Goal: Transaction & Acquisition: Book appointment/travel/reservation

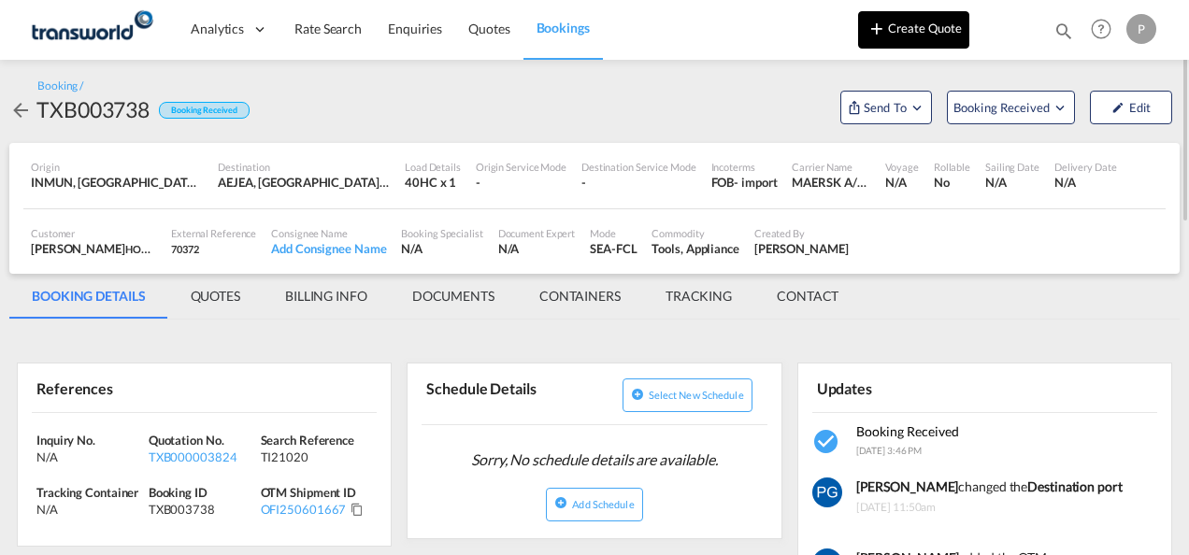
click at [860, 36] on button "Create Quote" at bounding box center [913, 29] width 111 height 37
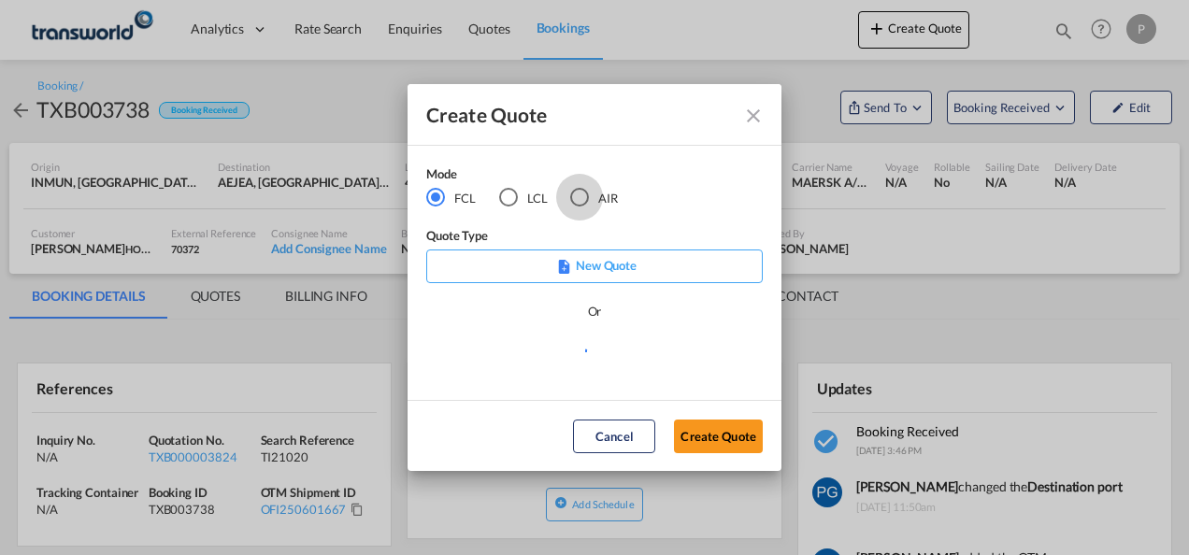
click at [577, 198] on div "AIR" at bounding box center [579, 197] width 19 height 19
click at [714, 439] on button "Create Quote" at bounding box center [718, 437] width 89 height 34
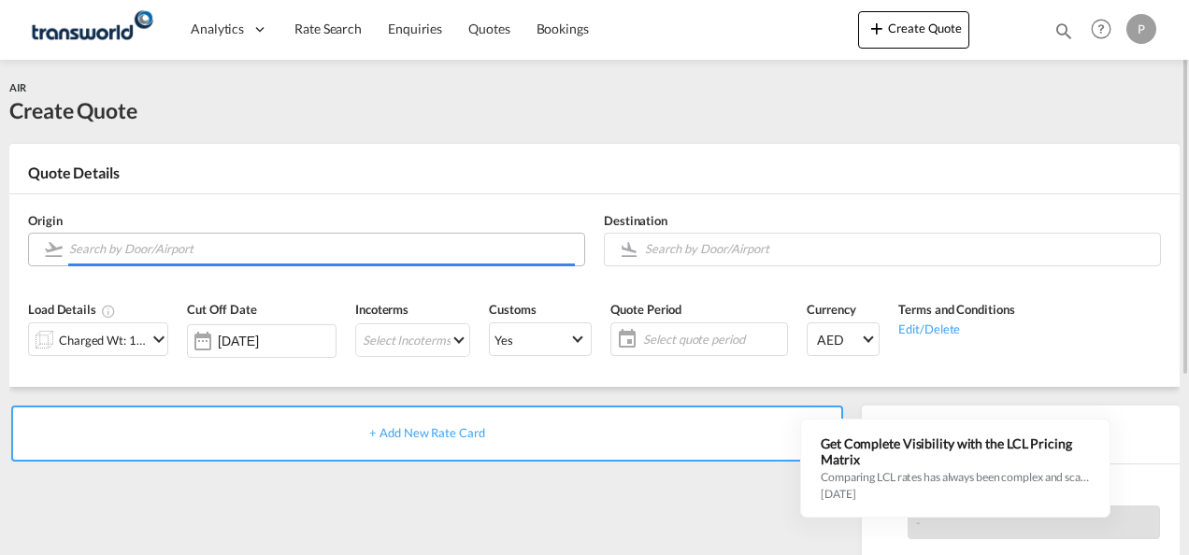
click at [384, 244] on input "Search by Door/Airport" at bounding box center [322, 249] width 506 height 33
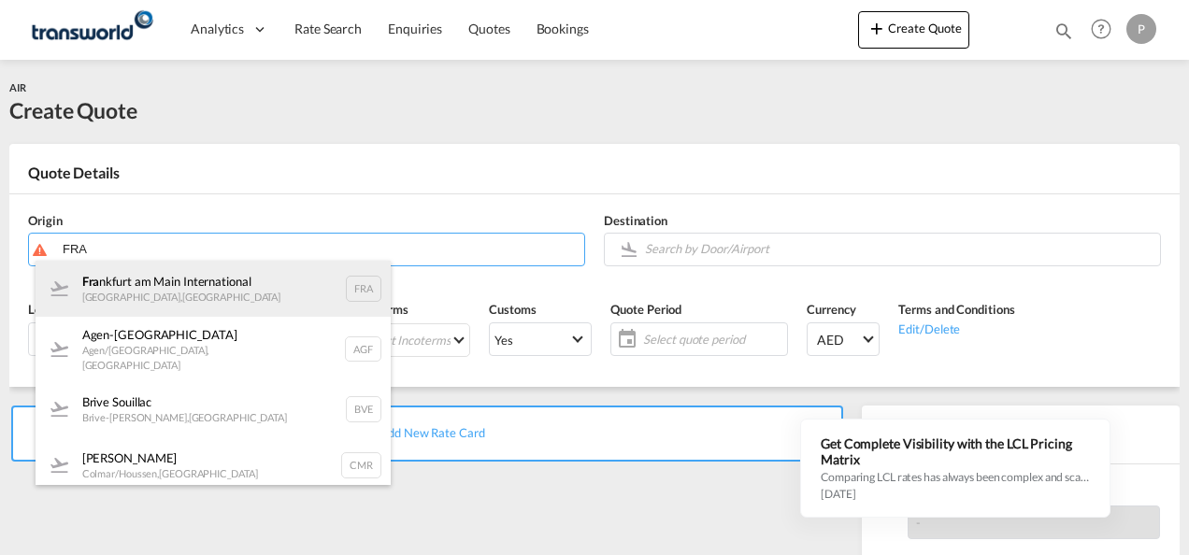
click at [239, 269] on div "Fra [GEOGRAPHIC_DATA] [GEOGRAPHIC_DATA] , [GEOGRAPHIC_DATA] FRA" at bounding box center [213, 289] width 355 height 56
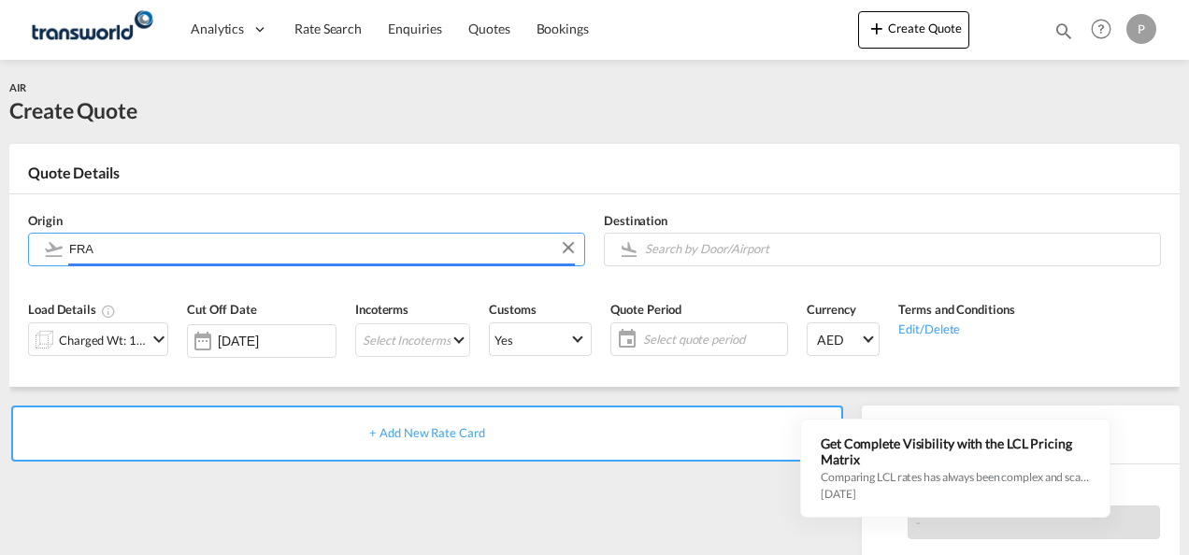
type input "[GEOGRAPHIC_DATA], [GEOGRAPHIC_DATA], [GEOGRAPHIC_DATA]"
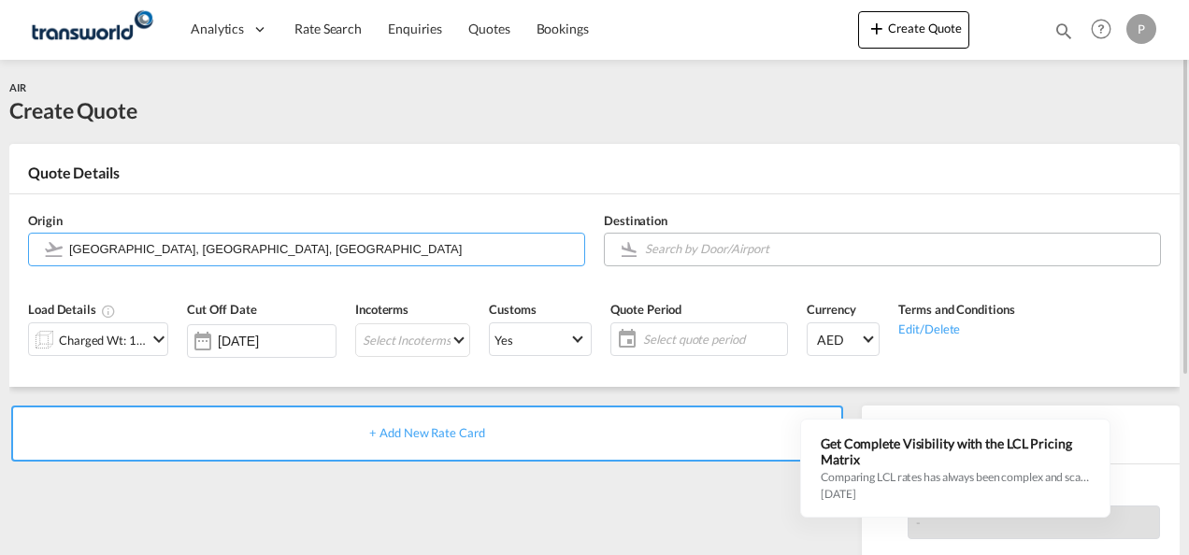
click at [701, 252] on input "Search by Door/Airport" at bounding box center [898, 249] width 506 height 33
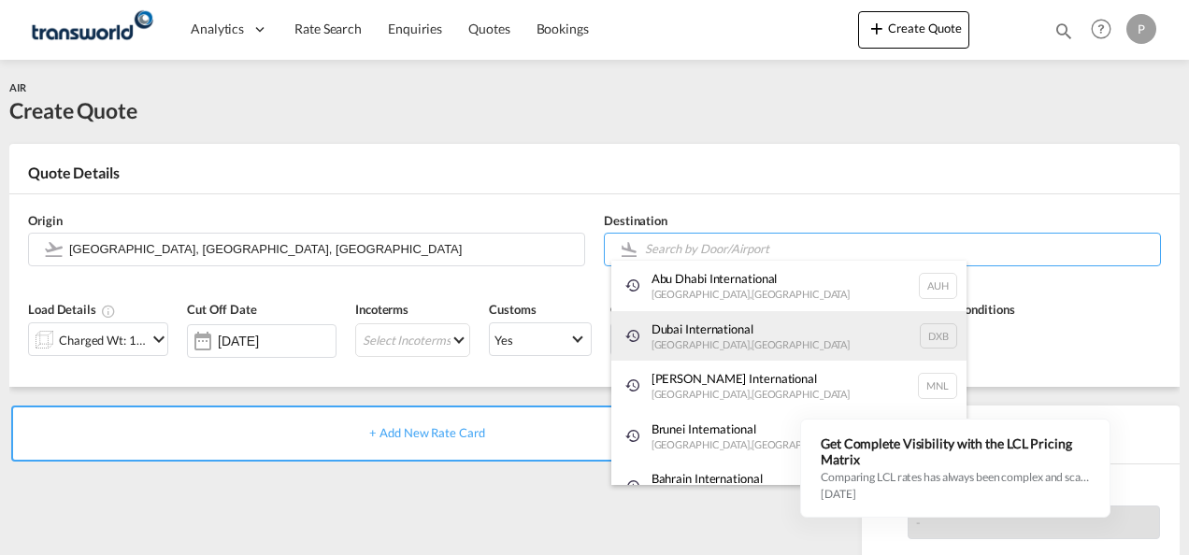
click at [688, 331] on div "Dubai International [GEOGRAPHIC_DATA] , [GEOGRAPHIC_DATA] DXB" at bounding box center [788, 336] width 355 height 50
type input "Dubai International, [GEOGRAPHIC_DATA], DXB"
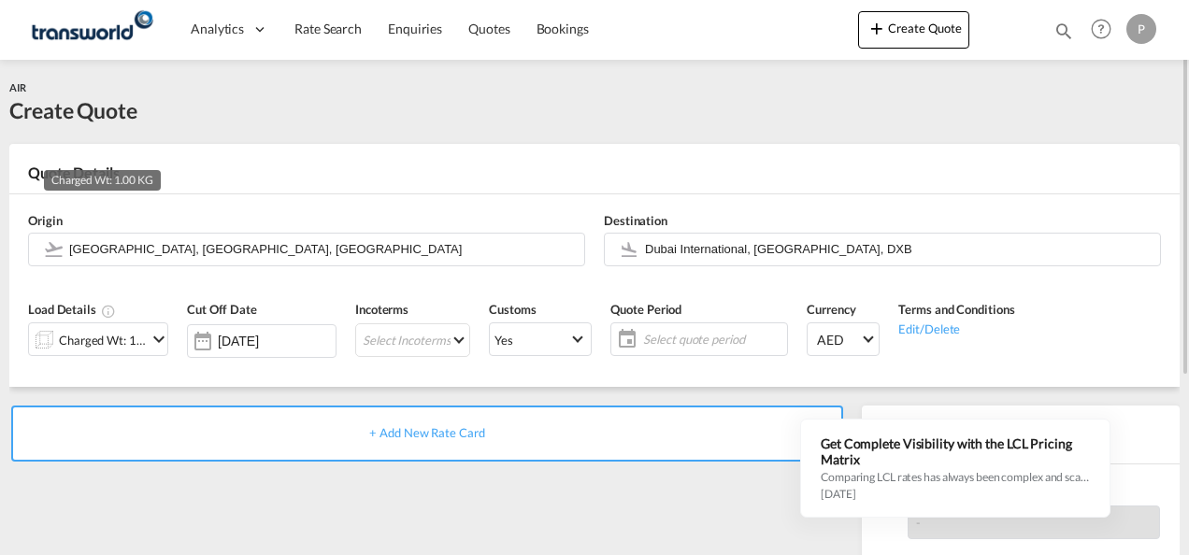
click at [133, 334] on div "Charged Wt: 1.00 KG" at bounding box center [103, 340] width 88 height 26
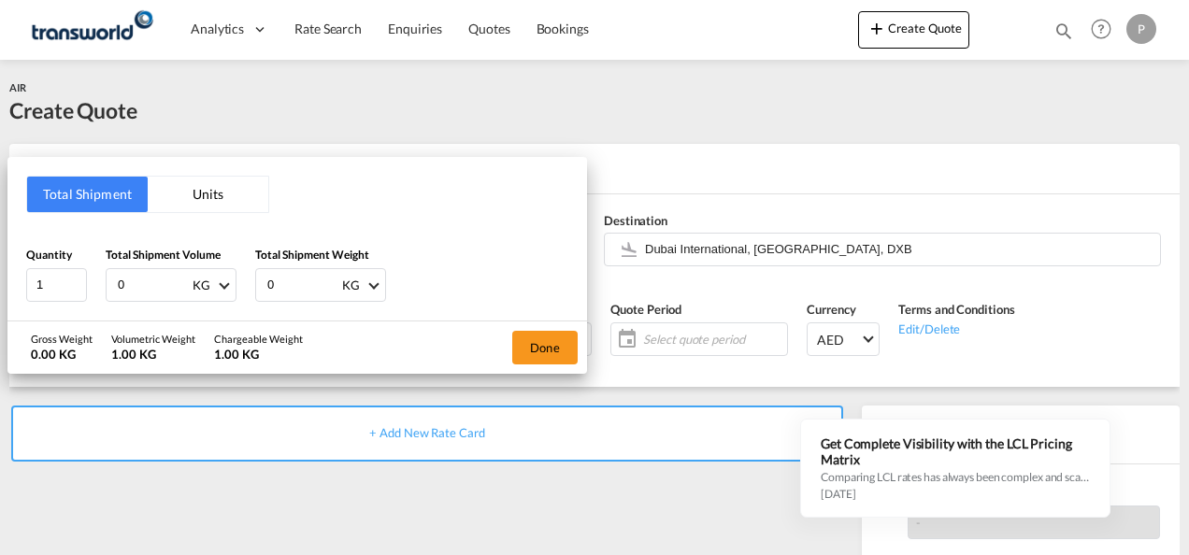
click at [133, 282] on input "0" at bounding box center [153, 285] width 75 height 32
type input "4694"
click at [290, 292] on input "0" at bounding box center [302, 285] width 75 height 32
type input "1282"
click at [537, 342] on button "Done" at bounding box center [544, 348] width 65 height 34
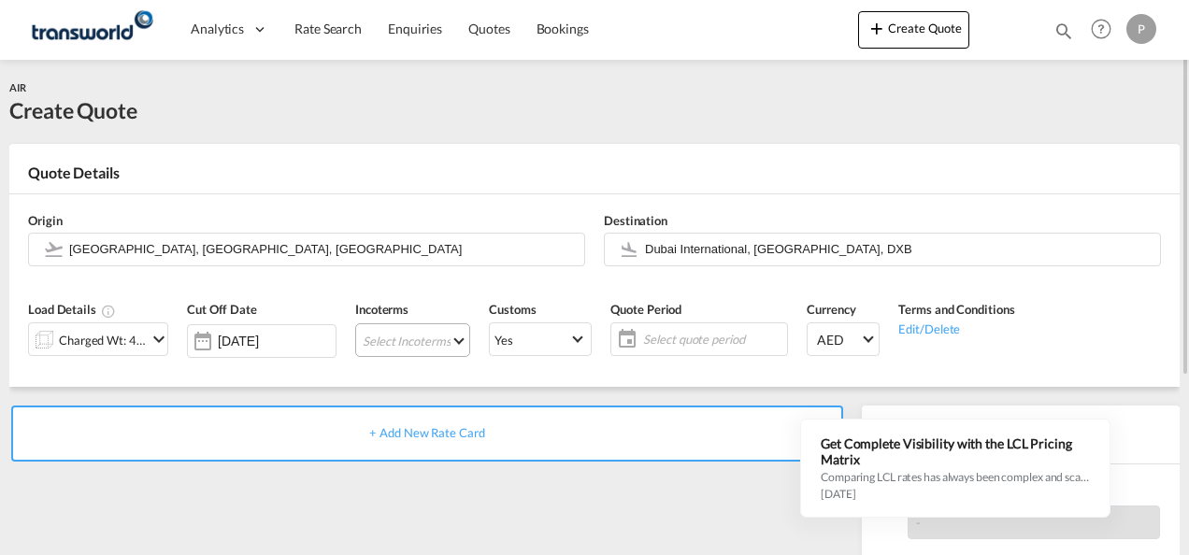
click at [392, 342] on md-select "Select Incoterms CIF - import Cost,Insurance and Freight CFR - export Cost and …" at bounding box center [412, 340] width 115 height 34
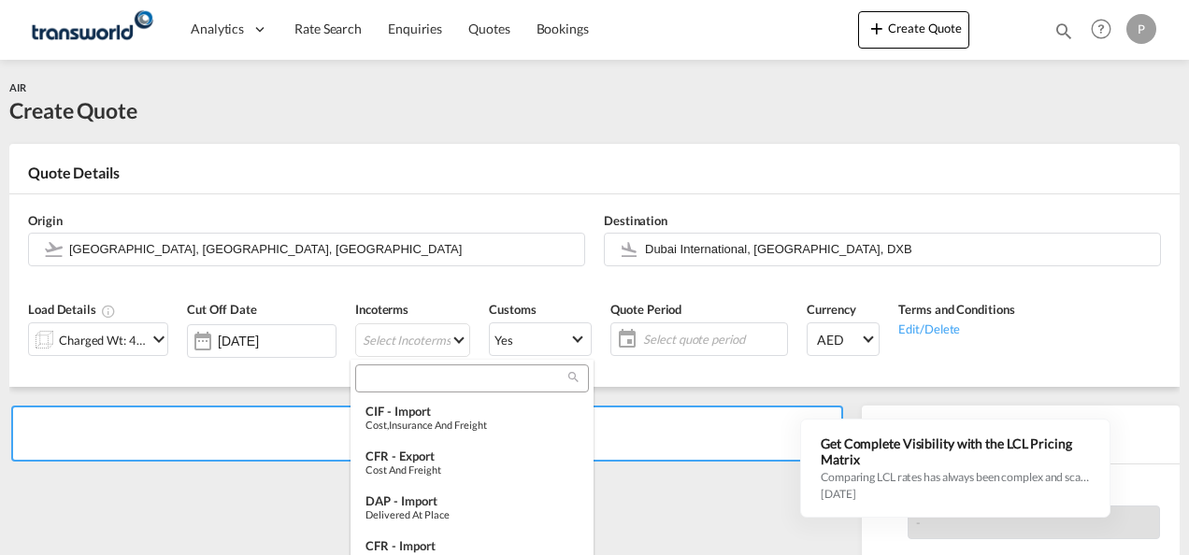
click at [409, 376] on input "search" at bounding box center [464, 378] width 207 height 17
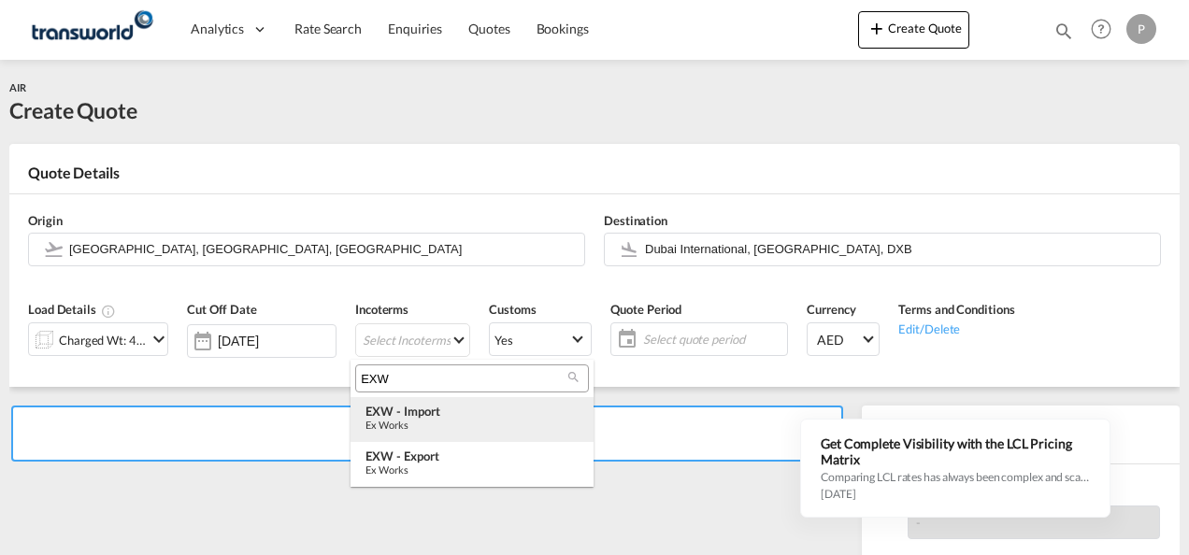
type input "EXW"
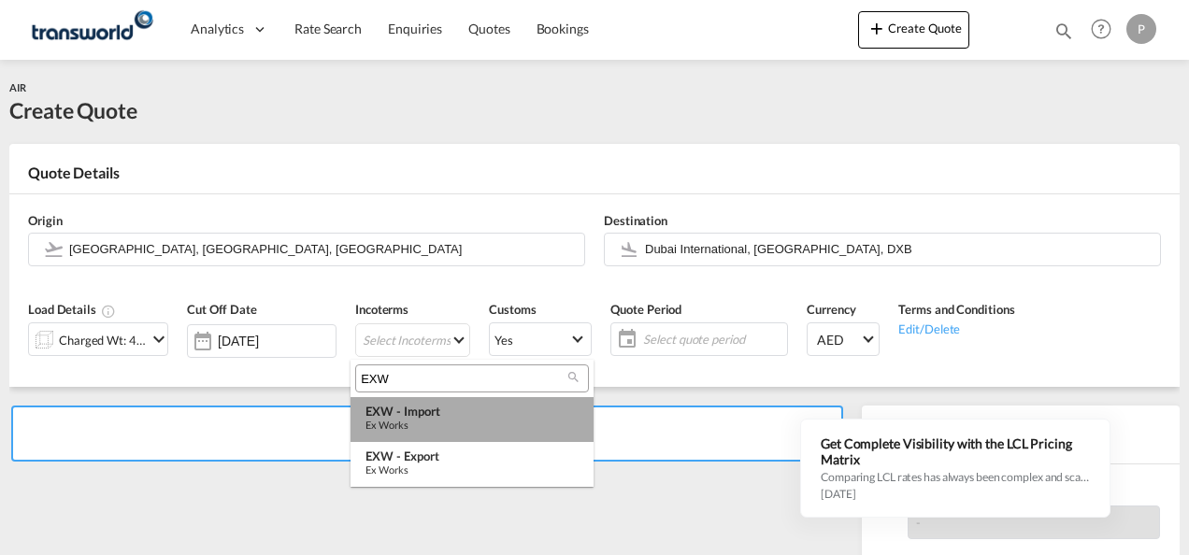
click at [420, 428] on div "Ex Works" at bounding box center [471, 425] width 213 height 12
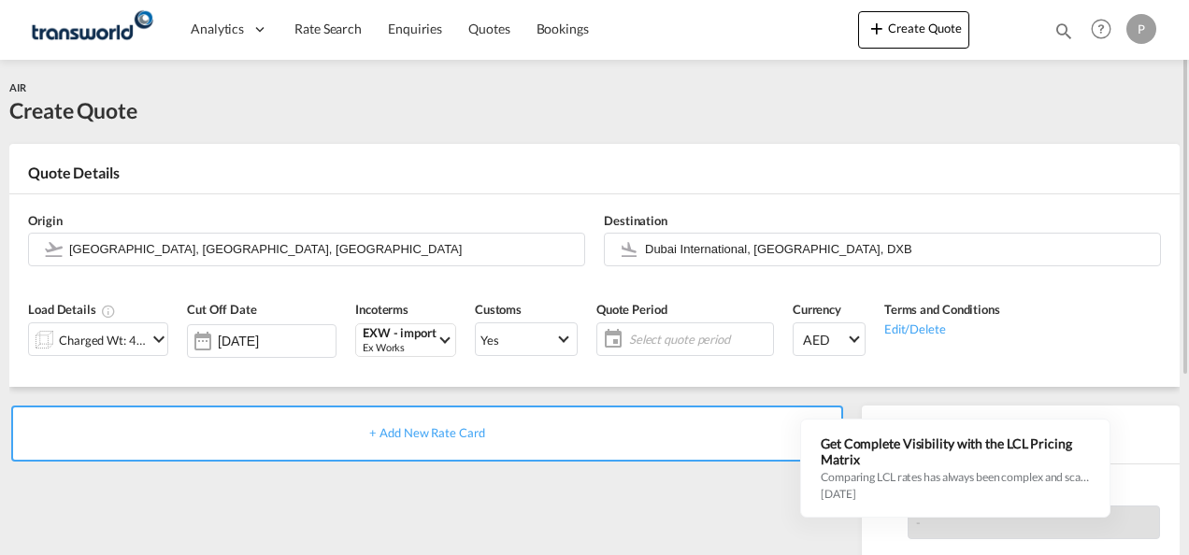
click at [640, 333] on span "Select quote period" at bounding box center [698, 339] width 139 height 17
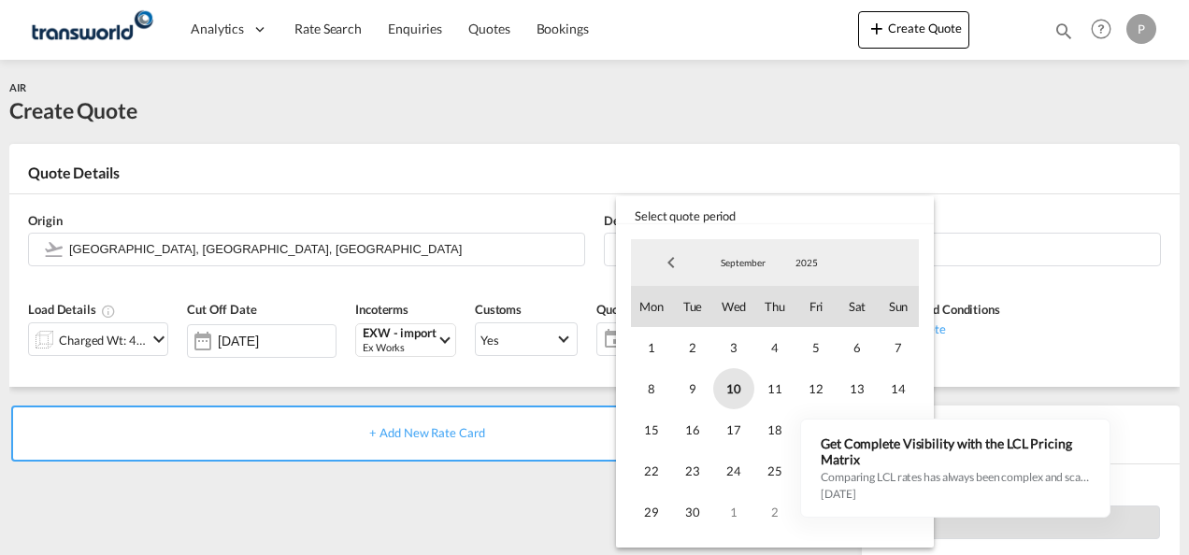
click at [732, 382] on span "10" at bounding box center [733, 388] width 41 height 41
click at [698, 508] on span "30" at bounding box center [692, 511] width 41 height 41
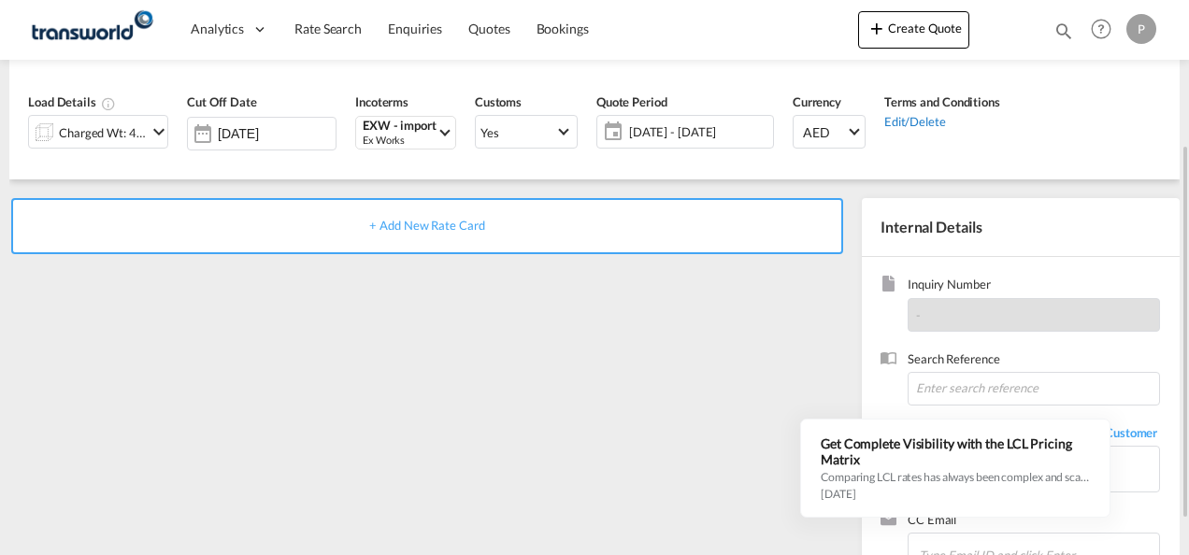
scroll to position [220, 0]
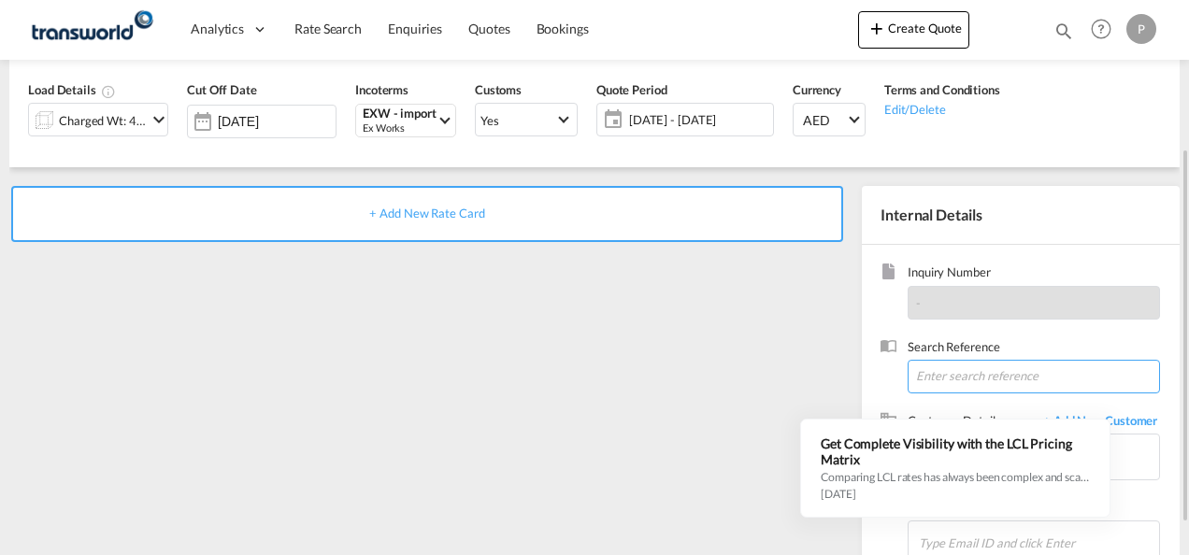
click at [938, 376] on input at bounding box center [1033, 377] width 252 height 34
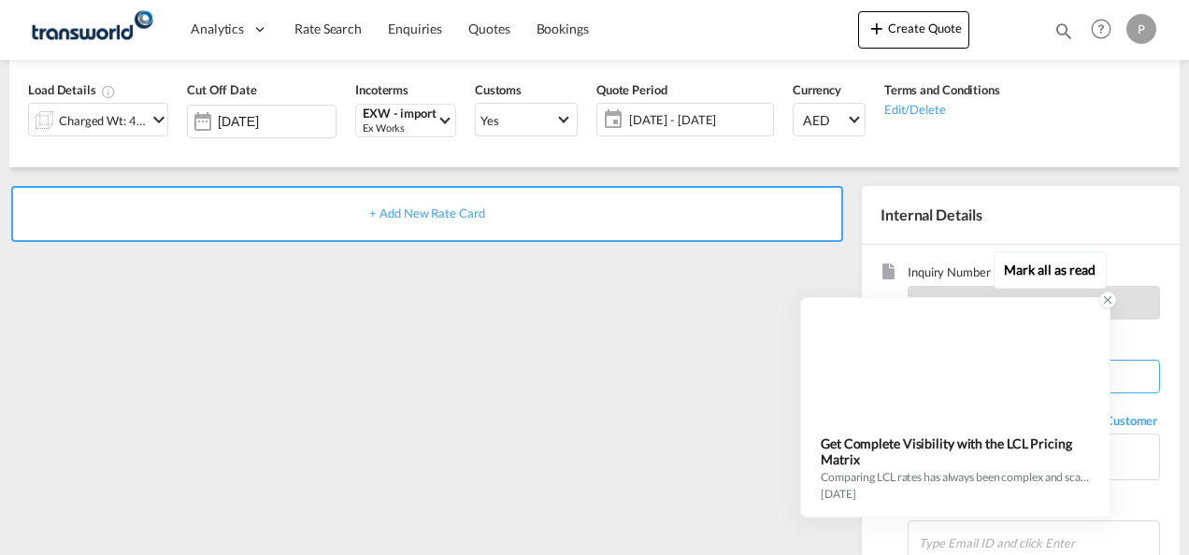
type input "TWG796"
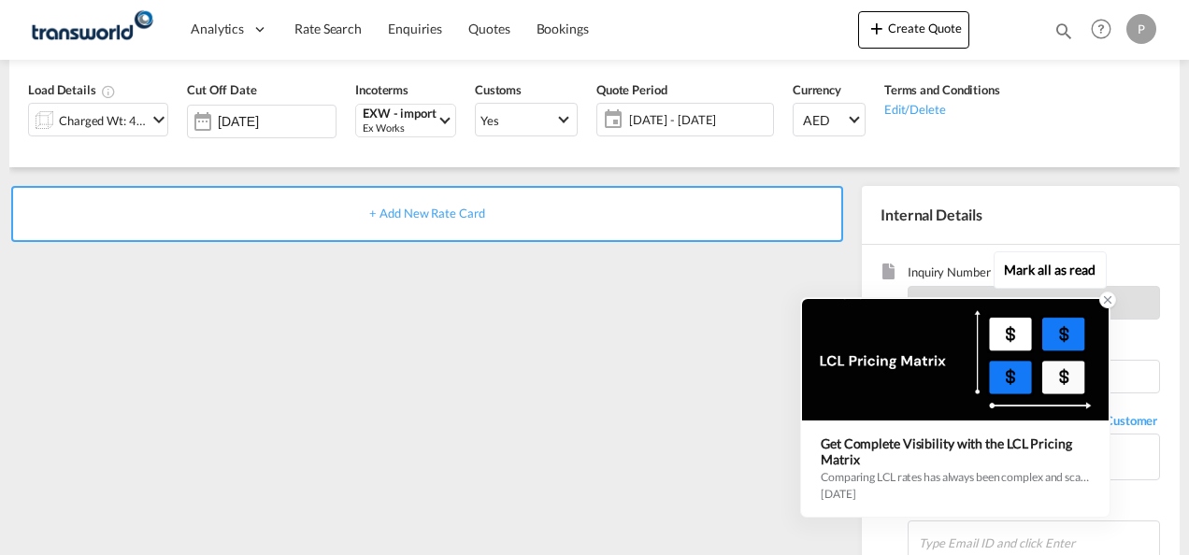
click at [1107, 303] on icon at bounding box center [1107, 300] width 7 height 7
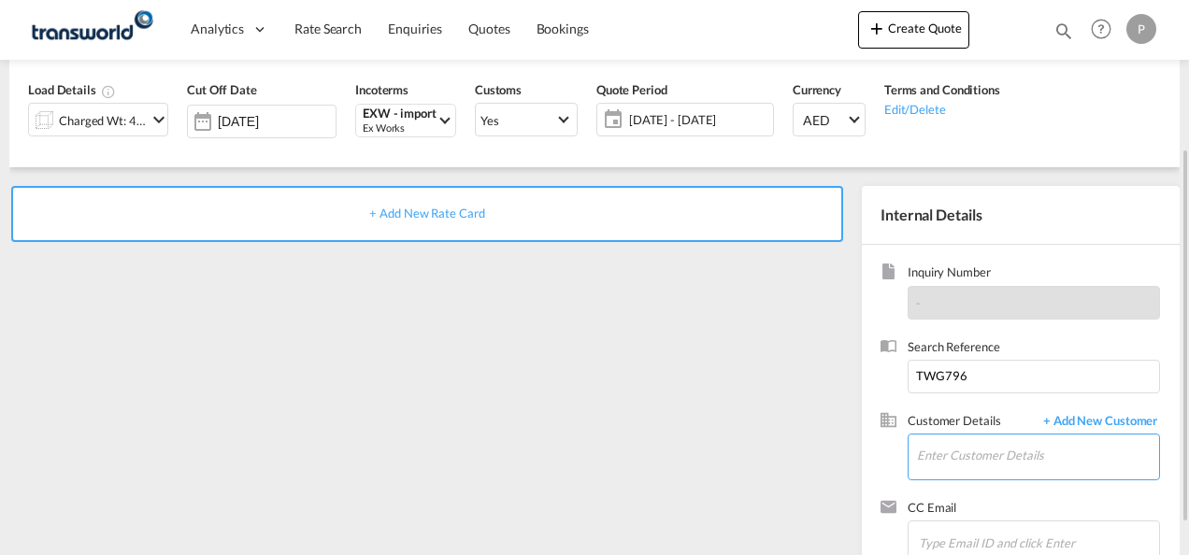
click at [1003, 460] on input "Enter Customer Details" at bounding box center [1038, 455] width 242 height 42
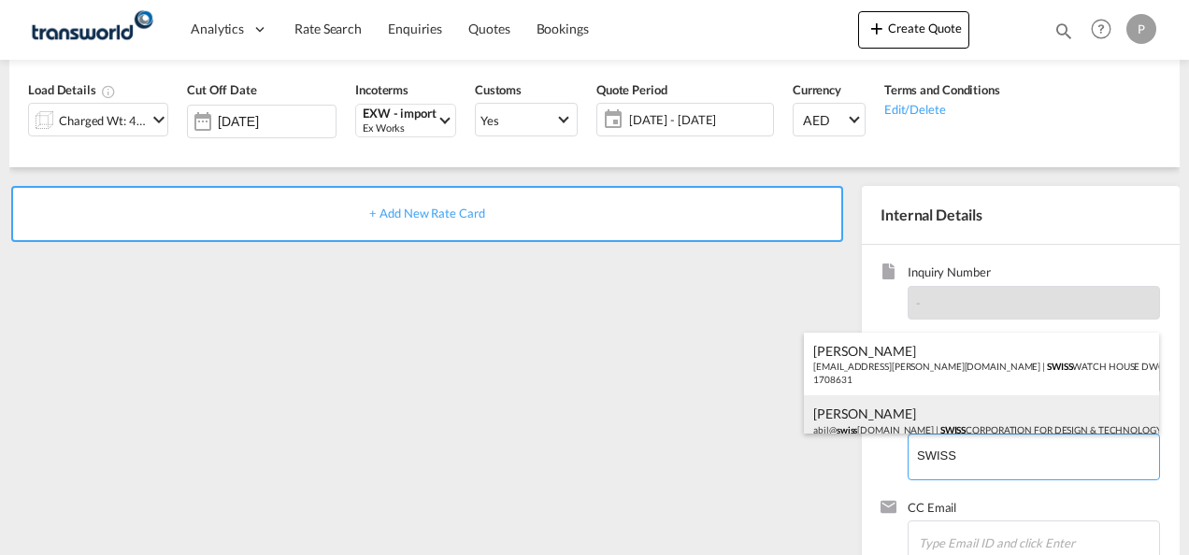
click at [945, 415] on div "Abil Qubilius abil@ swiss [DOMAIN_NAME] | SWISS CORPORATION FOR DESIGN & TECHNO…" at bounding box center [981, 427] width 355 height 64
type input "SWISS CORPORATION FOR DESIGN & TECHNOLOGY TRADING (L.L.C.), [PERSON_NAME], [EMA…"
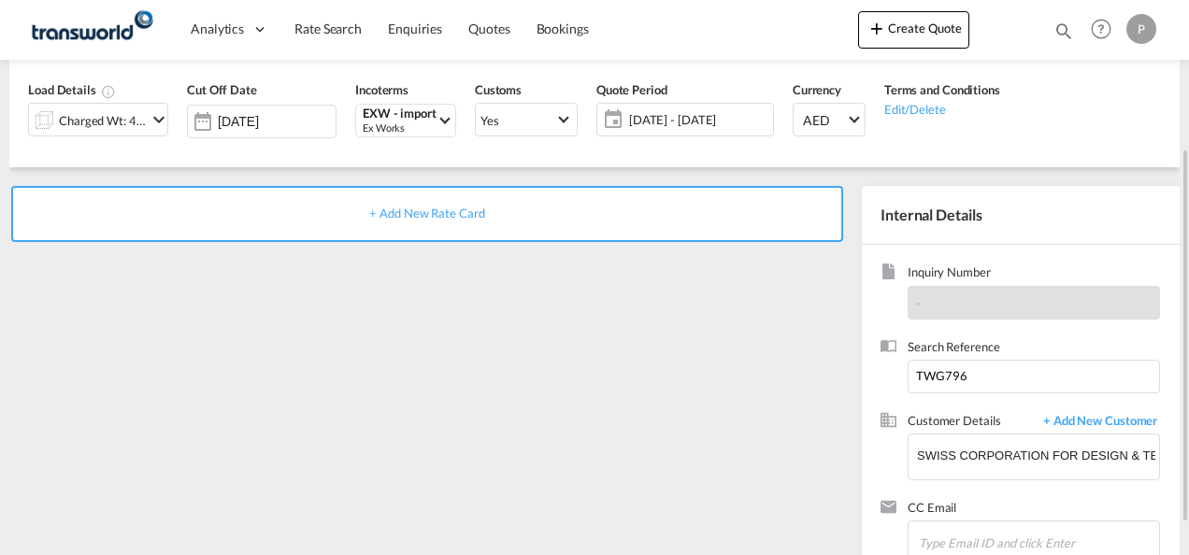
click at [413, 211] on span "+ Add New Rate Card" at bounding box center [426, 213] width 115 height 15
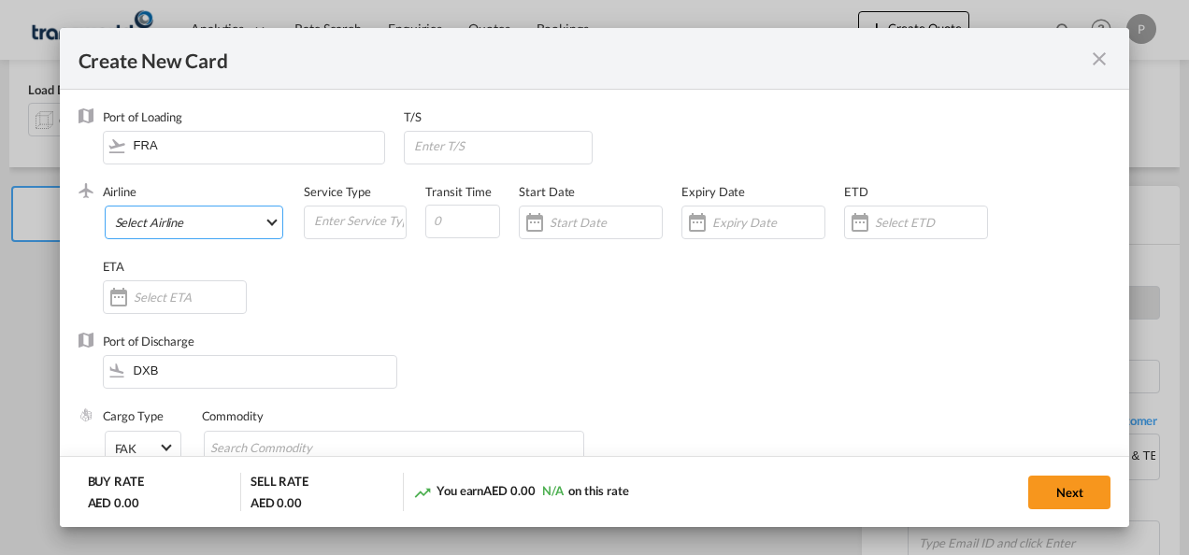
click at [196, 226] on md-select "Select Airline AIR EXPRESS S.A. (1166- / -) CMA CGM Air Cargo (1140-2C / -) DDW…" at bounding box center [194, 223] width 179 height 34
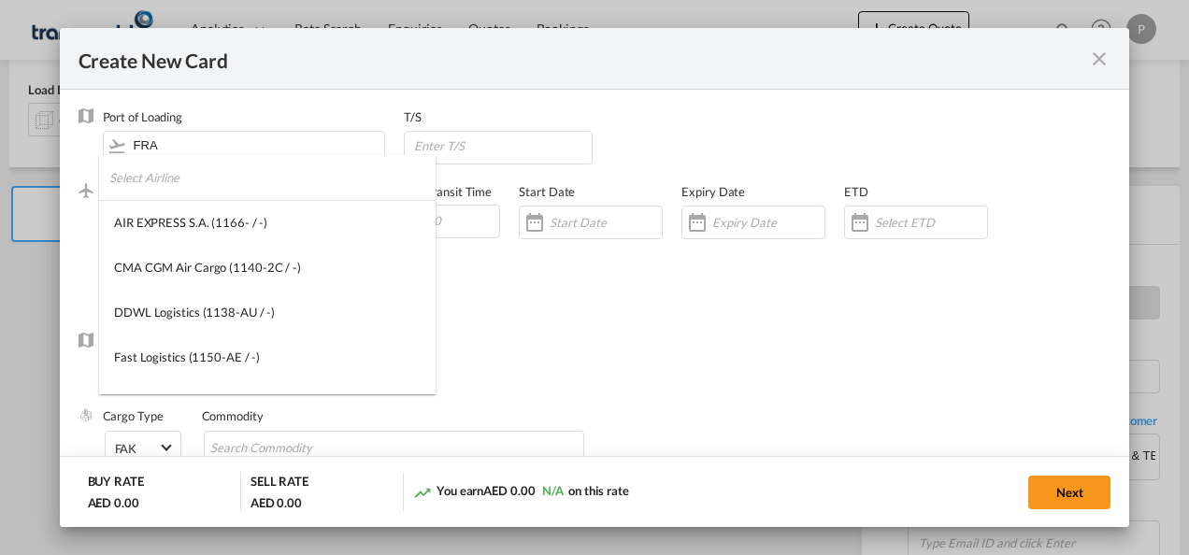
click at [176, 180] on input "search" at bounding box center [272, 177] width 326 height 45
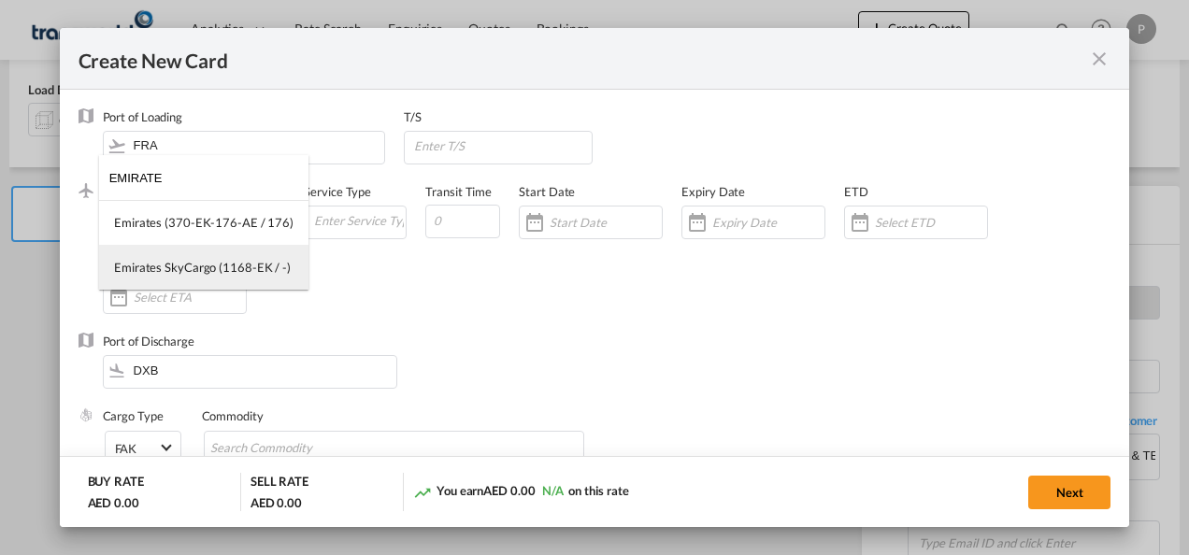
type input "EMIRATE"
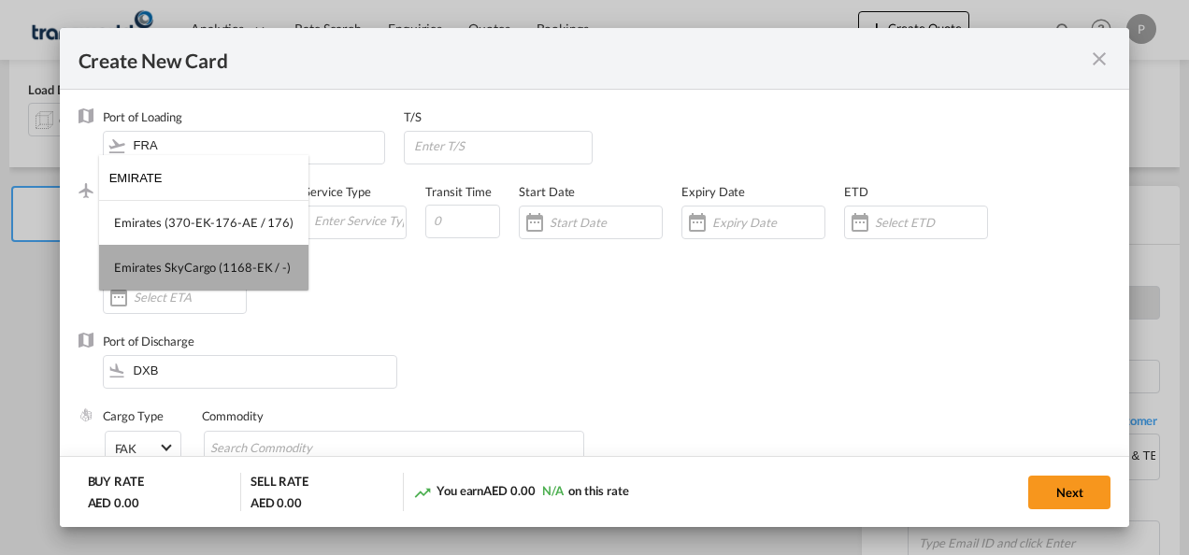
click at [207, 264] on div "Emirates SkyCargo (1168-EK / -)" at bounding box center [202, 267] width 177 height 17
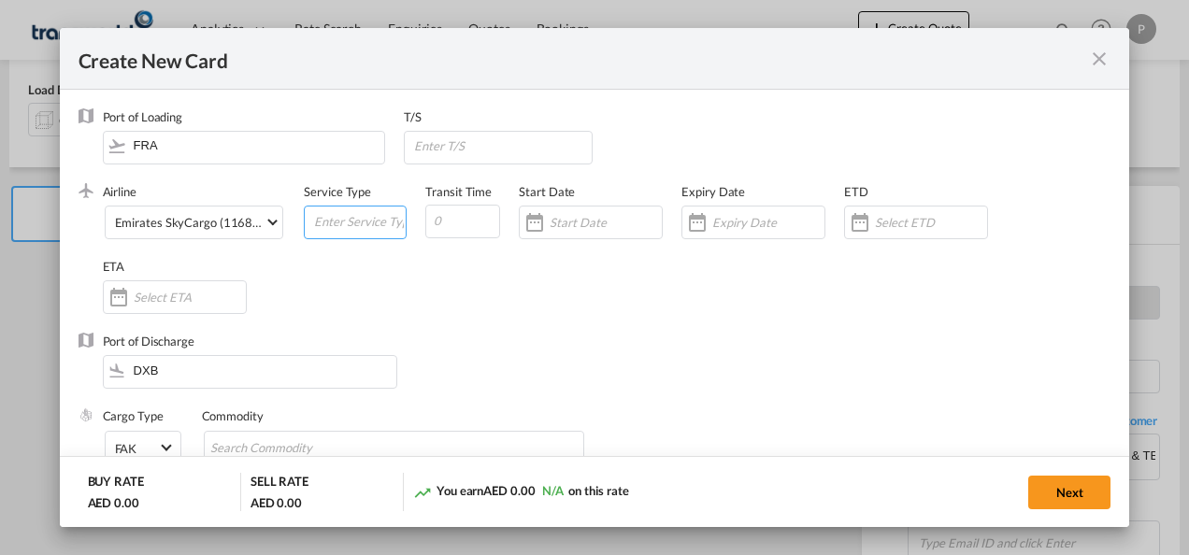
click at [344, 223] on input "Create New CardPort ..." at bounding box center [358, 221] width 93 height 28
type input "EXW IMPORT"
click at [750, 226] on input "Create New CardPort ..." at bounding box center [768, 222] width 112 height 15
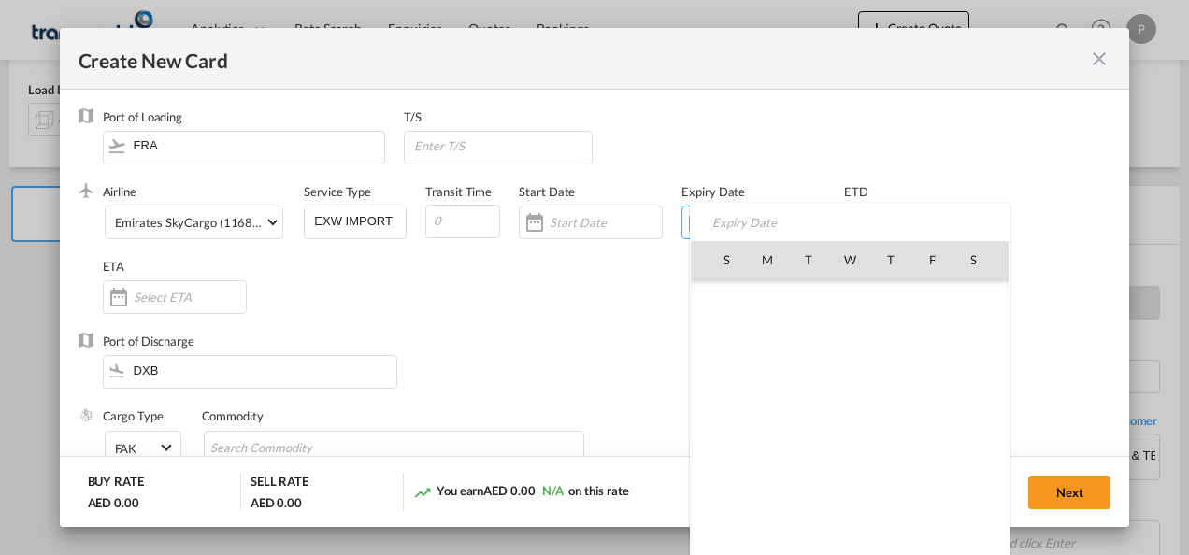
scroll to position [432831, 0]
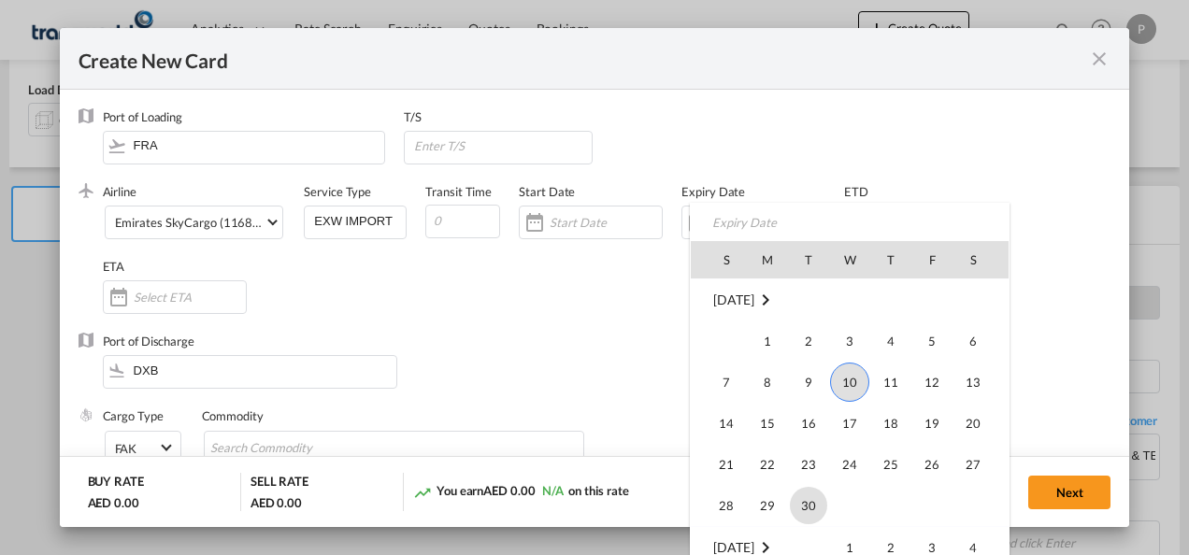
click at [794, 493] on span "30" at bounding box center [808, 505] width 37 height 37
type input "[DATE]"
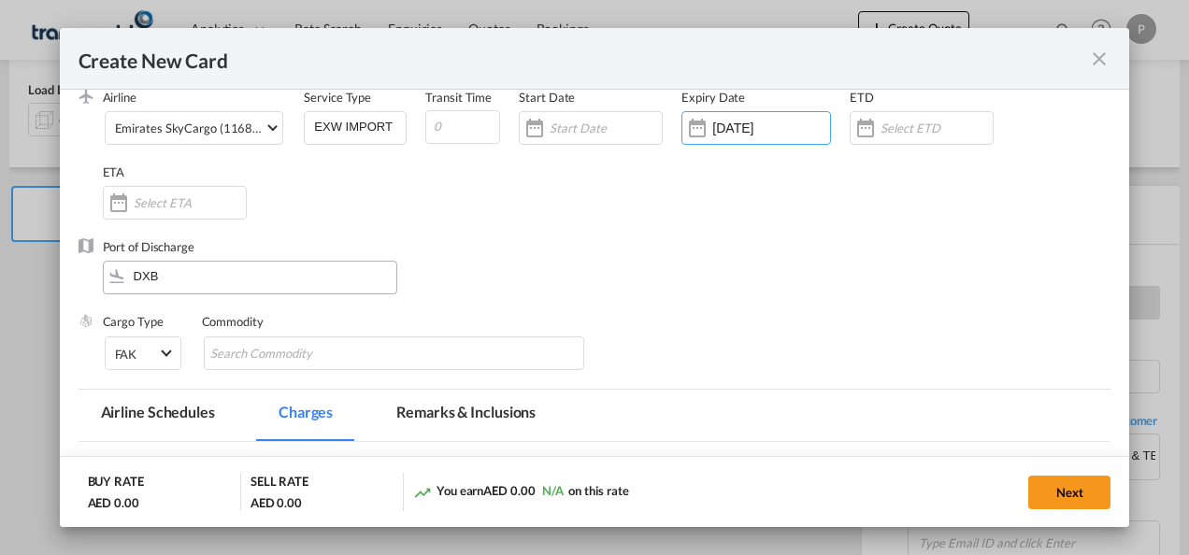
scroll to position [97, 0]
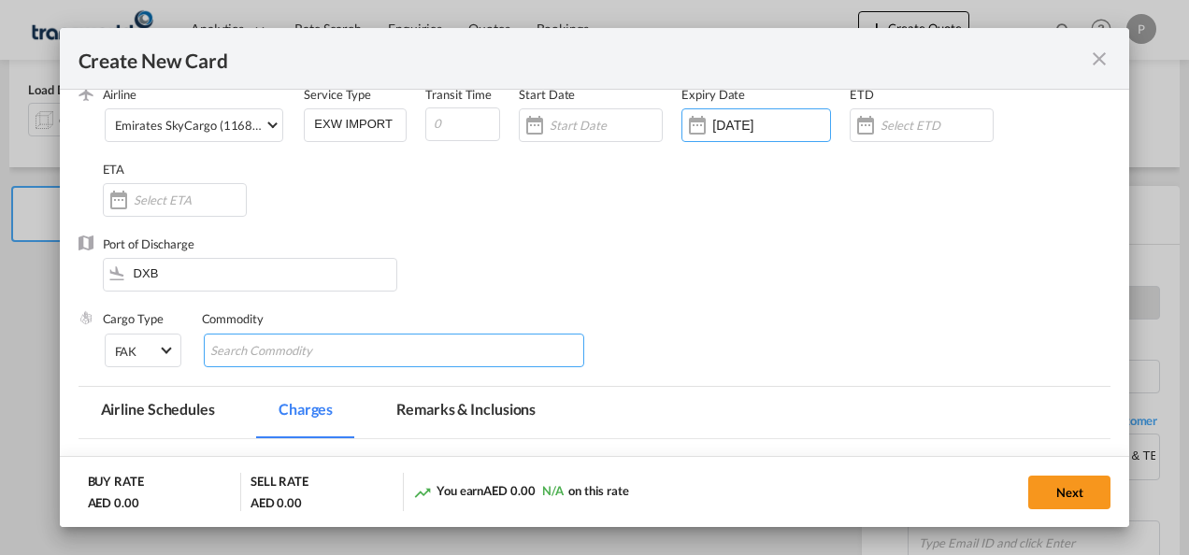
click at [306, 359] on input "Search Commodity" at bounding box center [295, 351] width 171 height 30
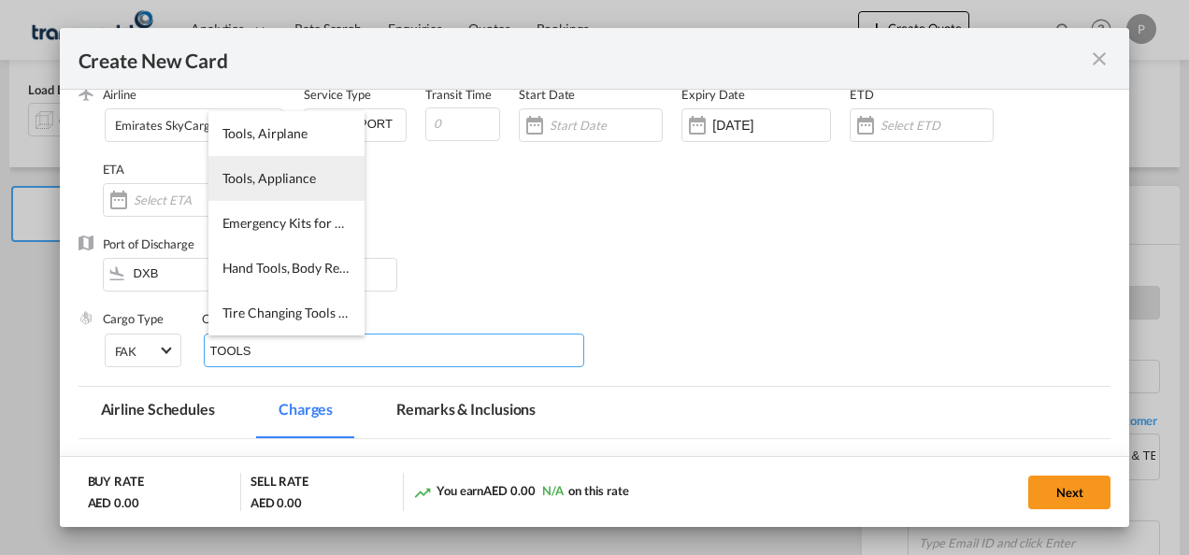
type input "TOOLS"
click at [271, 198] on li "Tools, Appliance" at bounding box center [286, 178] width 156 height 45
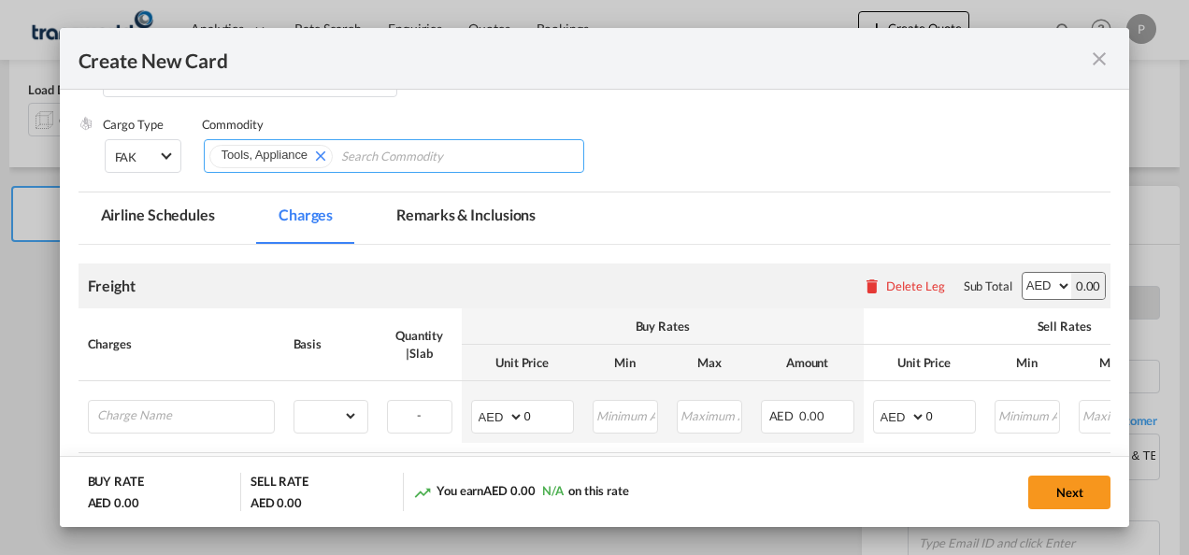
scroll to position [292, 0]
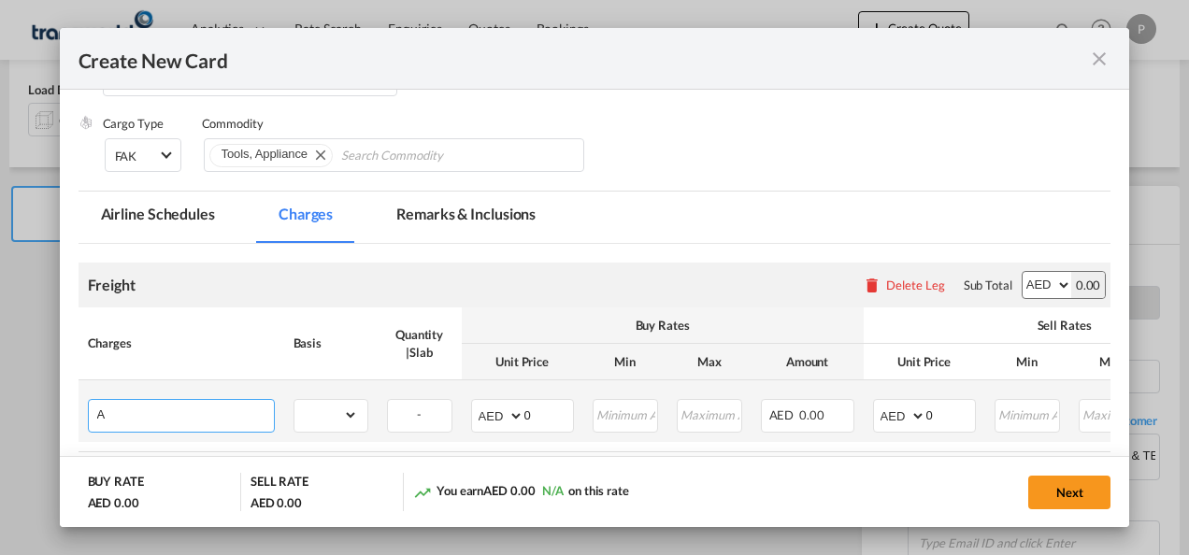
click at [191, 413] on input "A" at bounding box center [185, 414] width 177 height 28
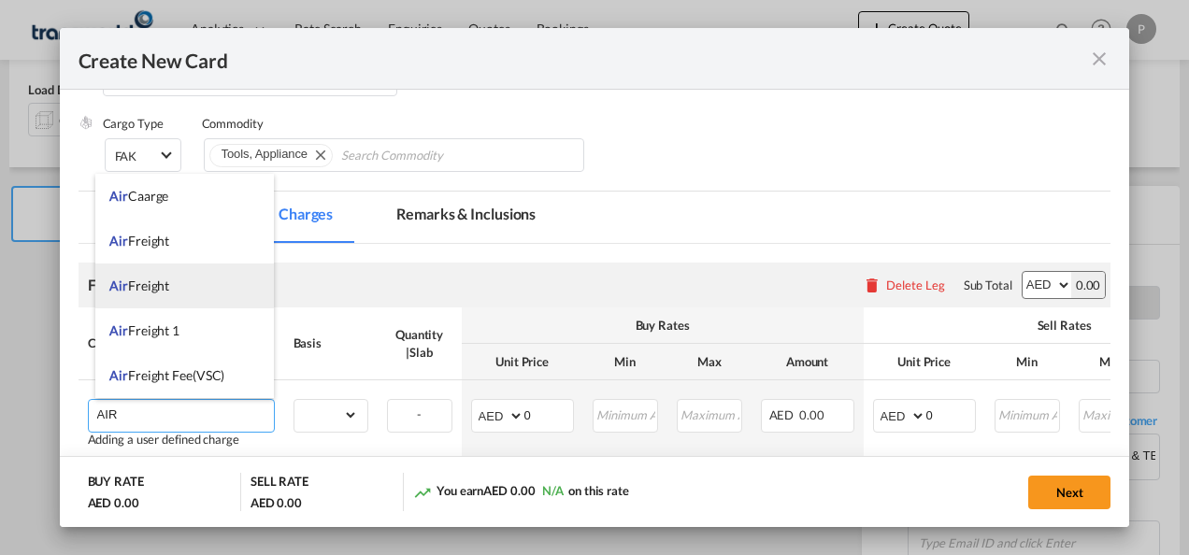
click at [176, 288] on li "Air Freight" at bounding box center [184, 286] width 178 height 45
type input "Air Freight"
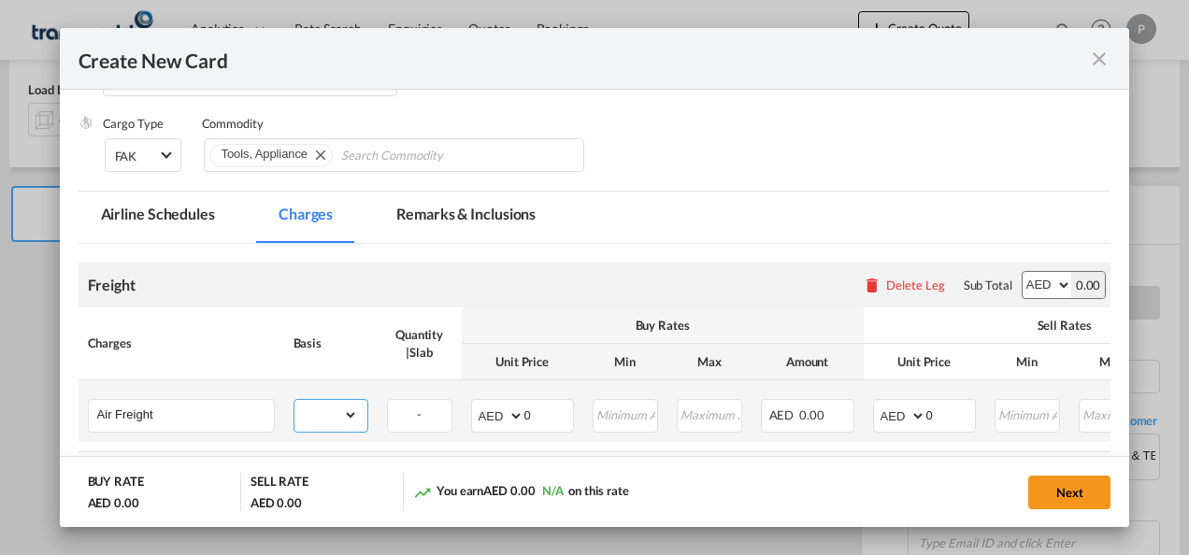
click at [327, 409] on select "gross_weight volumetric_weight per_shipment per_bl per_km % on air freight per_…" at bounding box center [326, 415] width 64 height 30
select select "per_shipment"
click at [294, 400] on select "gross_weight volumetric_weight per_shipment per_bl per_km % on air freight per_…" at bounding box center [326, 415] width 64 height 30
click at [536, 414] on input "0" at bounding box center [548, 414] width 49 height 28
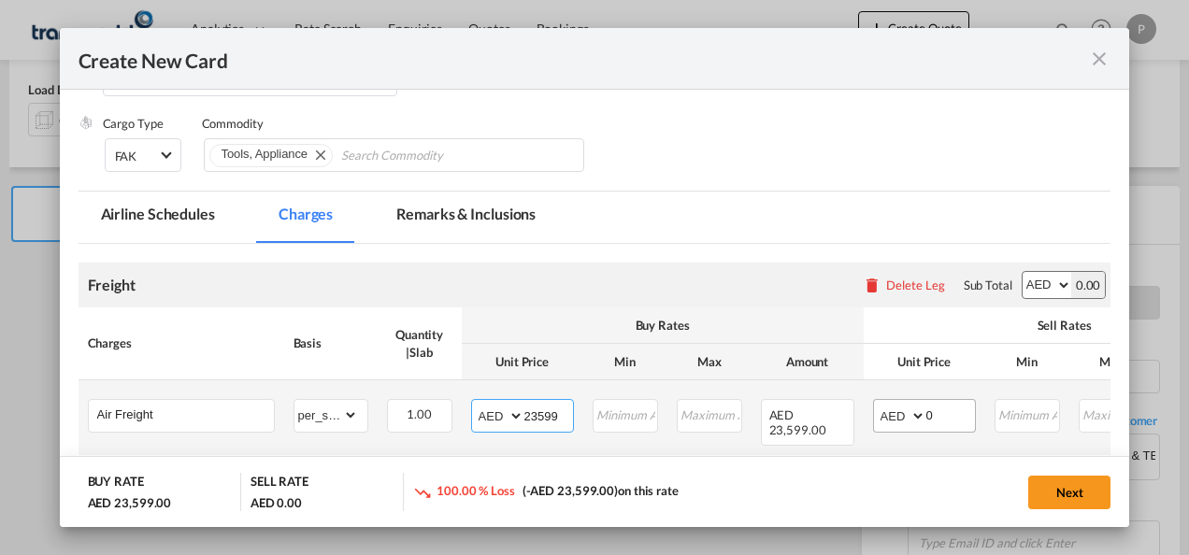
type input "23599"
click at [935, 419] on input "0" at bounding box center [950, 414] width 49 height 28
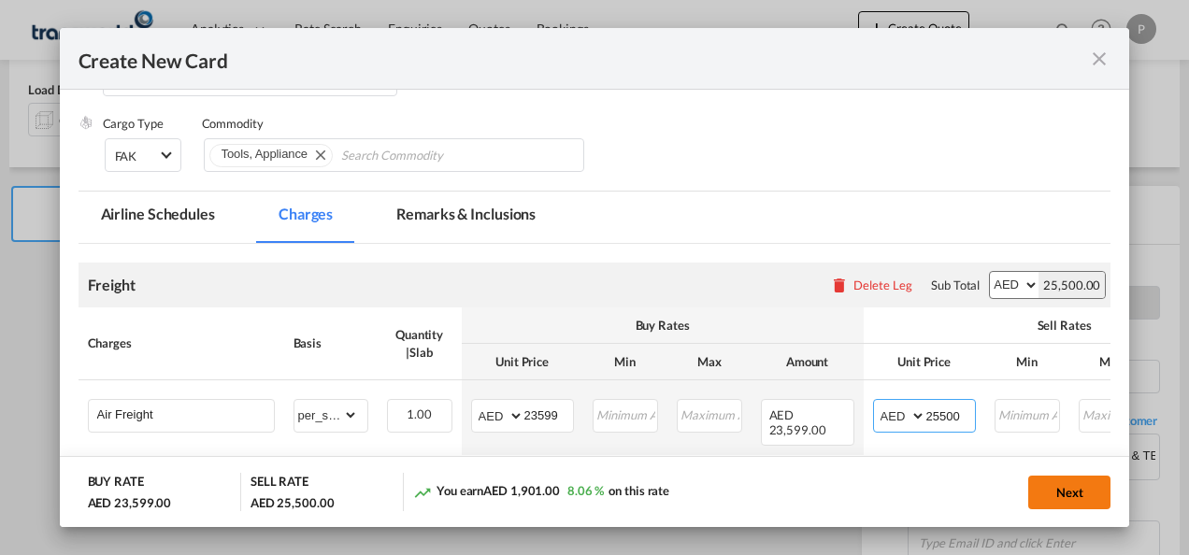
type input "25500"
click at [1059, 490] on button "Next" at bounding box center [1069, 493] width 82 height 34
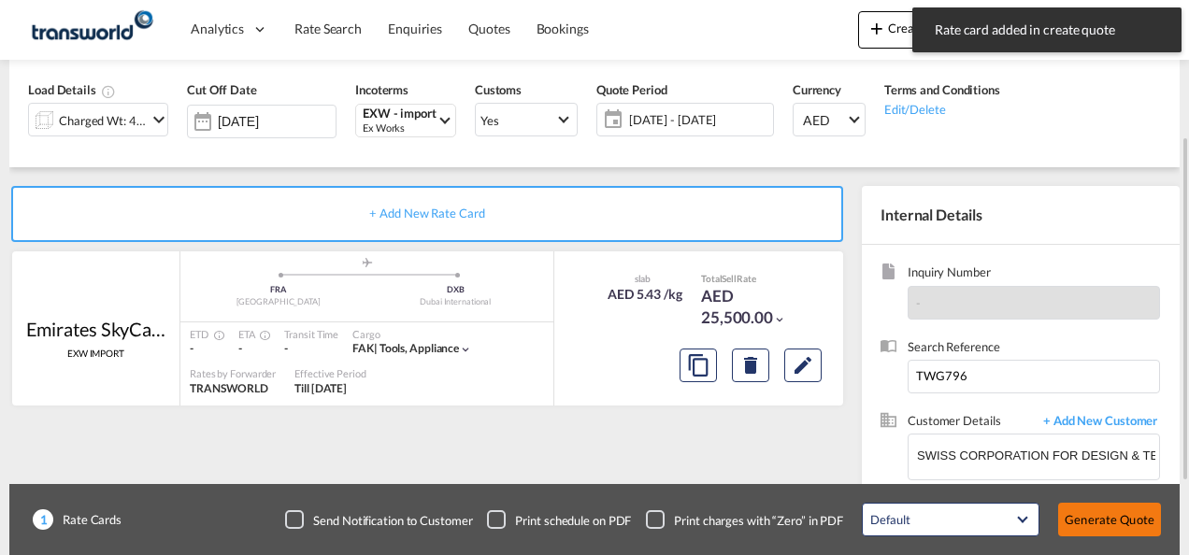
click at [1095, 518] on button "Generate Quote" at bounding box center [1109, 520] width 103 height 34
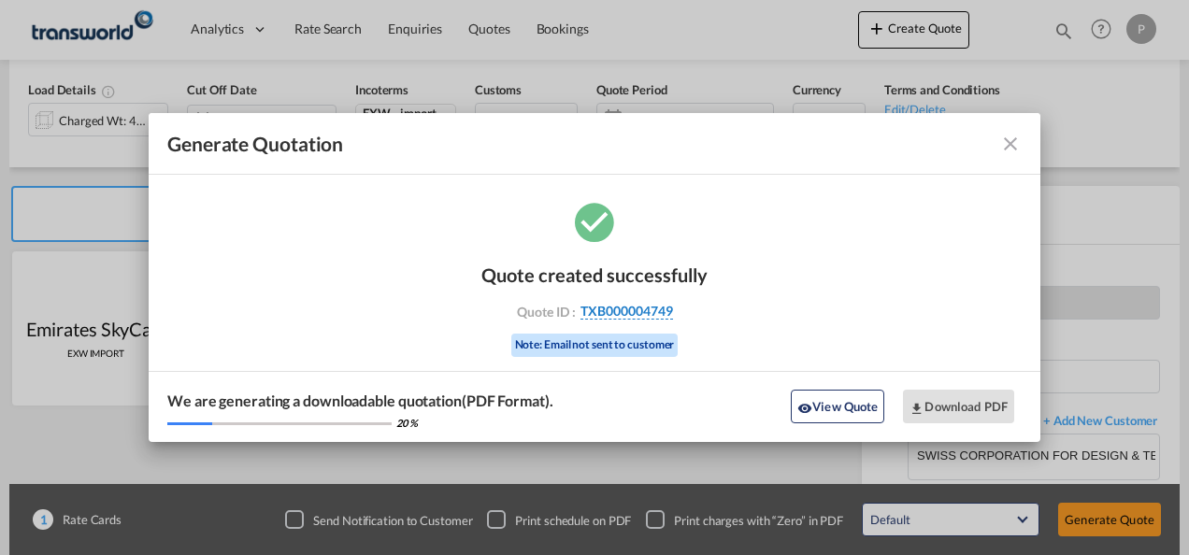
click at [655, 312] on span "TXB000004749" at bounding box center [626, 311] width 93 height 17
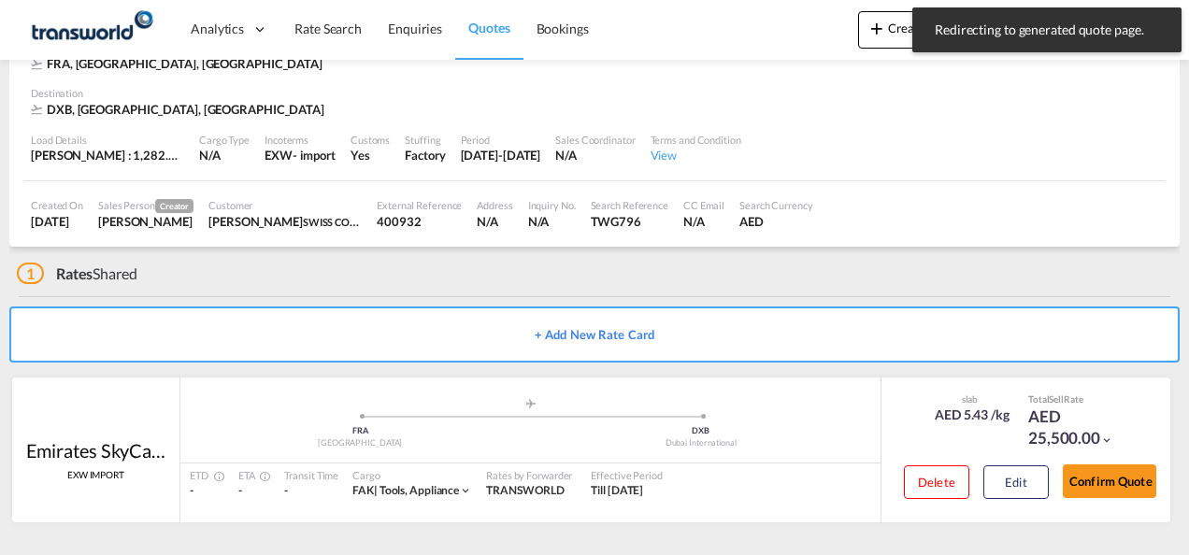
scroll to position [114, 0]
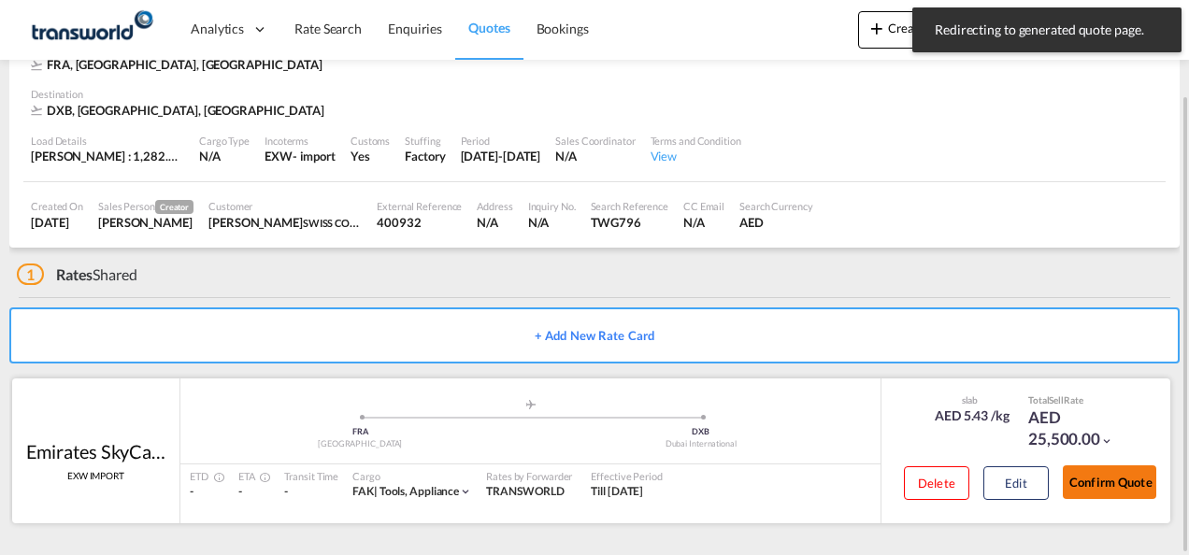
click at [1119, 477] on button "Confirm Quote" at bounding box center [1108, 482] width 93 height 34
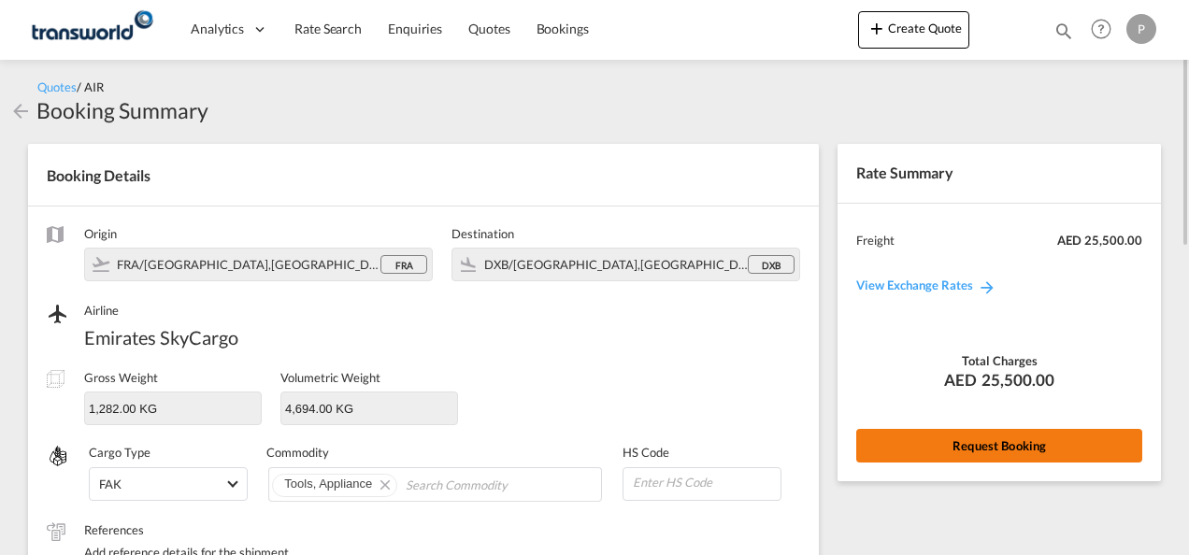
click at [1027, 452] on button "Request Booking" at bounding box center [999, 446] width 286 height 34
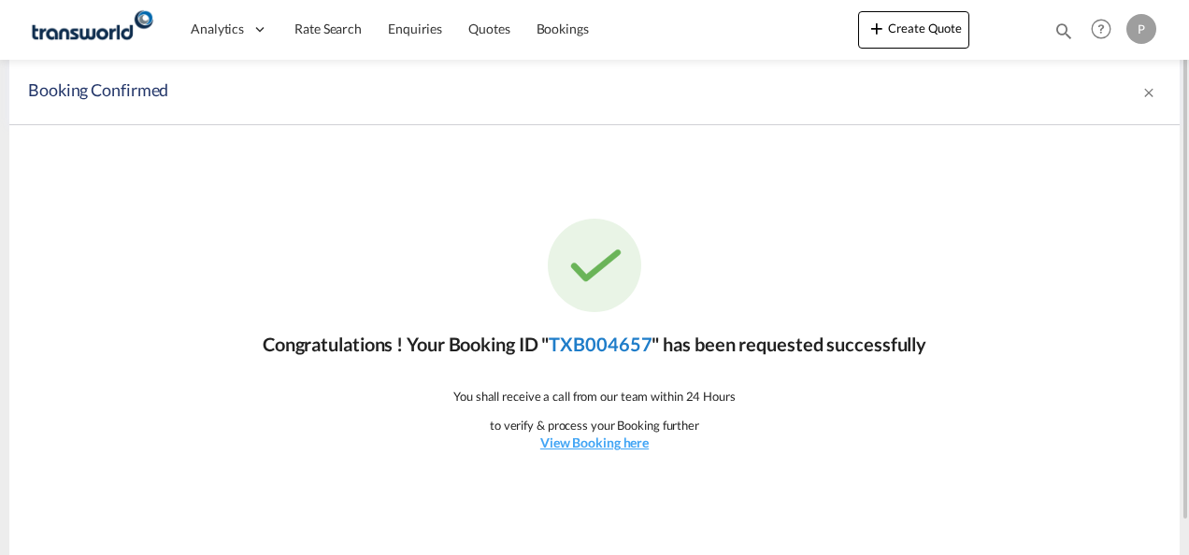
click at [619, 338] on link "TXB004657" at bounding box center [599, 344] width 103 height 22
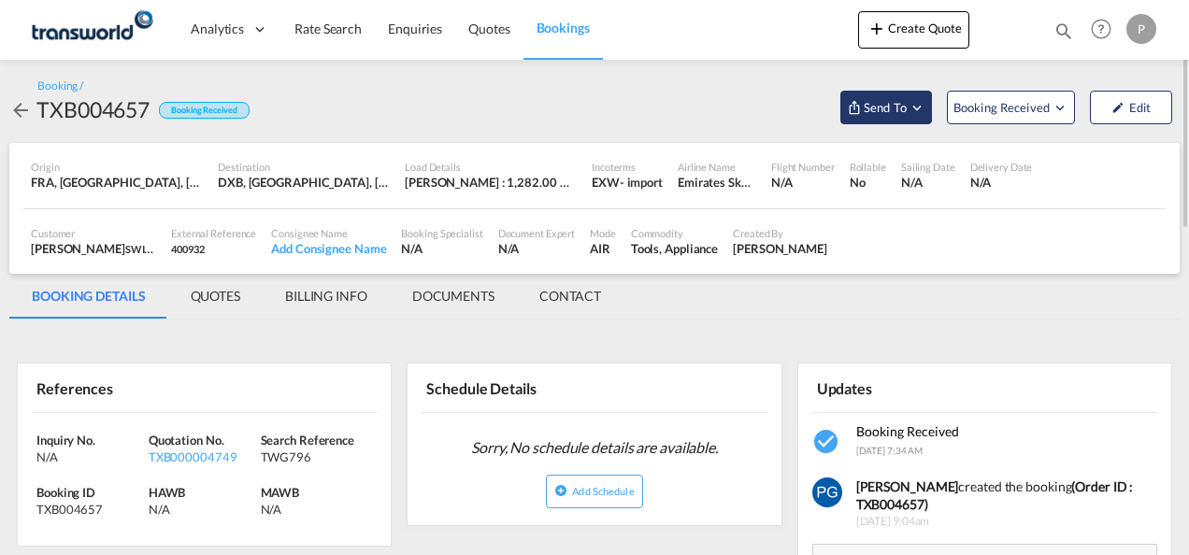
click at [873, 116] on span "Send To" at bounding box center [885, 107] width 47 height 19
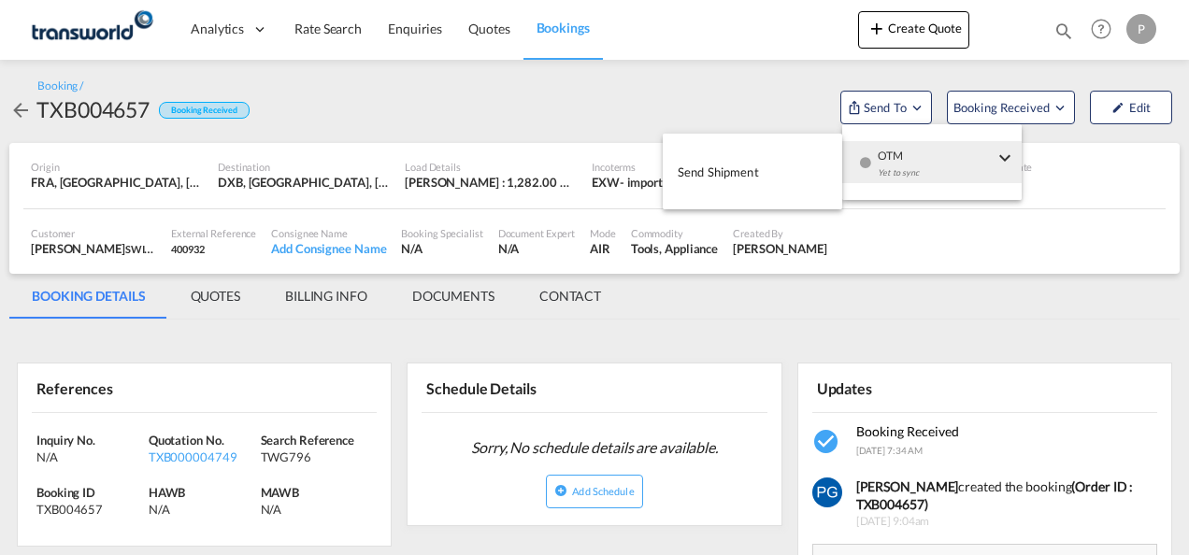
click at [802, 162] on button "Send Shipment" at bounding box center [751, 171] width 179 height 42
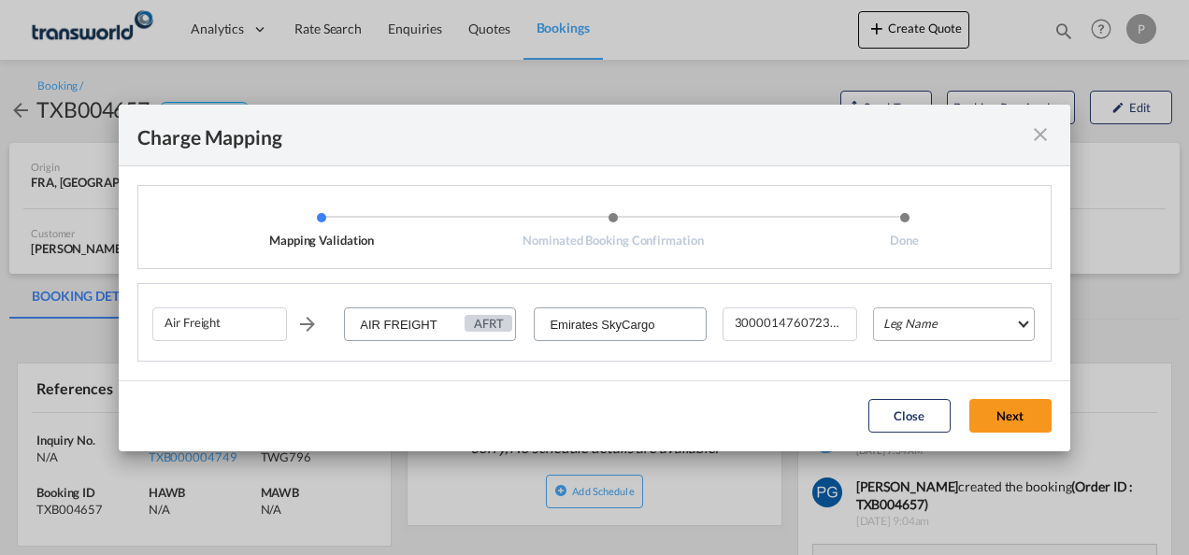
click at [915, 321] on md-select "Leg Name HANDLING ORIGIN HANDLING DESTINATION OTHERS TL PICK UP CUSTOMS ORIGIN …" at bounding box center [954, 324] width 162 height 34
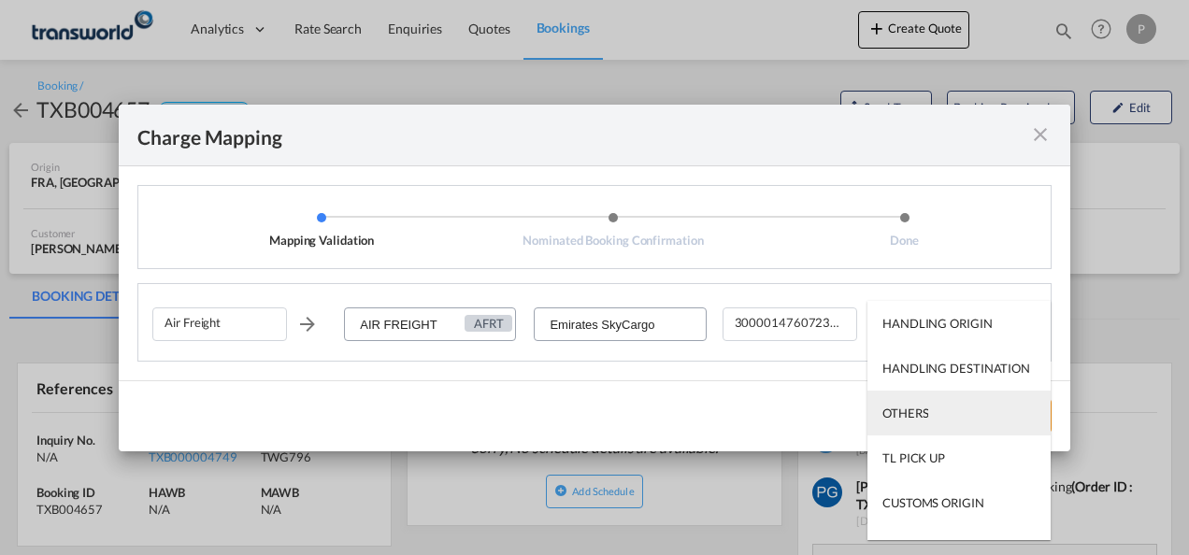
scroll to position [120, 0]
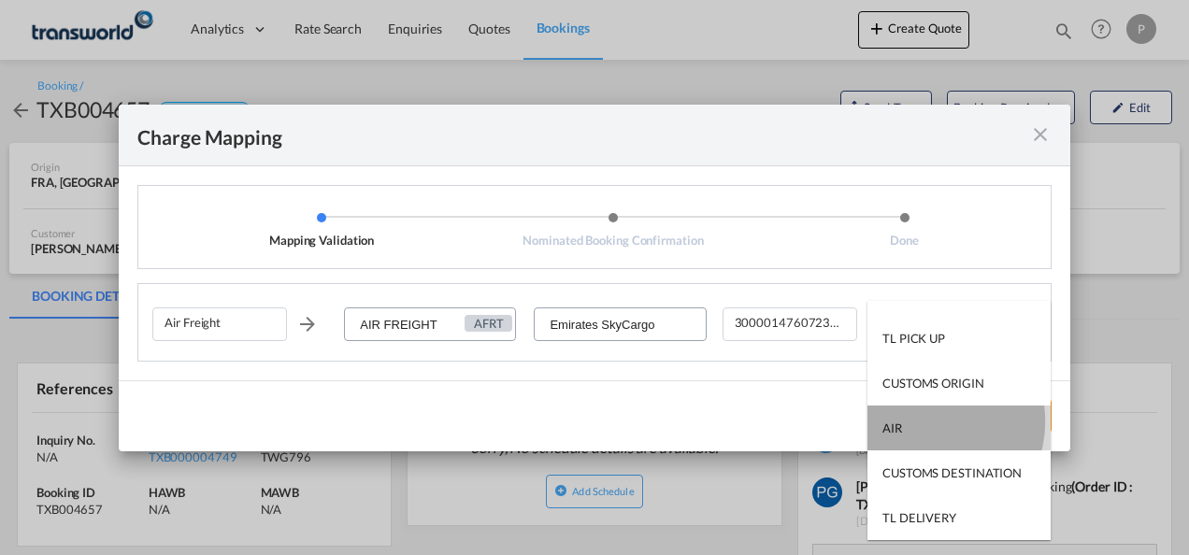
click at [924, 421] on md-option "AIR" at bounding box center [958, 428] width 183 height 45
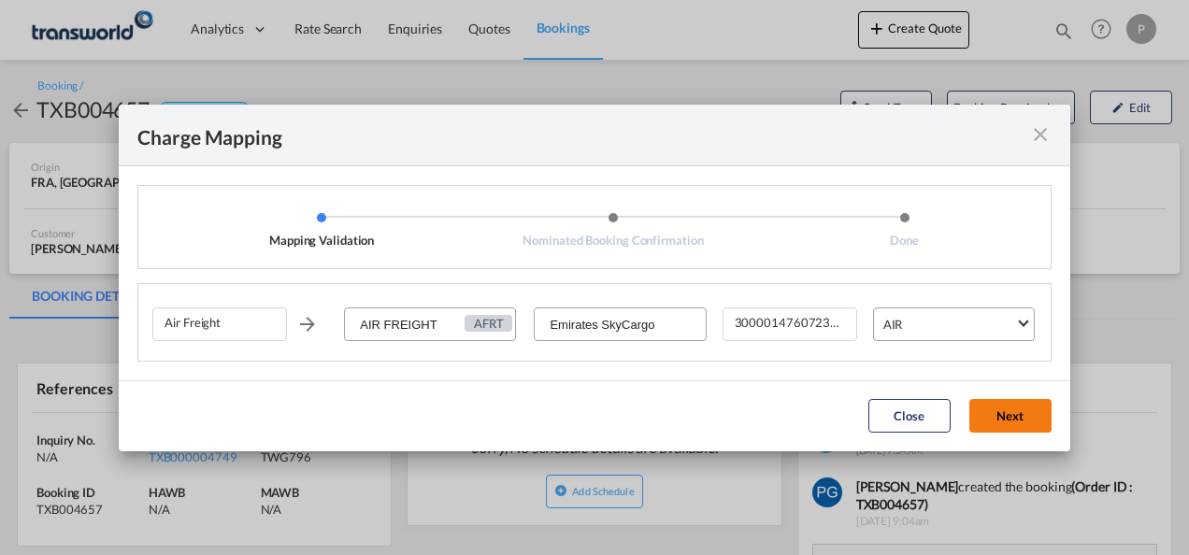
click at [1018, 412] on button "Next" at bounding box center [1010, 416] width 82 height 34
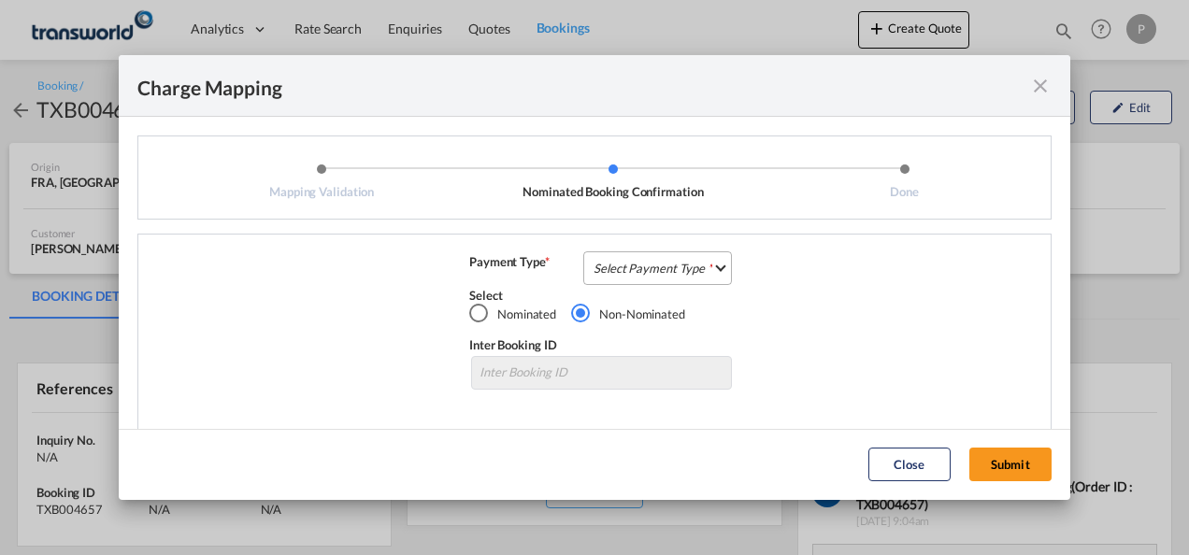
click at [653, 267] on md-select "Select Payment Type COLLECT PREPAID" at bounding box center [657, 268] width 149 height 34
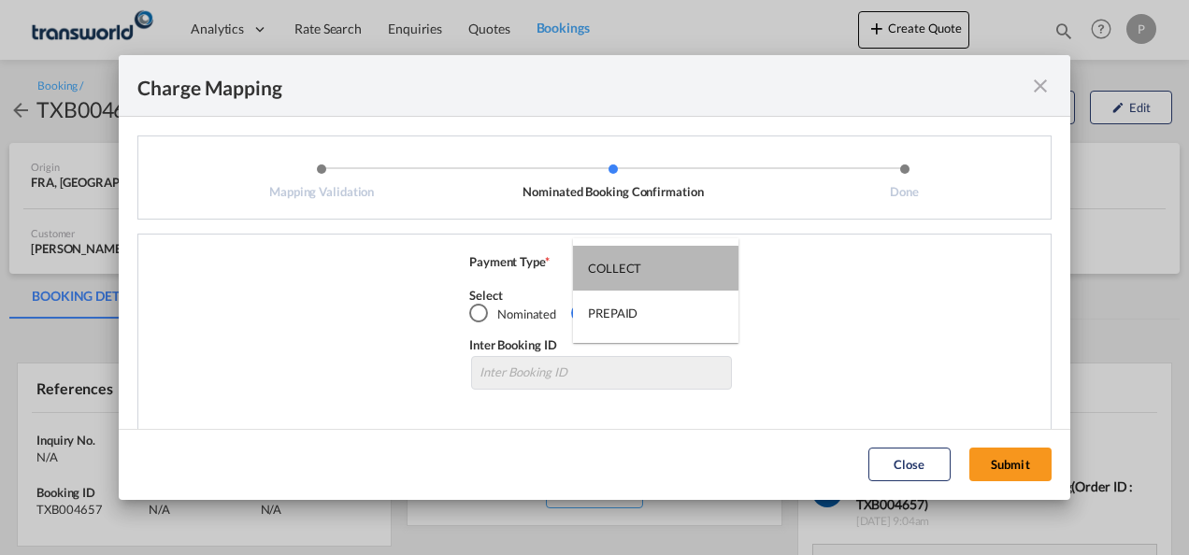
click at [653, 267] on md-option "COLLECT" at bounding box center [655, 268] width 165 height 45
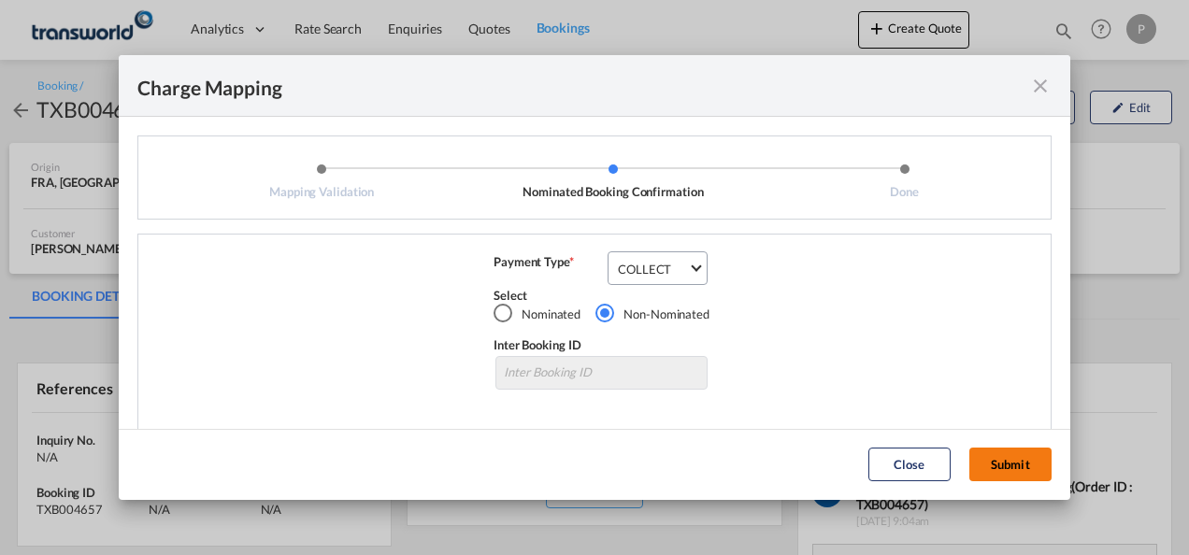
click at [1011, 458] on button "Submit" at bounding box center [1010, 465] width 82 height 34
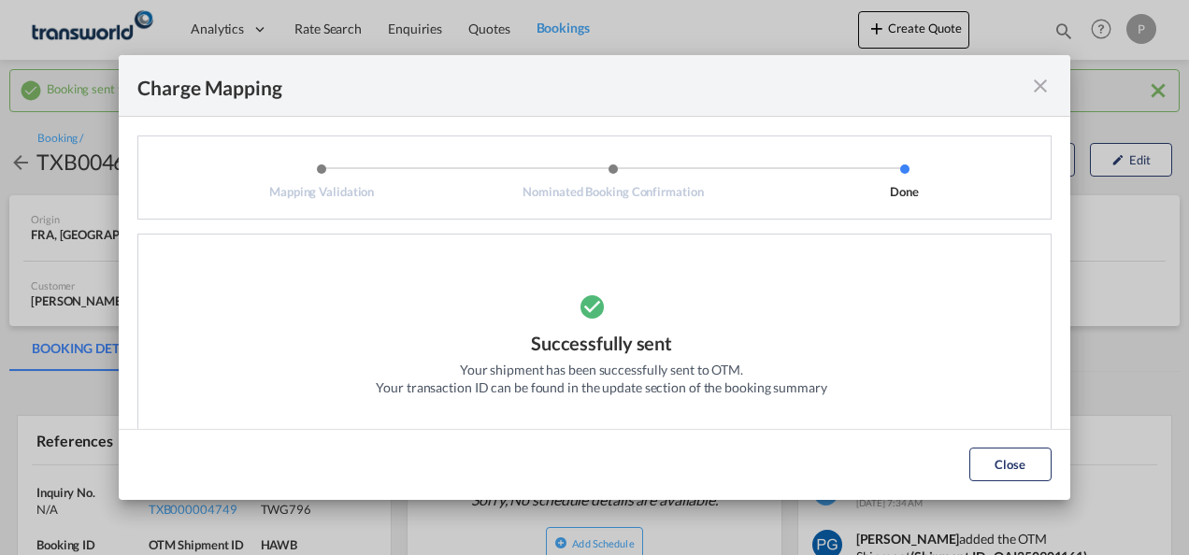
click at [1046, 80] on md-icon "icon-close fg-AAA8AD cursor" at bounding box center [1040, 86] width 22 height 22
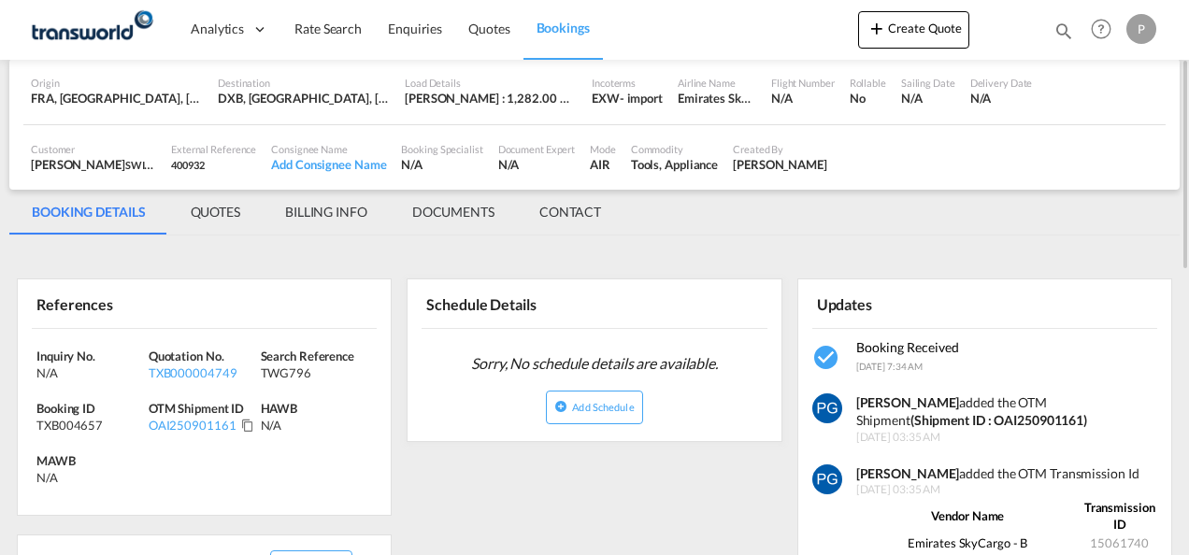
scroll to position [145, 0]
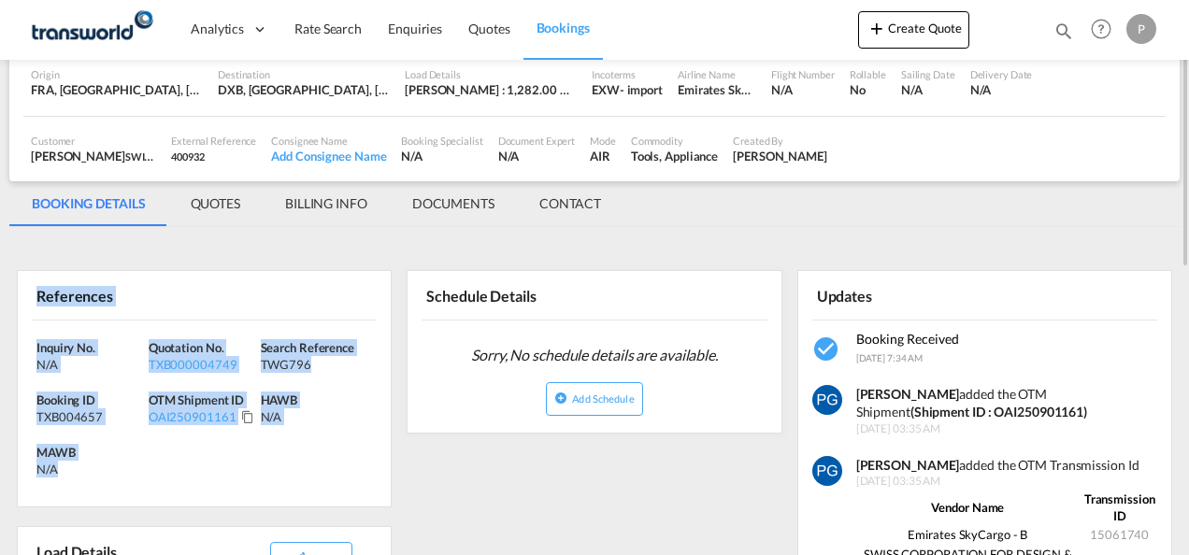
drag, startPoint x: 35, startPoint y: 295, endPoint x: 92, endPoint y: 463, distance: 177.6
click at [92, 463] on div "References Inquiry No. N/A Quotation No. TXB000004749 Search Reference TWG796 B…" at bounding box center [204, 388] width 375 height 237
copy div "References Inquiry No. N/A Quotation No. TXB000004749 Search Reference TWG796 B…"
click at [923, 47] on button "Create Quote" at bounding box center [913, 29] width 111 height 37
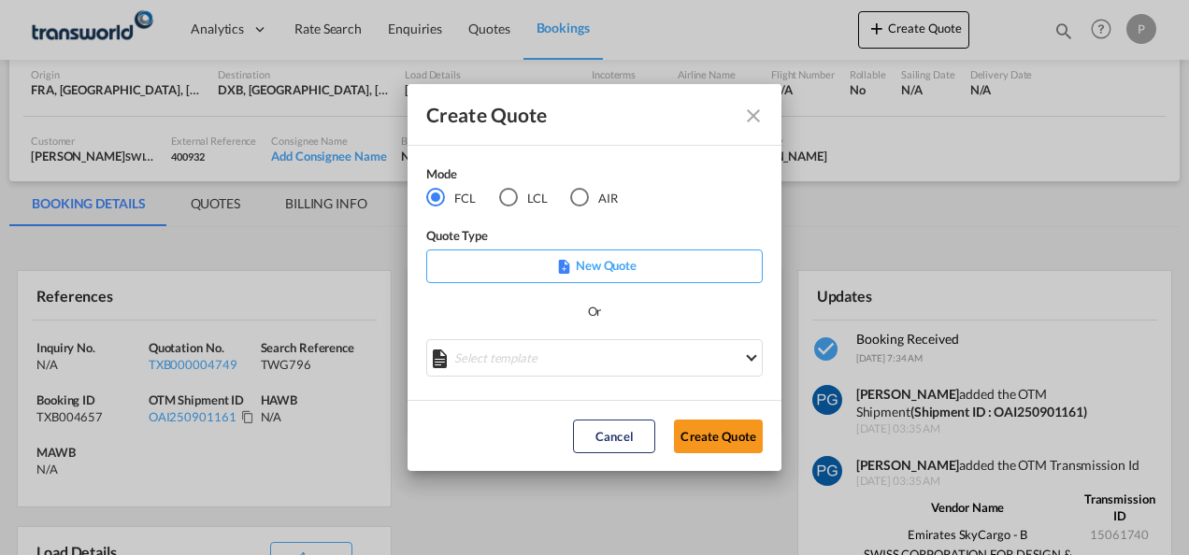
click at [506, 192] on div "LCL" at bounding box center [508, 197] width 19 height 19
click at [699, 438] on button "Create Quote" at bounding box center [718, 437] width 89 height 34
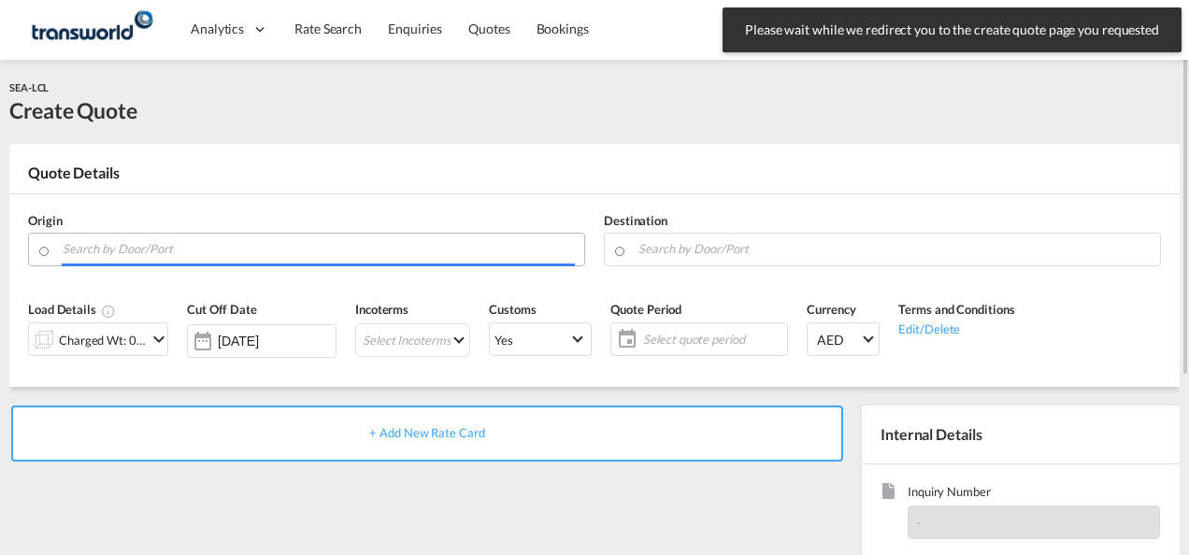
click at [125, 249] on input "Search by Door/Port" at bounding box center [319, 249] width 512 height 33
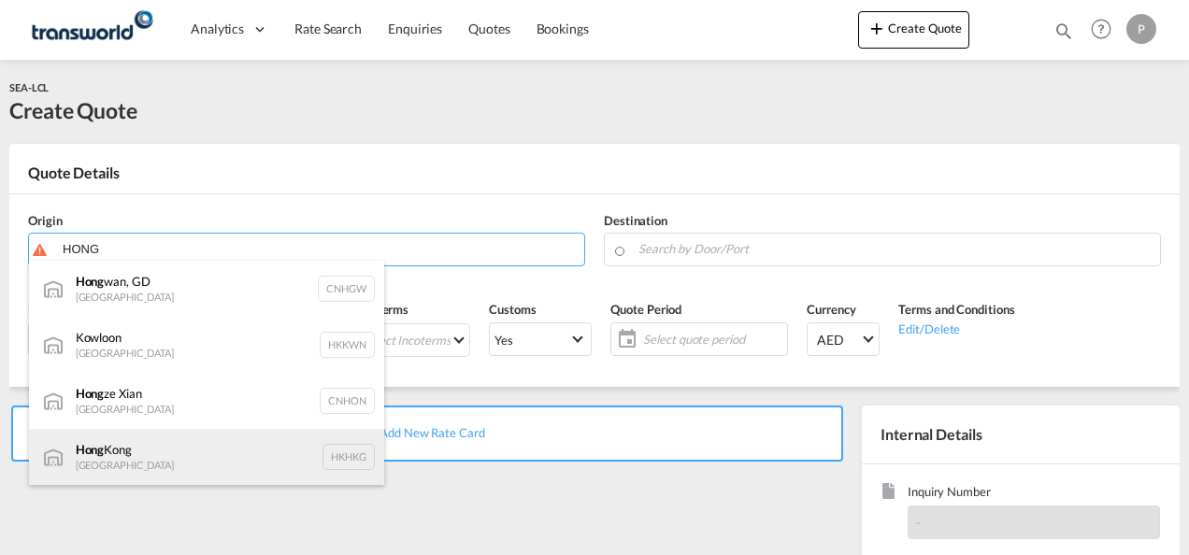
click at [120, 440] on div "[GEOGRAPHIC_DATA] [GEOGRAPHIC_DATA] HKHKG" at bounding box center [206, 457] width 355 height 56
type input "[GEOGRAPHIC_DATA], HKHKG"
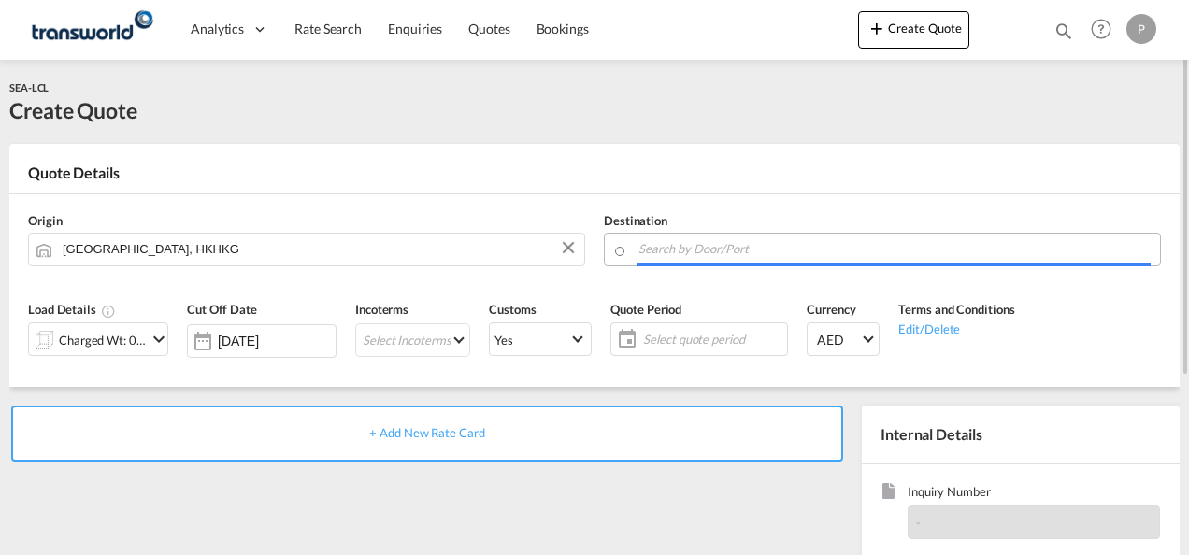
click at [705, 248] on input "Search by Door/Port" at bounding box center [894, 249] width 512 height 33
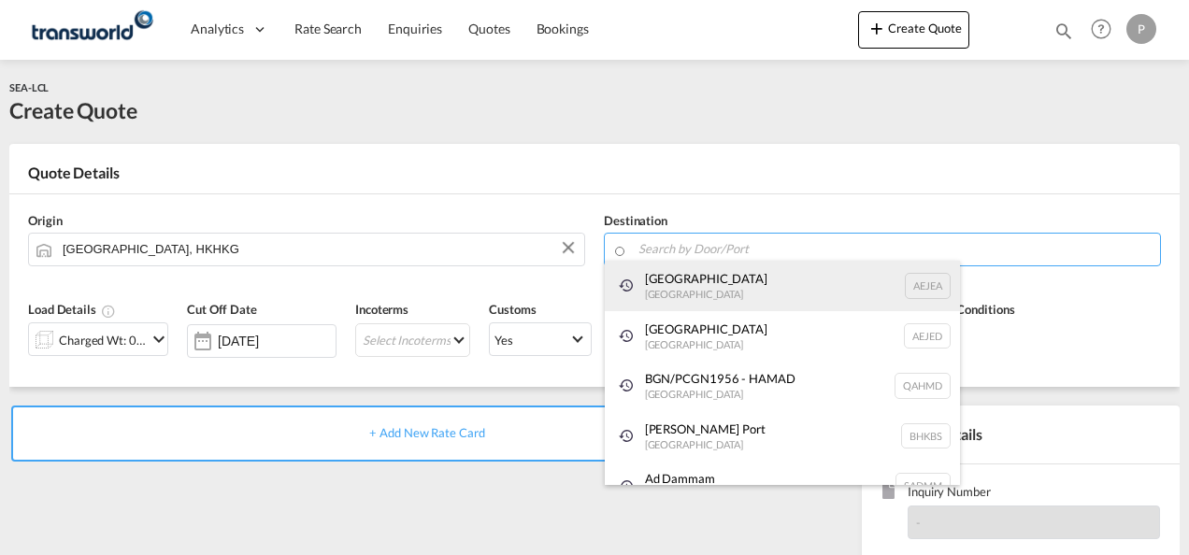
click at [689, 290] on div "[GEOGRAPHIC_DATA] [GEOGRAPHIC_DATA]" at bounding box center [782, 286] width 355 height 50
type input "[GEOGRAPHIC_DATA], [GEOGRAPHIC_DATA]"
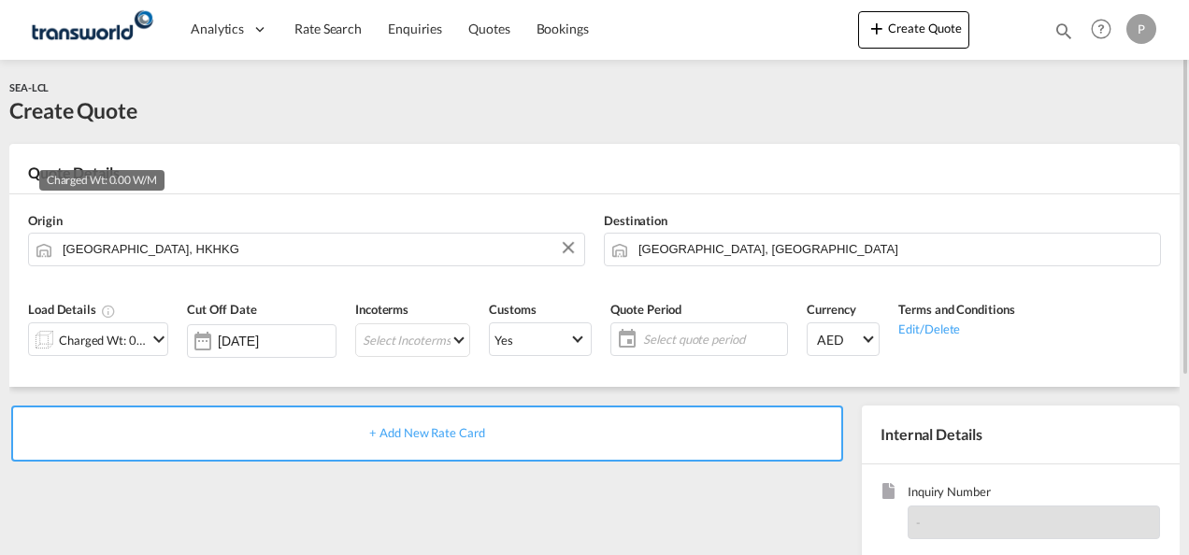
click at [86, 340] on div "Charged Wt: 0.00 W/M" at bounding box center [103, 340] width 88 height 26
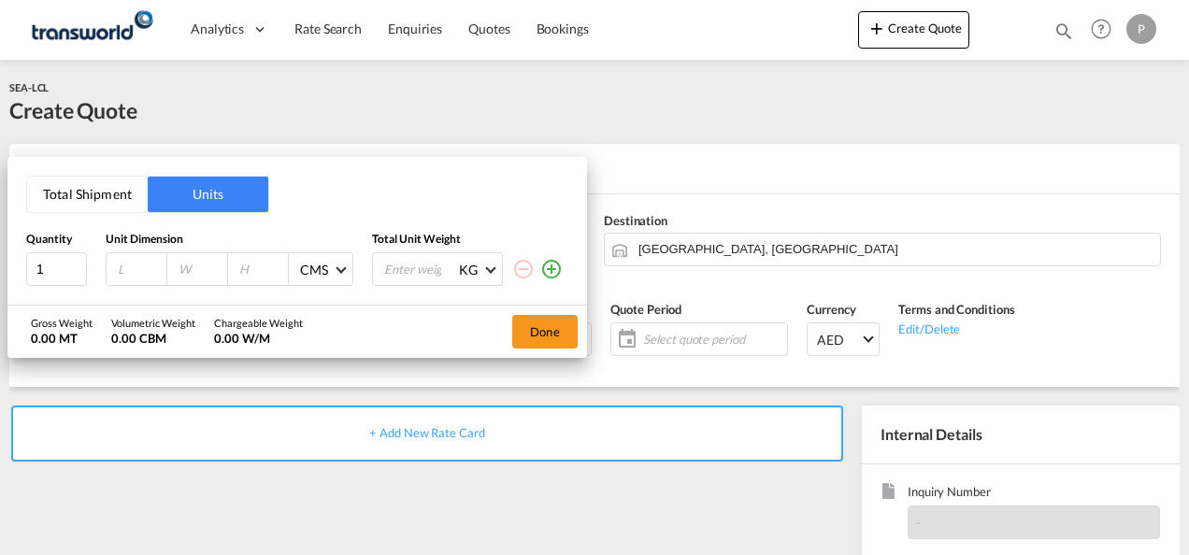
click at [95, 209] on button "Total Shipment" at bounding box center [87, 195] width 121 height 36
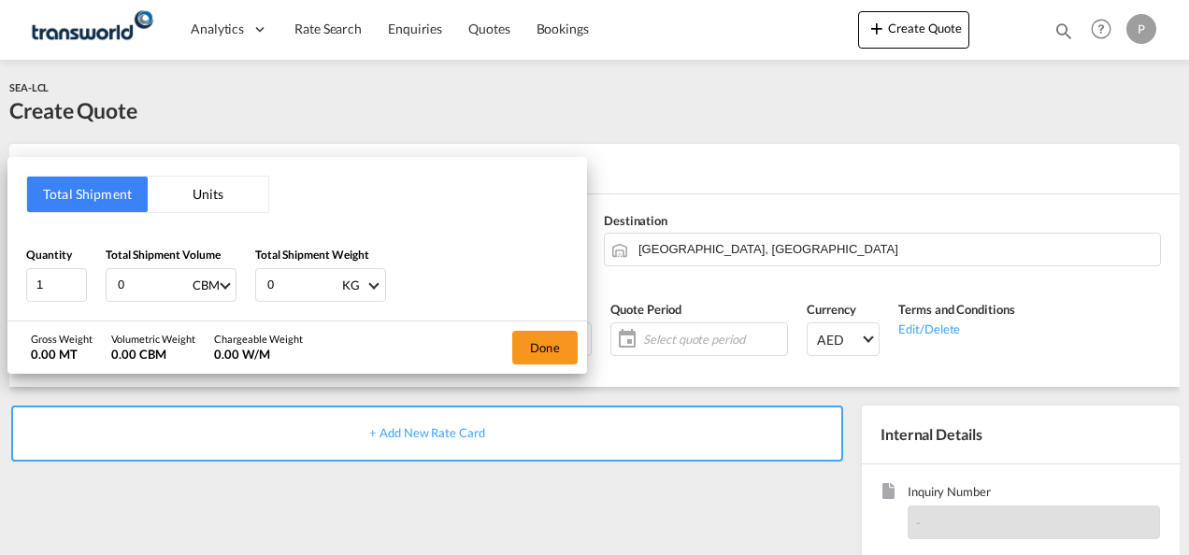
click at [157, 275] on input "0" at bounding box center [153, 285] width 75 height 32
type input "16.23"
click at [286, 287] on input "0" at bounding box center [302, 285] width 75 height 32
type input "3923"
click at [530, 342] on button "Done" at bounding box center [544, 348] width 65 height 34
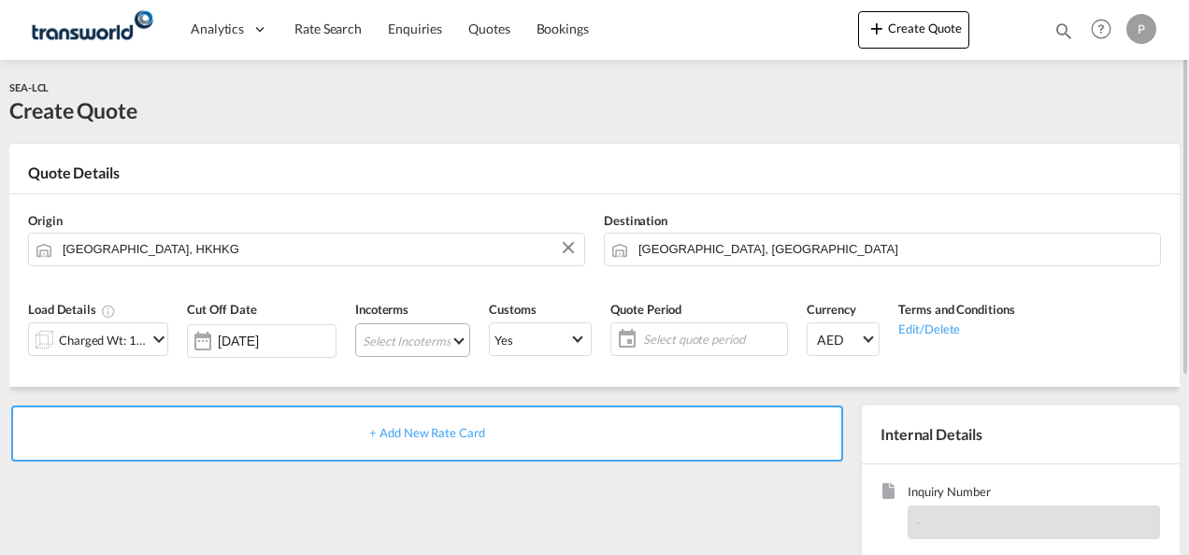
click at [391, 335] on md-select "Select Incoterms CIF - import Cost,Insurance and Freight CFR - export Cost and …" at bounding box center [412, 340] width 115 height 34
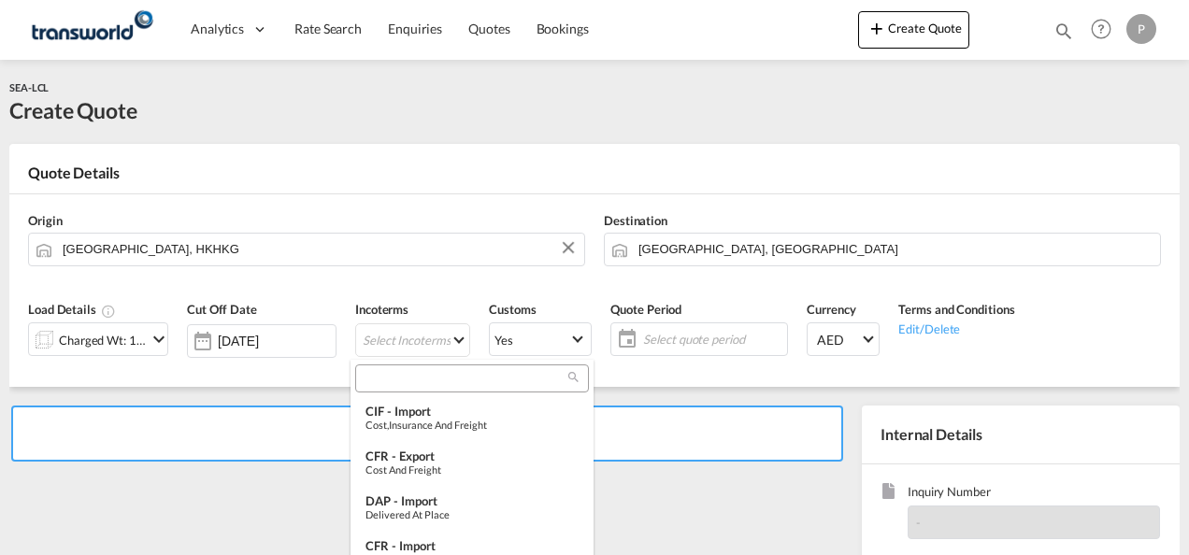
click at [402, 374] on input "search" at bounding box center [464, 378] width 207 height 17
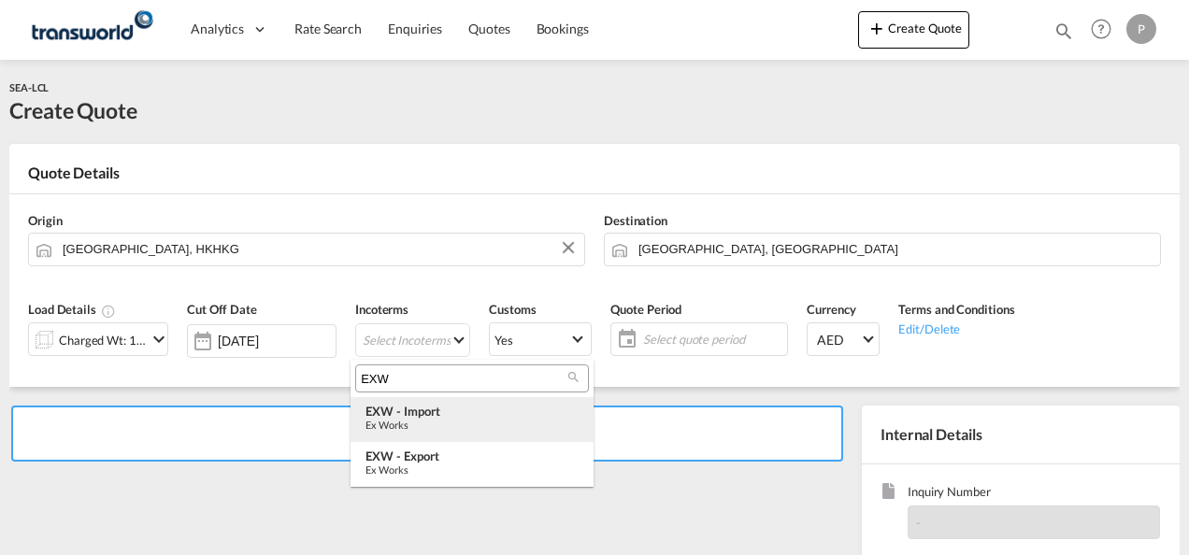
type input "EXW"
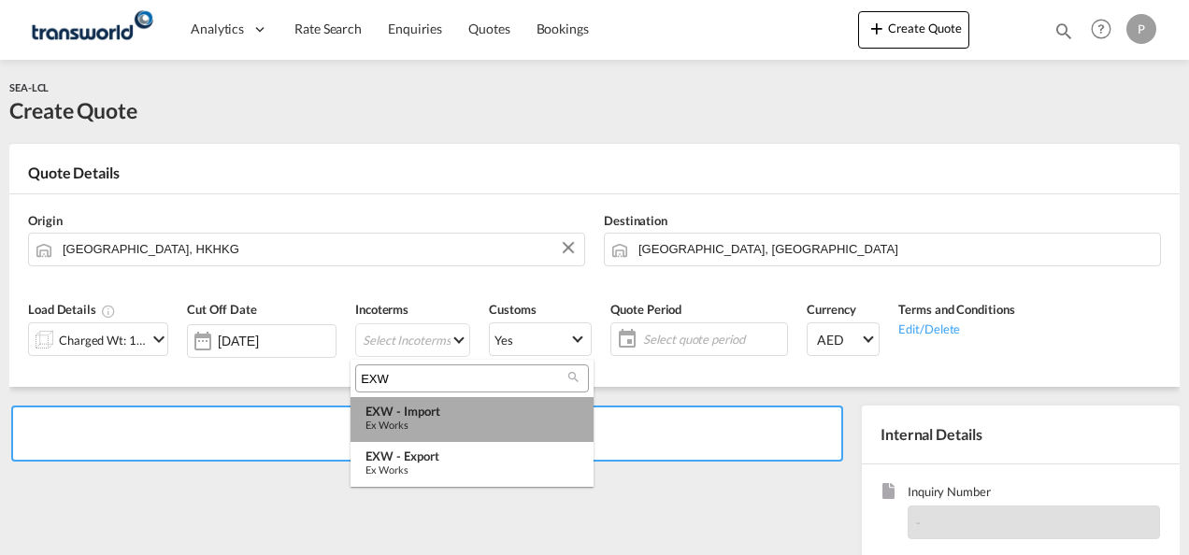
click at [413, 413] on div "EXW - import" at bounding box center [471, 411] width 213 height 15
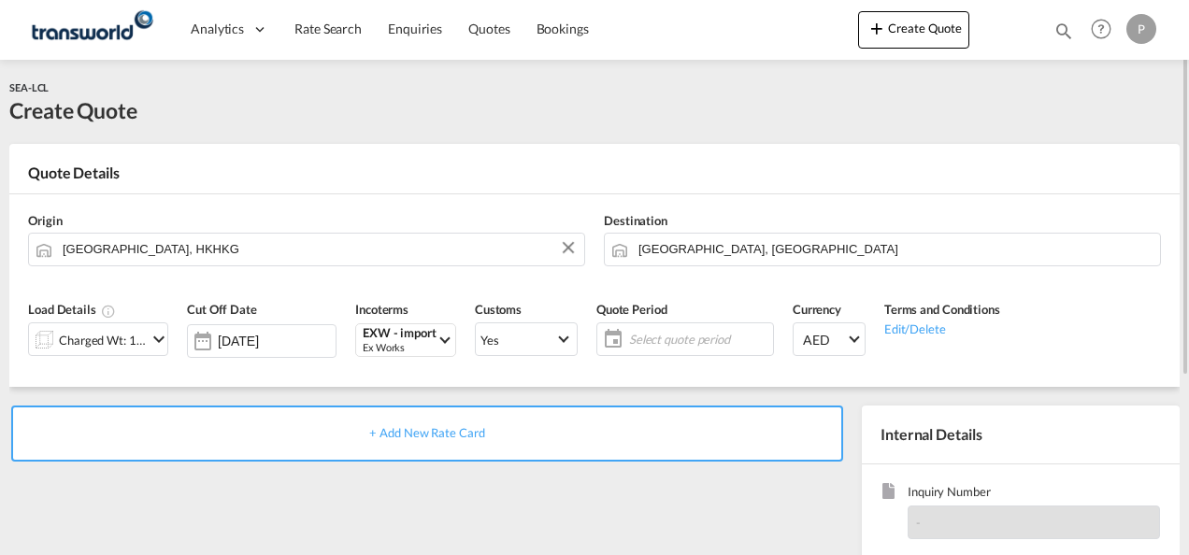
click at [656, 328] on span "Select quote period" at bounding box center [698, 339] width 149 height 26
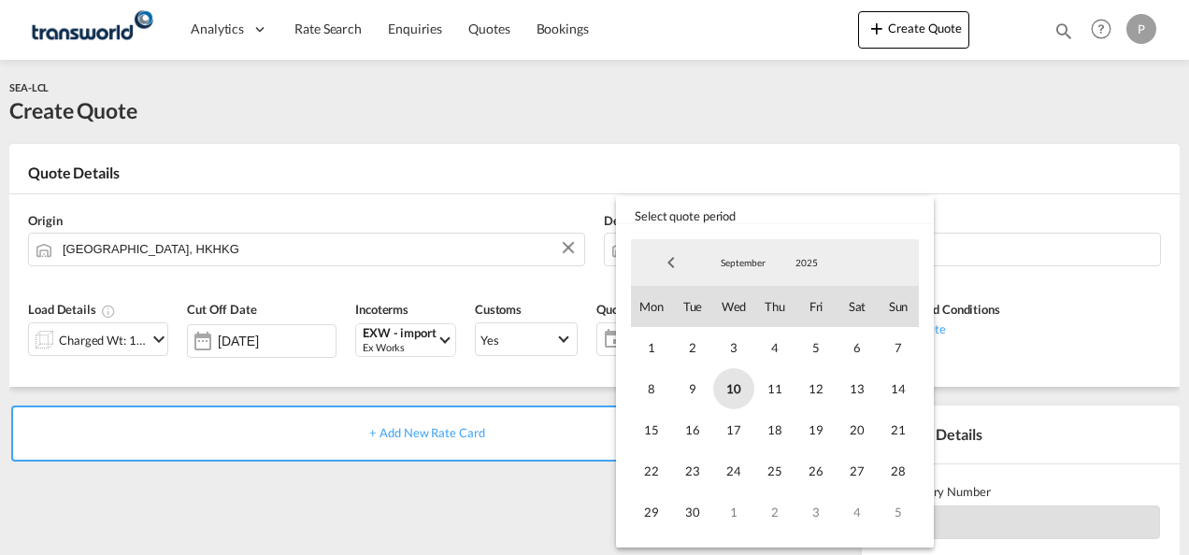
click at [741, 393] on span "10" at bounding box center [733, 388] width 41 height 41
click at [698, 510] on span "30" at bounding box center [692, 511] width 41 height 41
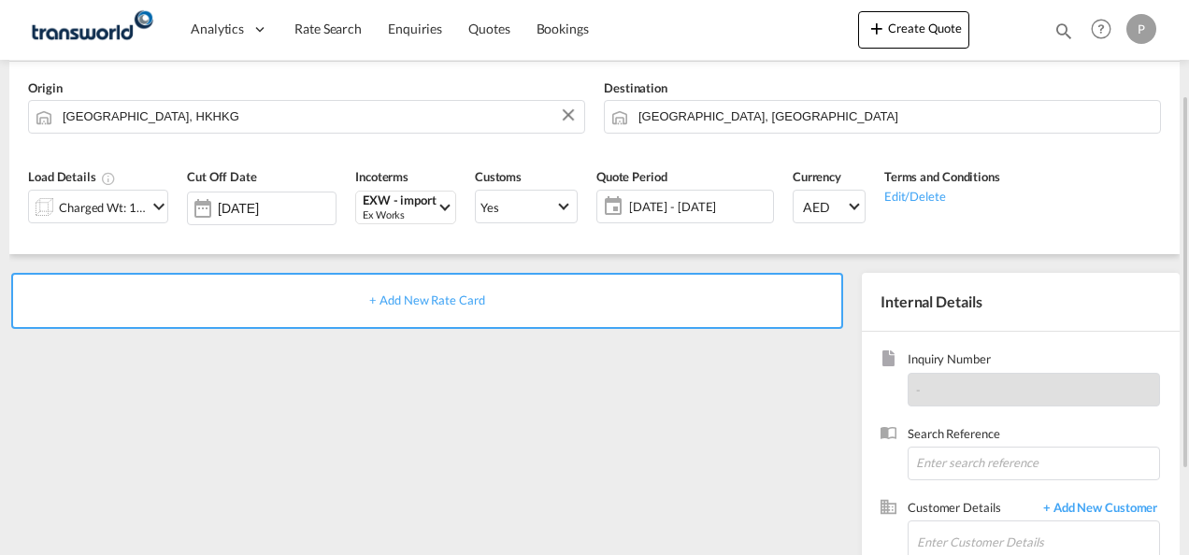
scroll to position [135, 0]
click at [942, 457] on input at bounding box center [1033, 462] width 252 height 34
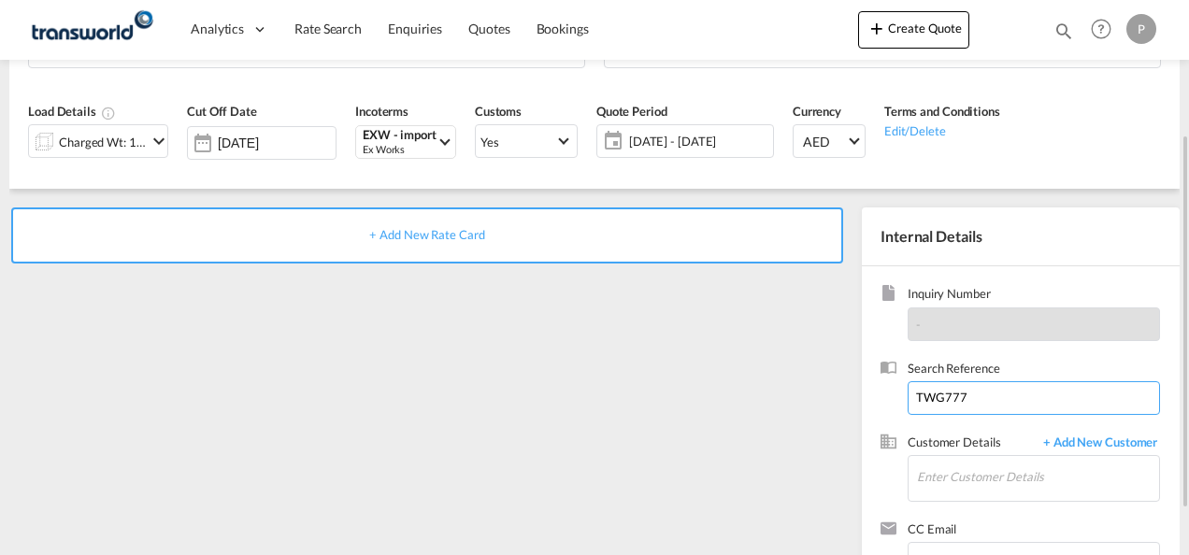
scroll to position [200, 0]
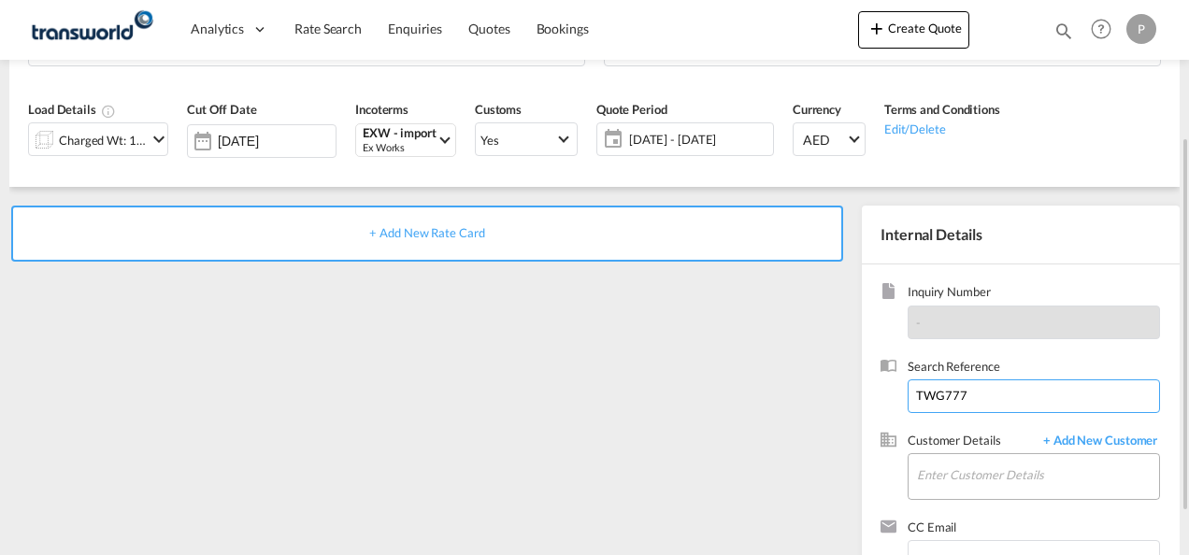
type input "TWG777"
click at [932, 473] on input "Enter Customer Details" at bounding box center [1038, 475] width 242 height 42
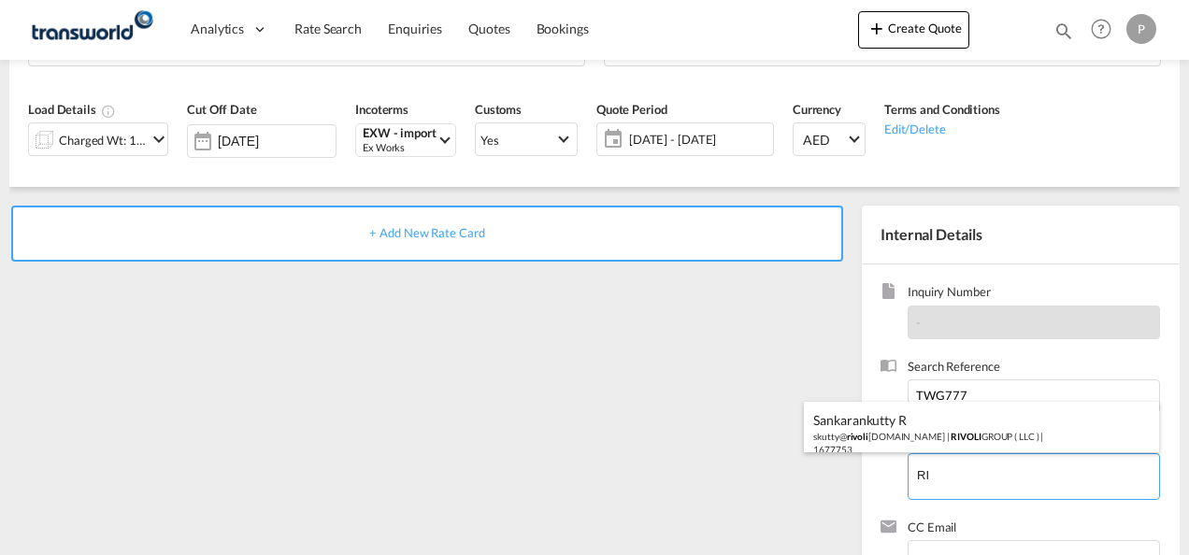
type input "R"
type input "N"
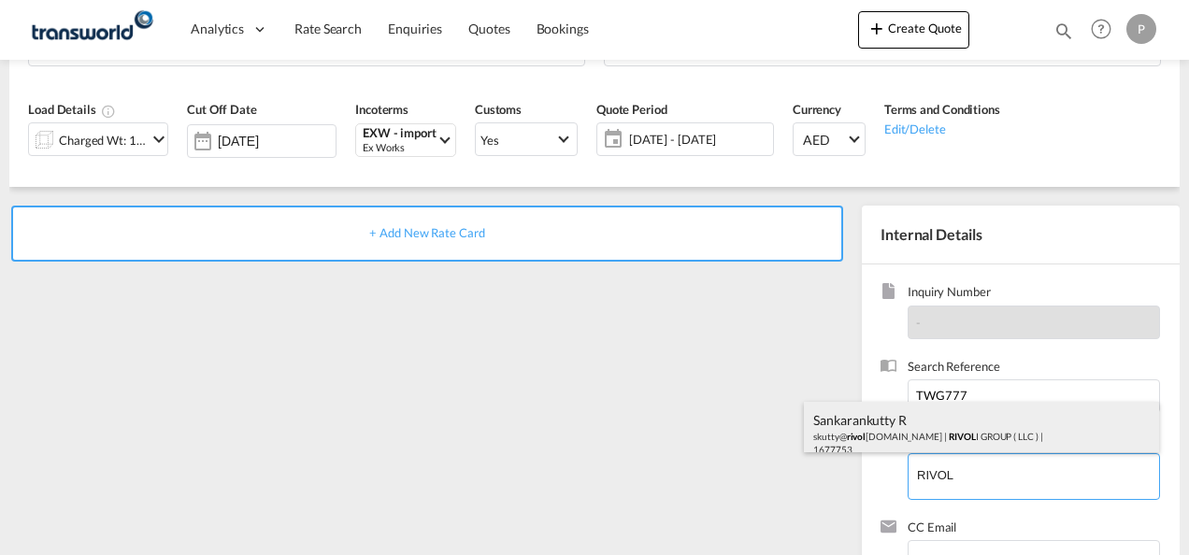
click at [916, 442] on div "Sankarankutty R skutty@ rivol [DOMAIN_NAME] | RIVOL I GROUP ( LLC ) | 1677753" at bounding box center [981, 434] width 355 height 64
type input "RIVOLI GROUP ( LLC ), Sankarankutty R, [EMAIL_ADDRESS][DOMAIN_NAME]"
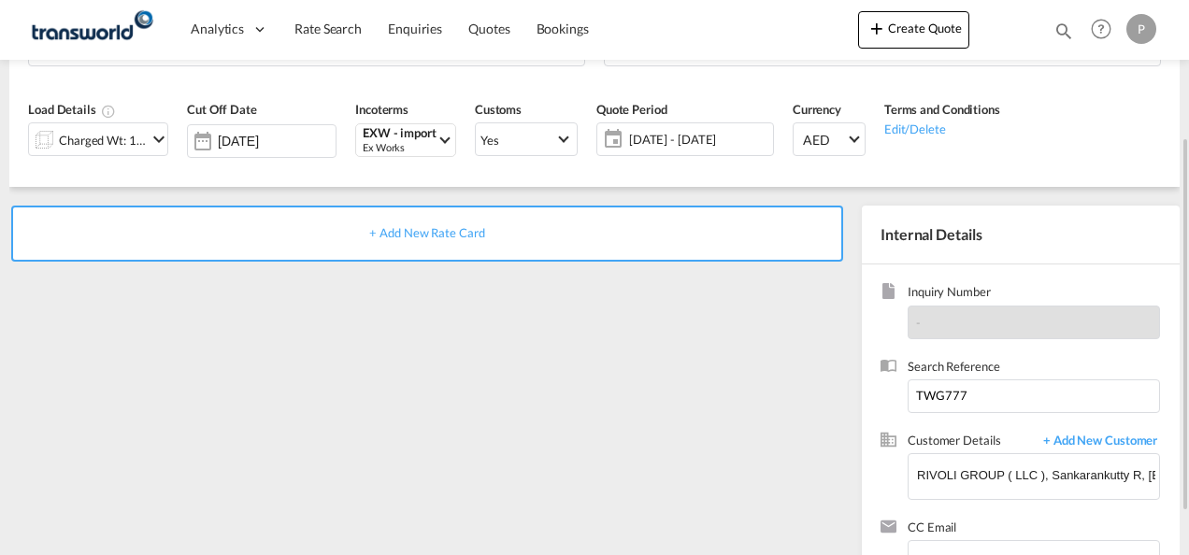
click at [422, 243] on div "+ Add New Rate Card" at bounding box center [427, 234] width 832 height 56
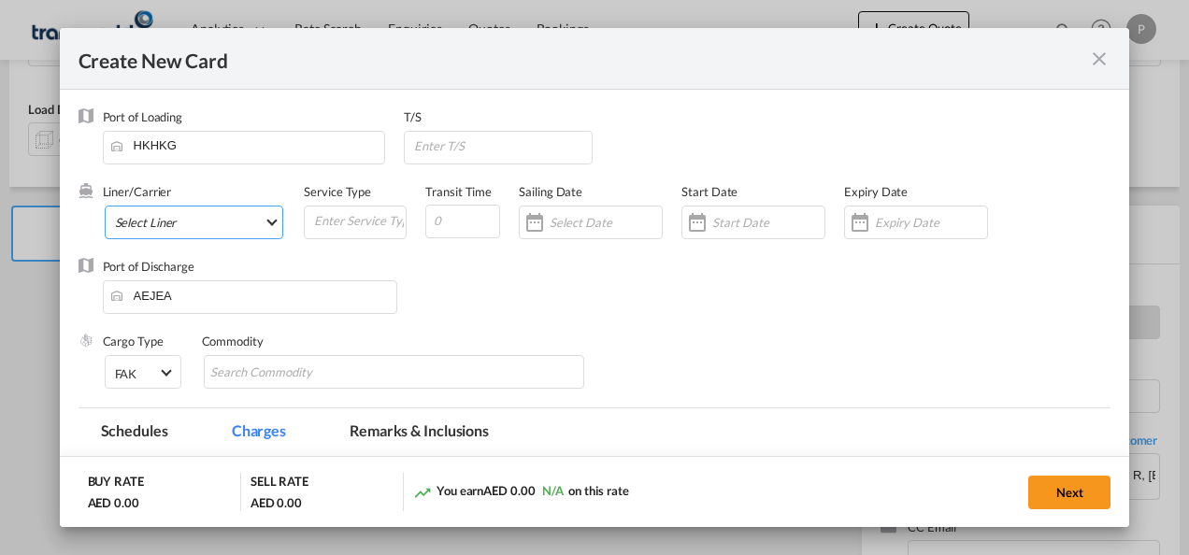
click at [150, 216] on md-select "Select Liner 2HM LOGISTICS D.O.O 2HM LOGISTICS D.O.O. / TDWC-CAPODISTRI 2HM LOG…" at bounding box center [194, 223] width 179 height 34
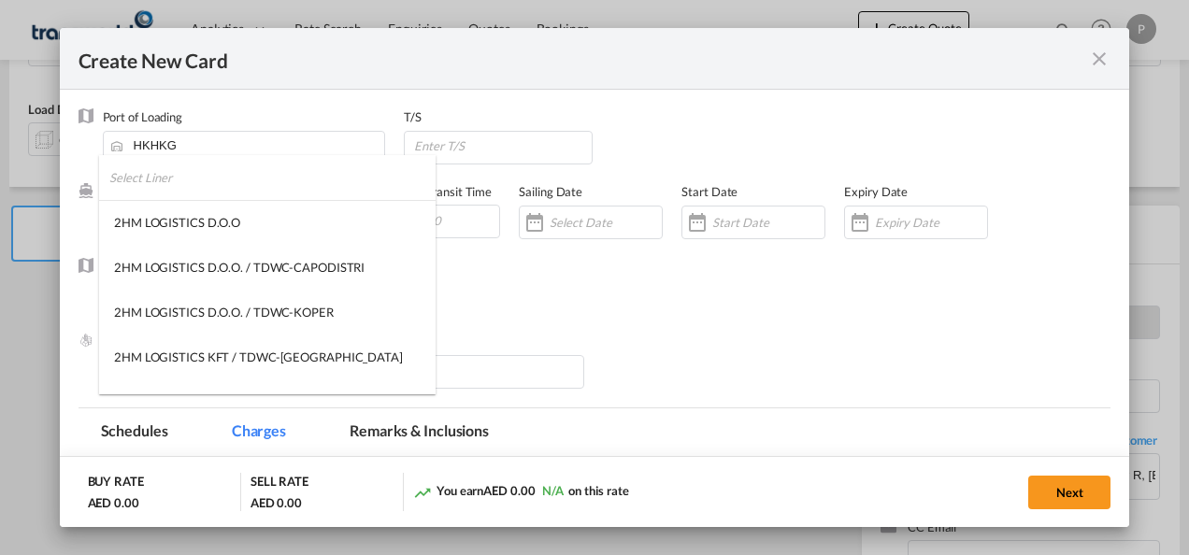
click at [186, 191] on input "search" at bounding box center [272, 177] width 326 height 45
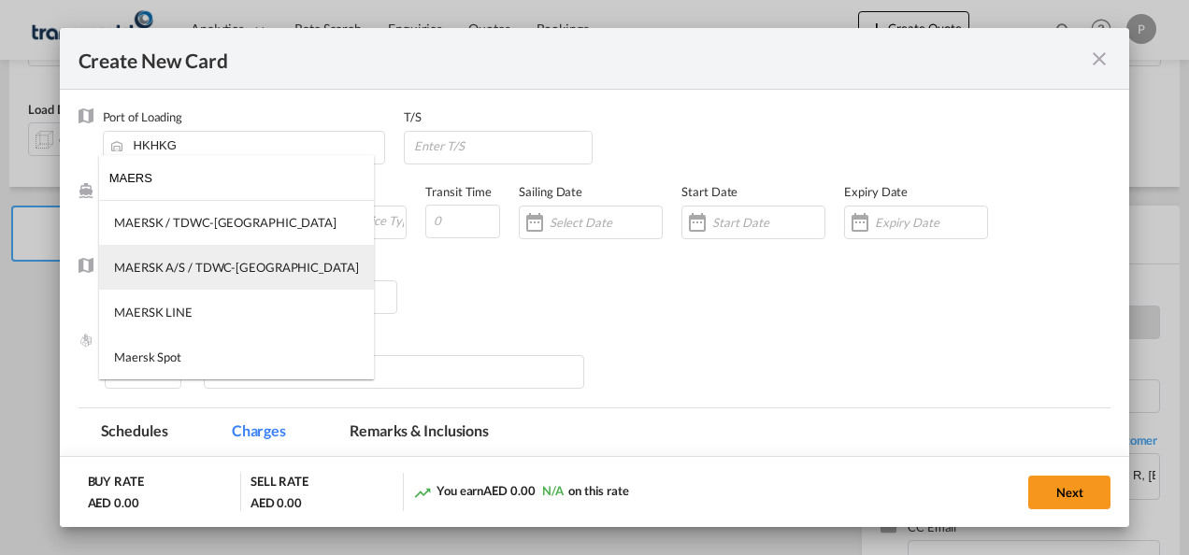
type input "MAERS"
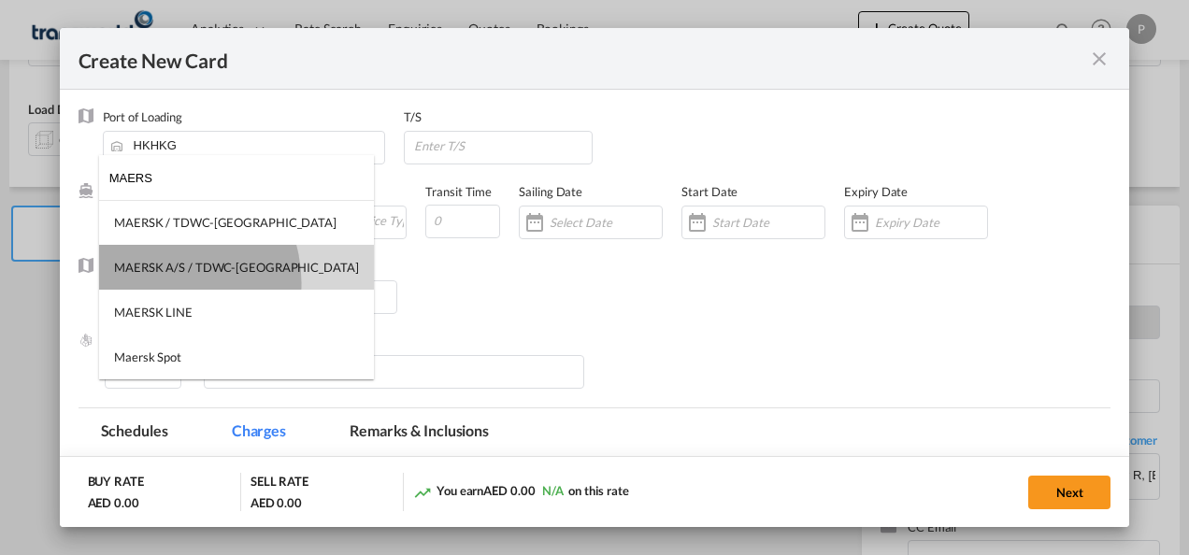
click at [155, 283] on md-option "MAERSK A/S / TDWC-[GEOGRAPHIC_DATA]" at bounding box center [236, 267] width 275 height 45
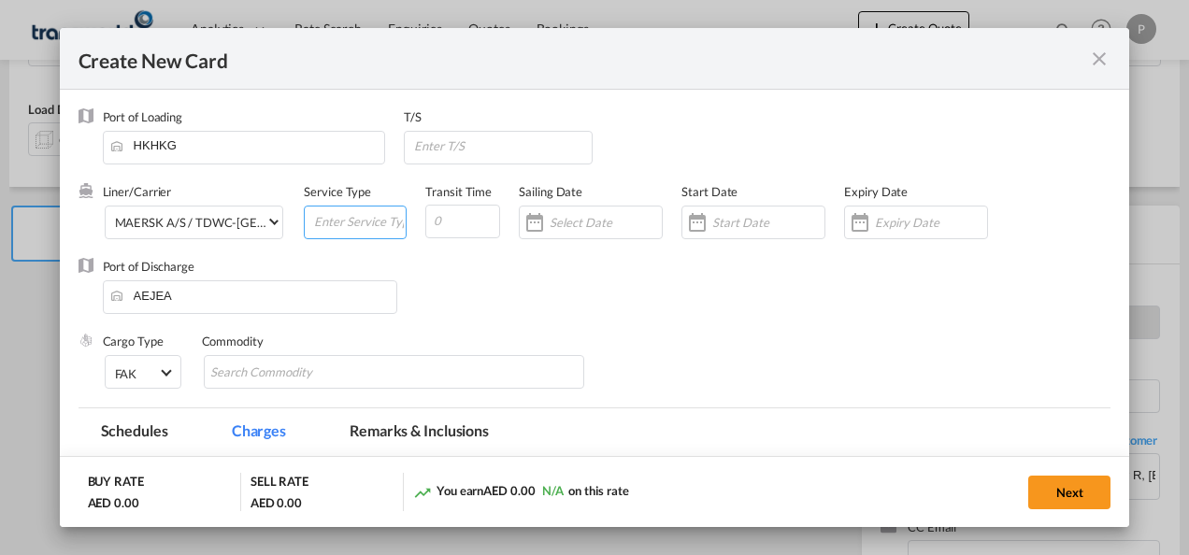
click at [354, 221] on input "Create New Card ..." at bounding box center [358, 221] width 93 height 28
type input "EXW IMPORT"
click at [875, 212] on div "Create New Card ..." at bounding box center [916, 223] width 144 height 34
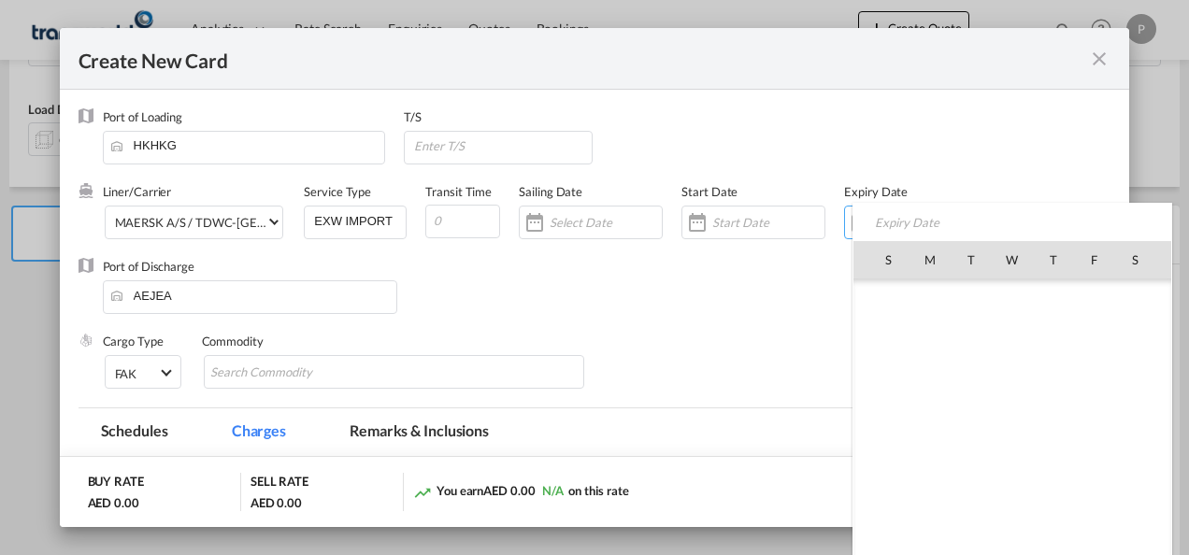
scroll to position [432831, 0]
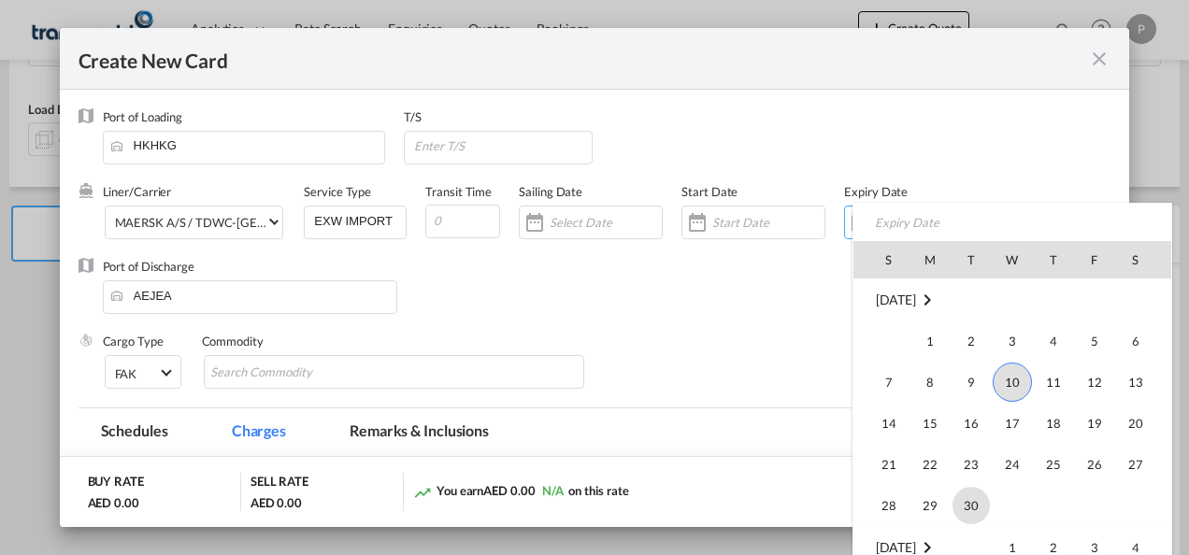
click at [962, 498] on span "30" at bounding box center [970, 505] width 37 height 37
type input "[DATE]"
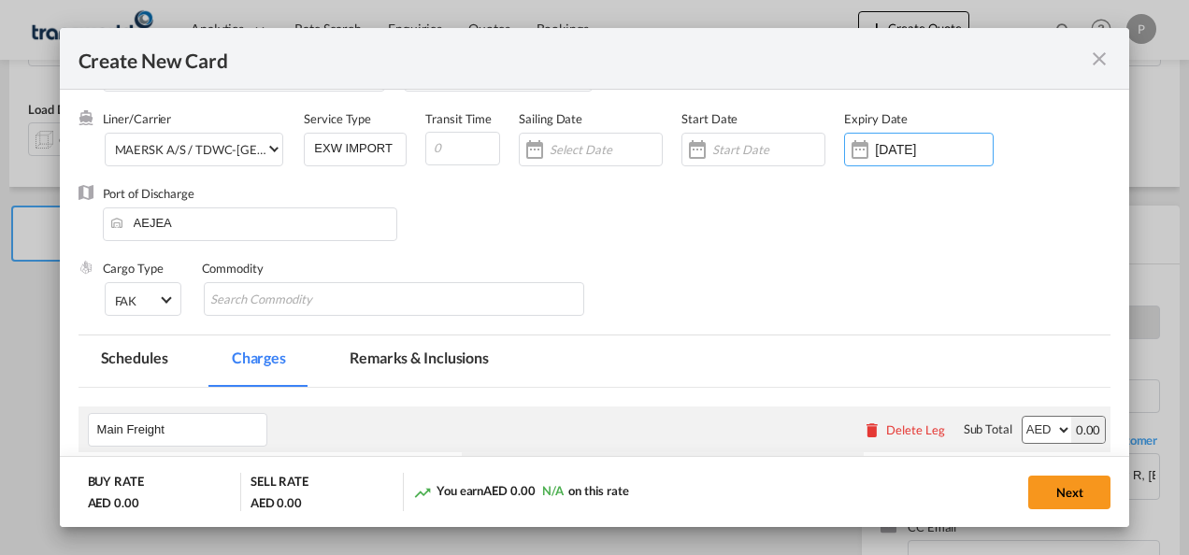
scroll to position [75, 0]
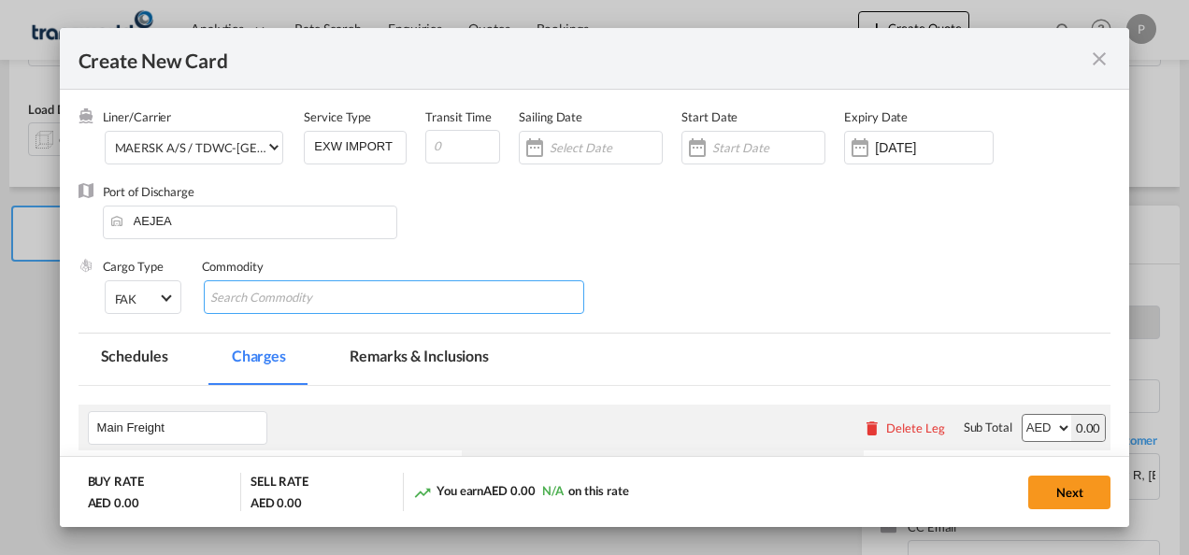
click at [392, 301] on md-chips-wrap "Chips container with autocompletion. Enter the text area, type text to search, …" at bounding box center [394, 297] width 381 height 34
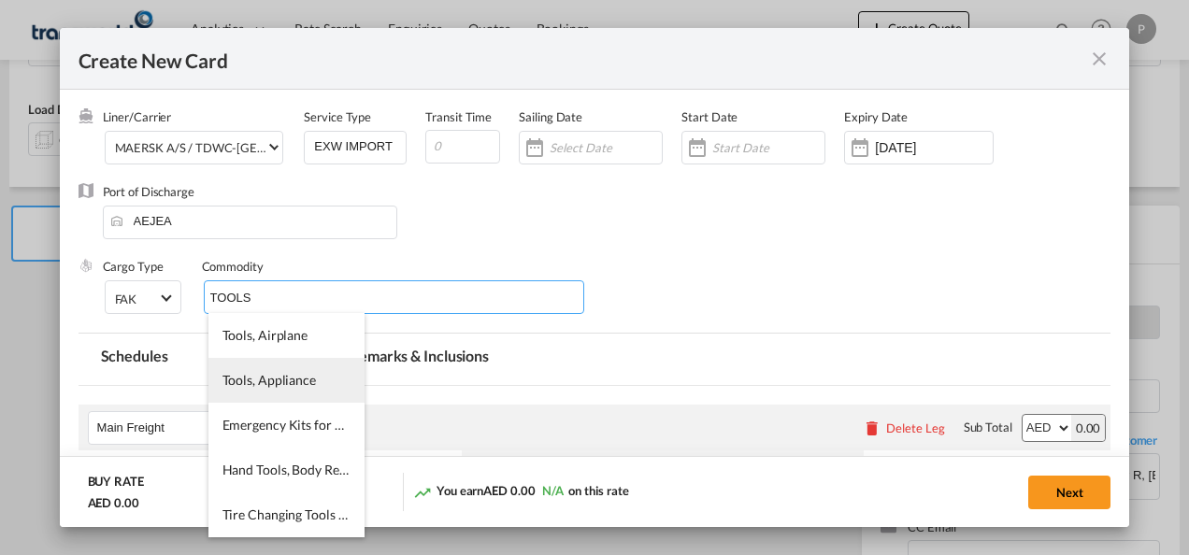
type input "TOOLS"
click at [313, 366] on li "Tools, Appliance" at bounding box center [286, 380] width 156 height 45
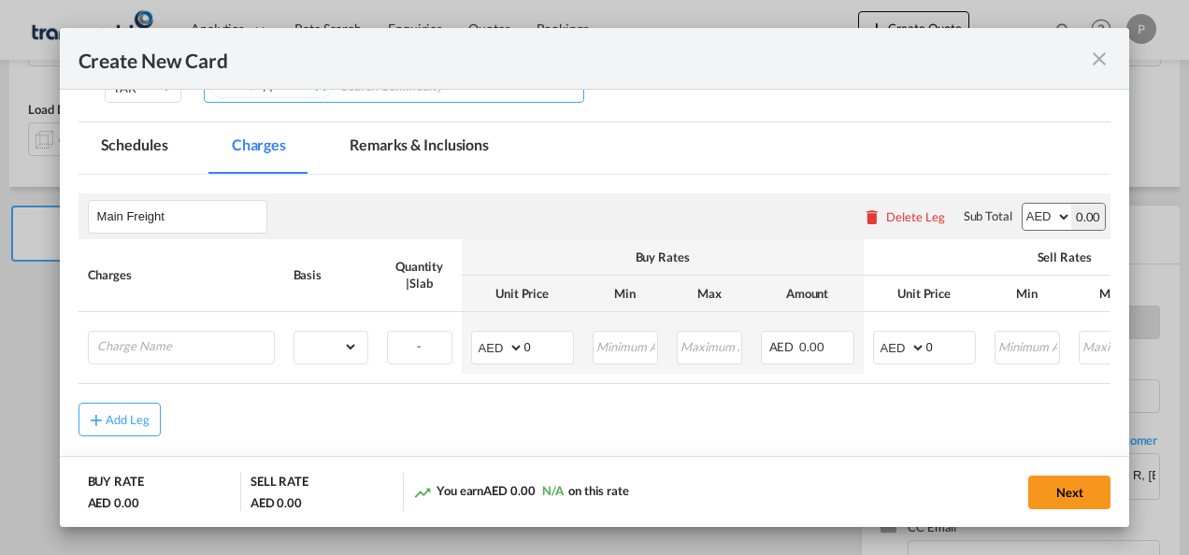
scroll to position [294, 0]
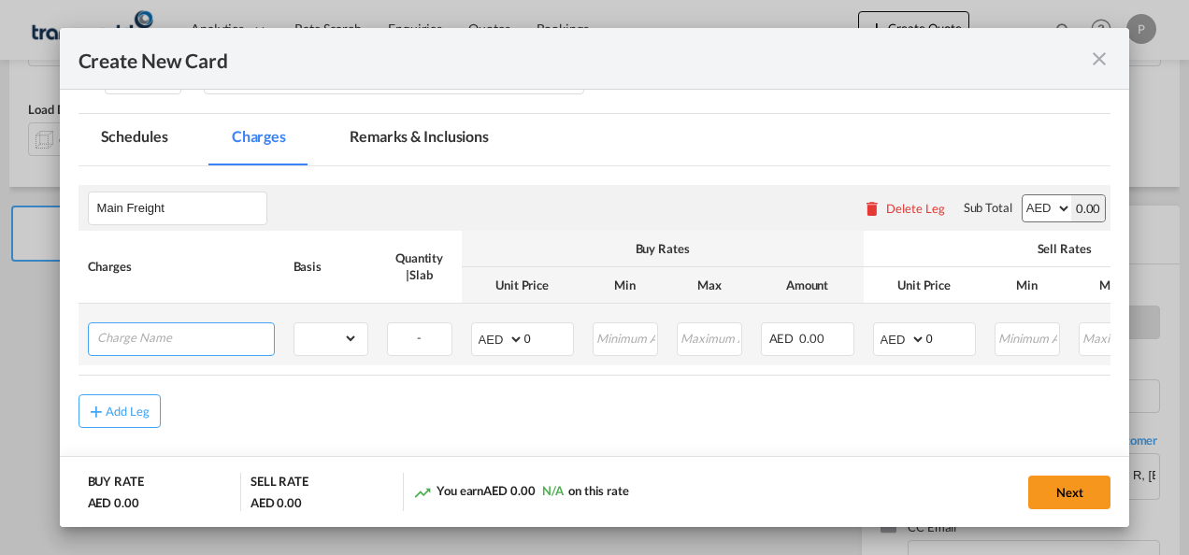
click at [245, 335] on input "Charge Name" at bounding box center [185, 337] width 177 height 28
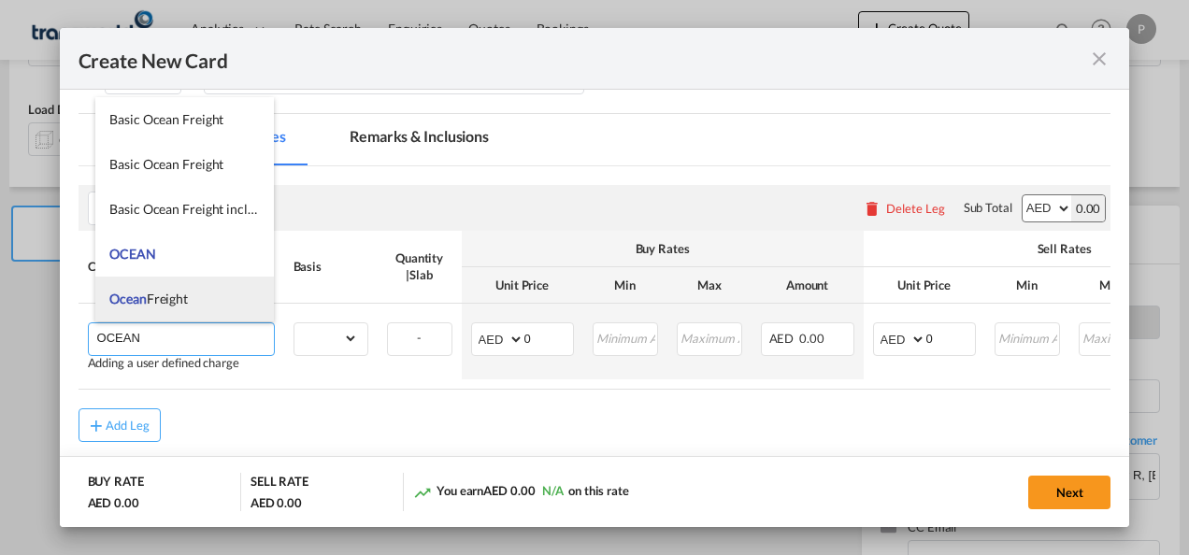
click at [196, 289] on li "Ocean Freight" at bounding box center [184, 299] width 178 height 45
type input "Ocean Freight"
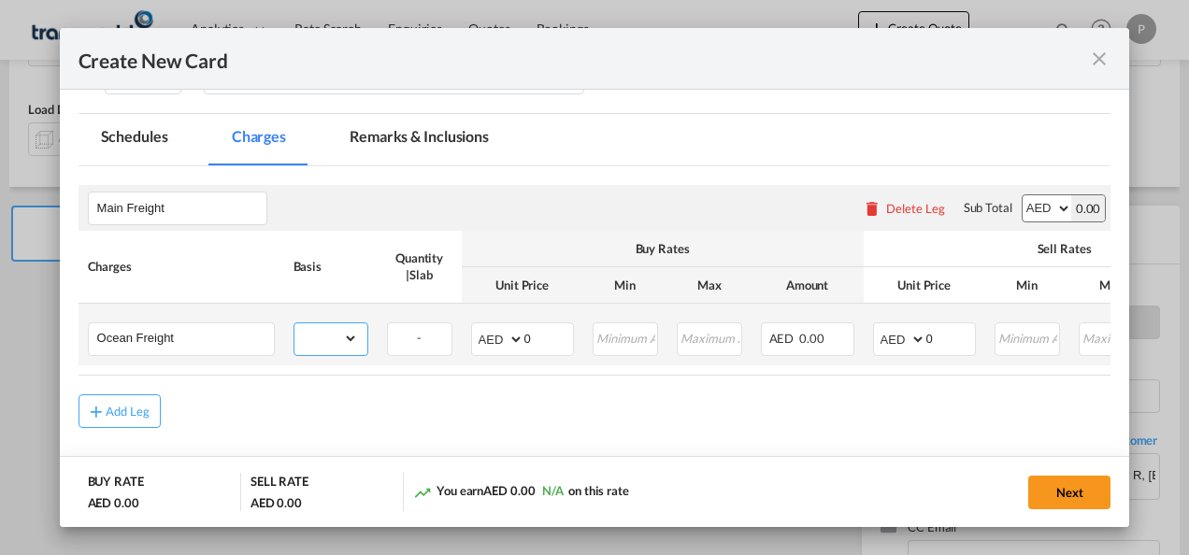
click at [353, 335] on select "gross_weight volumetric_weight per_shipment per_bl per_km per_hawb per_kg flat …" at bounding box center [326, 338] width 64 height 30
select select "per_shipment"
click at [294, 323] on select "gross_weight volumetric_weight per_shipment per_bl per_km per_hawb per_kg flat …" at bounding box center [326, 338] width 64 height 30
click at [532, 347] on input "0" at bounding box center [548, 337] width 49 height 28
click at [929, 334] on input "0" at bounding box center [950, 337] width 49 height 28
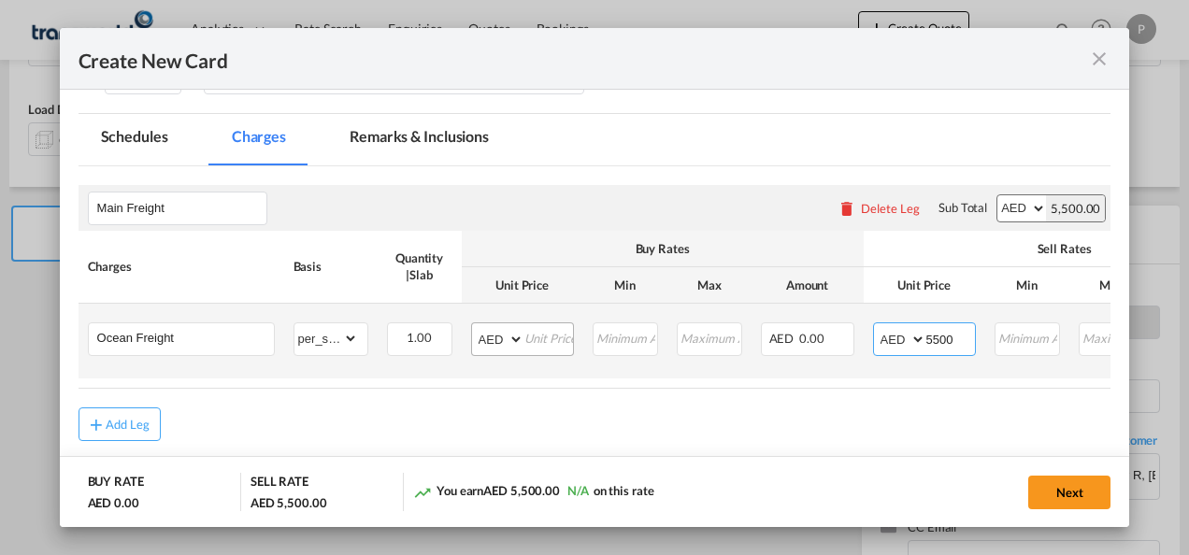
type input "5500"
click at [539, 340] on input "Create New Card ..." at bounding box center [548, 337] width 49 height 28
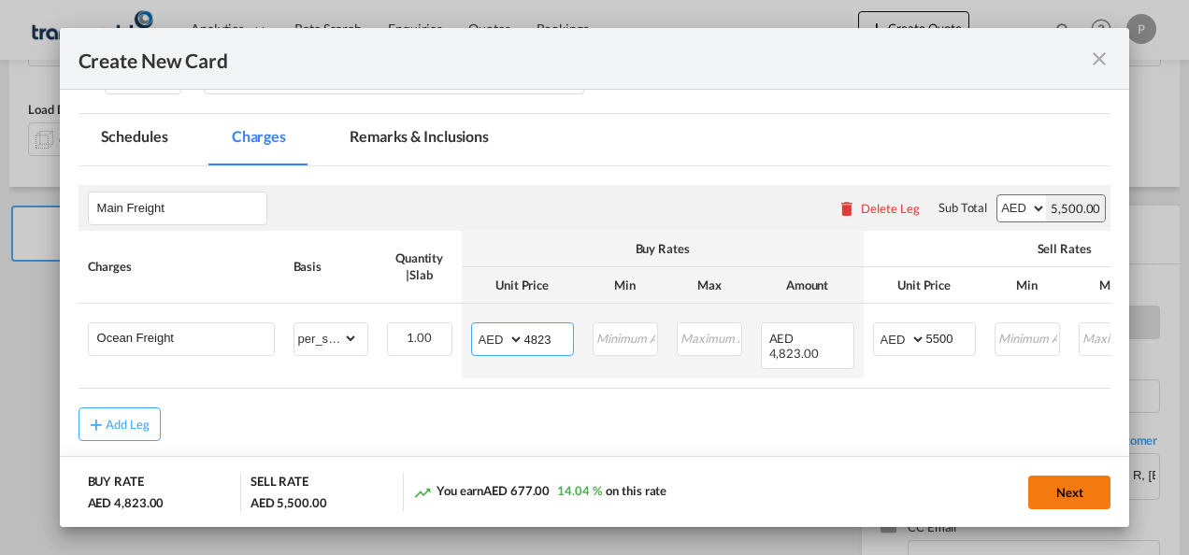
type input "4823"
click at [1054, 490] on button "Next" at bounding box center [1069, 493] width 82 height 34
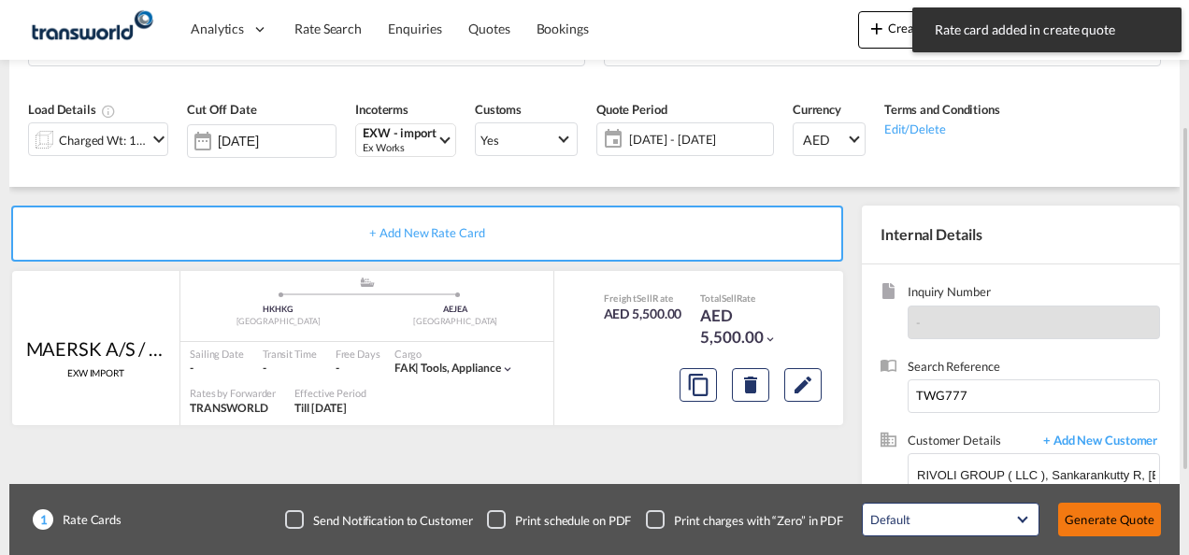
click at [1089, 518] on button "Generate Quote" at bounding box center [1109, 520] width 103 height 34
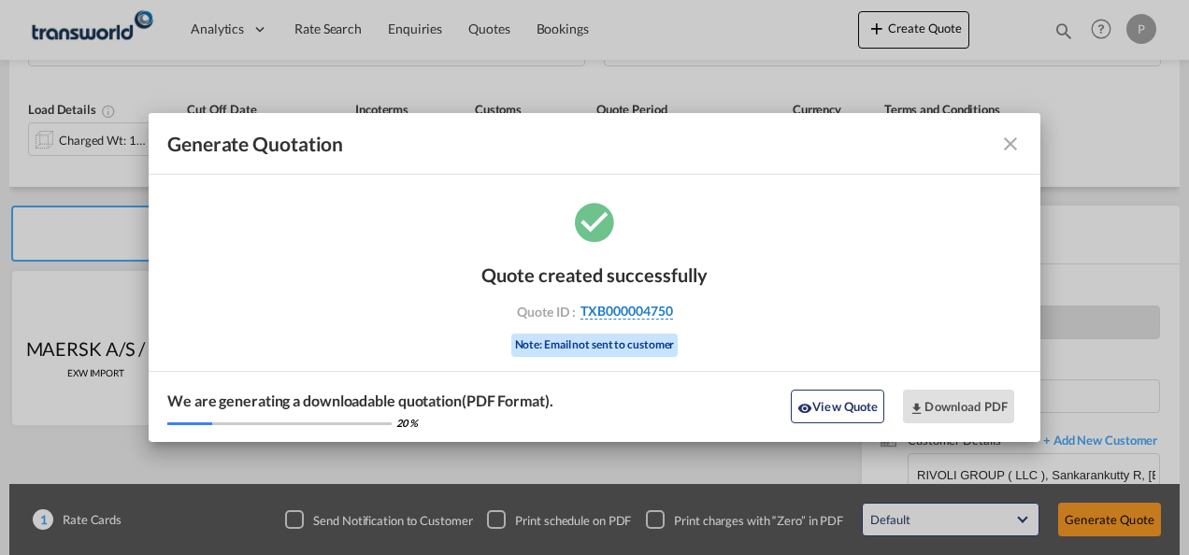
click at [641, 309] on span "TXB000004750" at bounding box center [626, 311] width 93 height 17
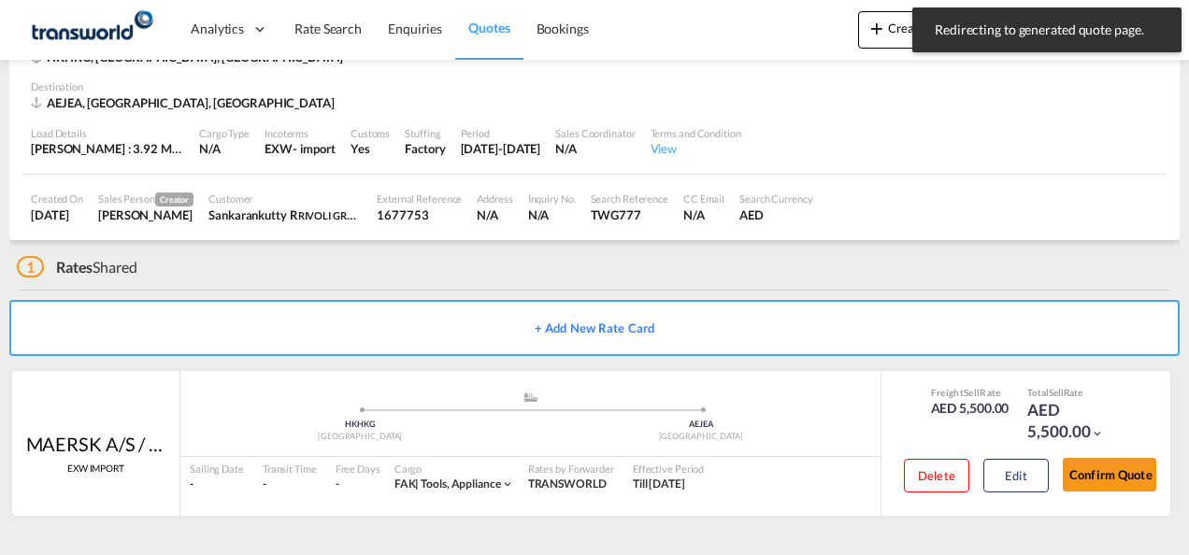
scroll to position [114, 0]
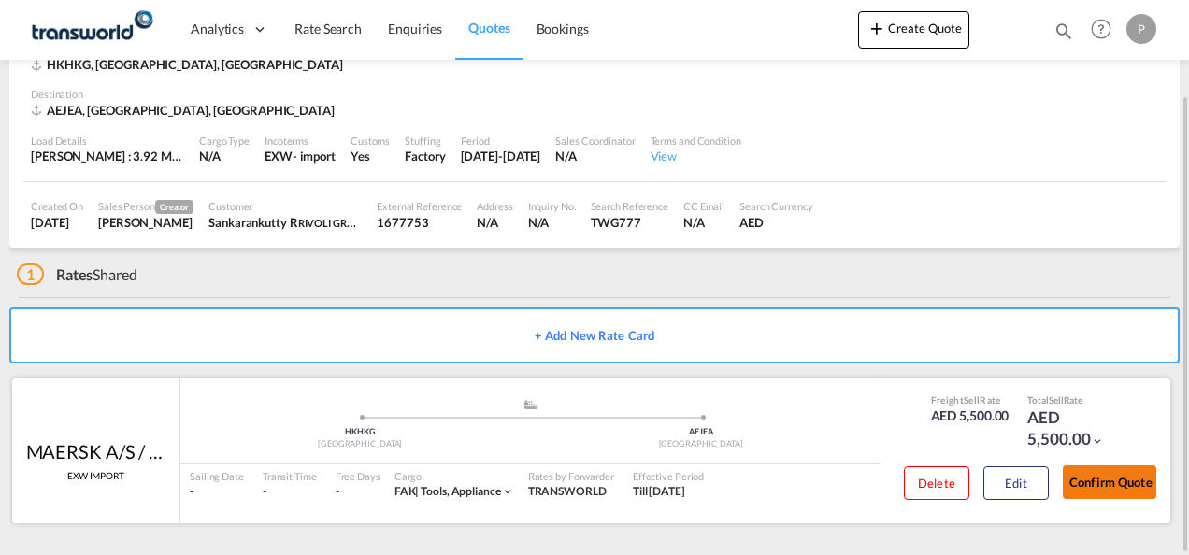
click at [1117, 481] on button "Confirm Quote" at bounding box center [1108, 482] width 93 height 34
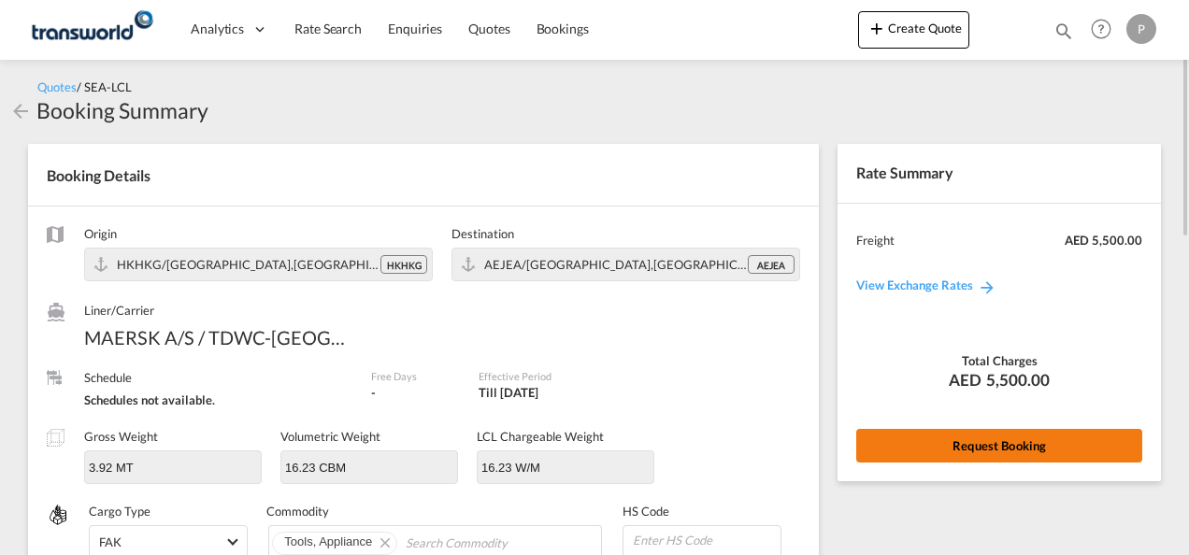
click at [924, 437] on button "Request Booking" at bounding box center [999, 446] width 286 height 34
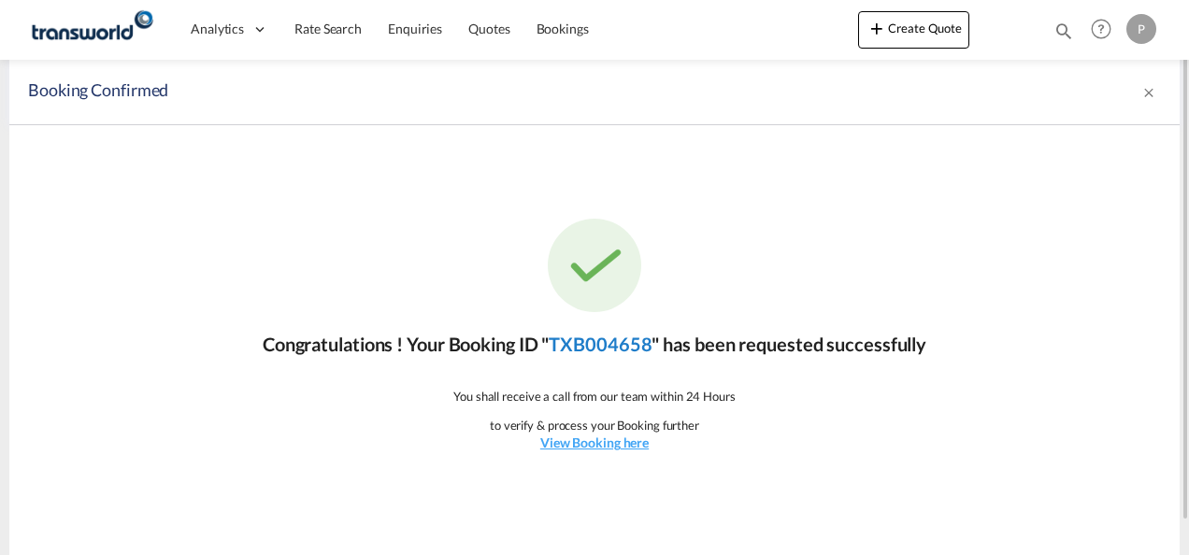
click at [634, 350] on link "TXB004658" at bounding box center [599, 344] width 103 height 22
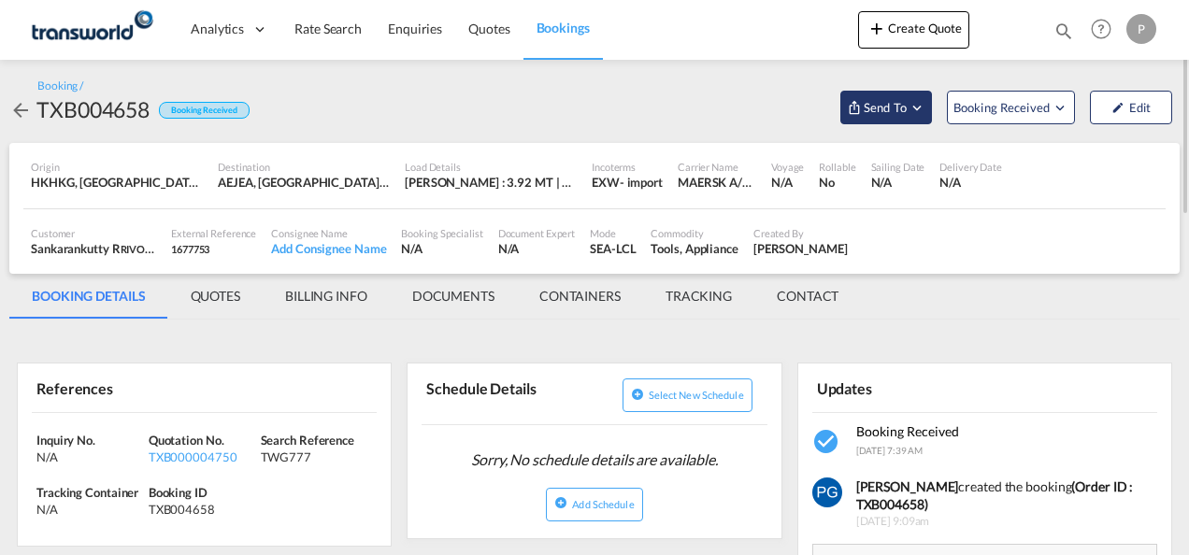
click at [910, 114] on md-icon "Open demo menu" at bounding box center [916, 107] width 17 height 17
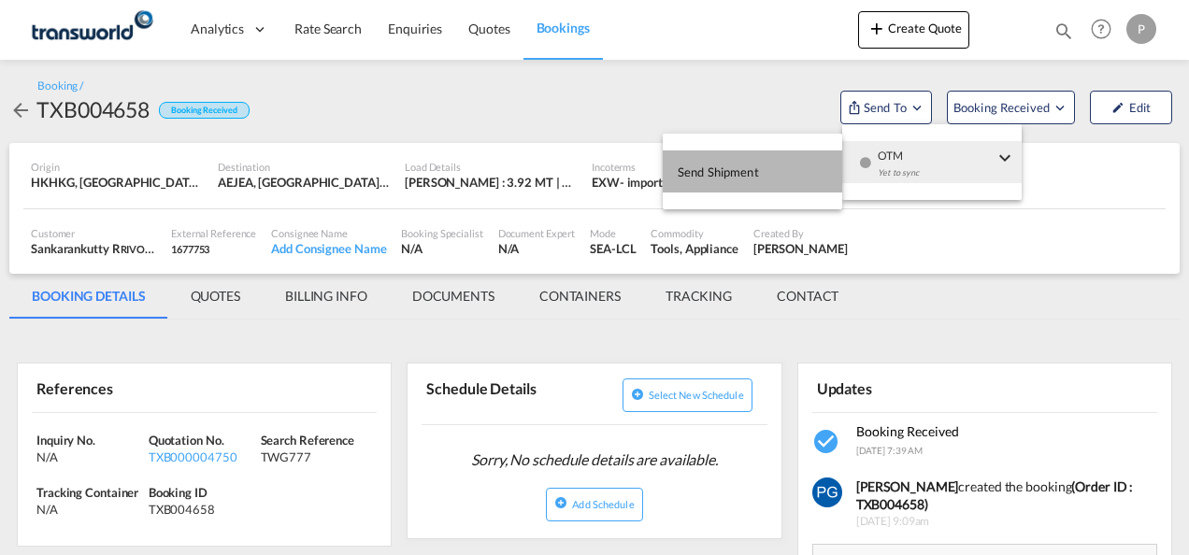
click at [786, 161] on button "Send Shipment" at bounding box center [751, 171] width 179 height 42
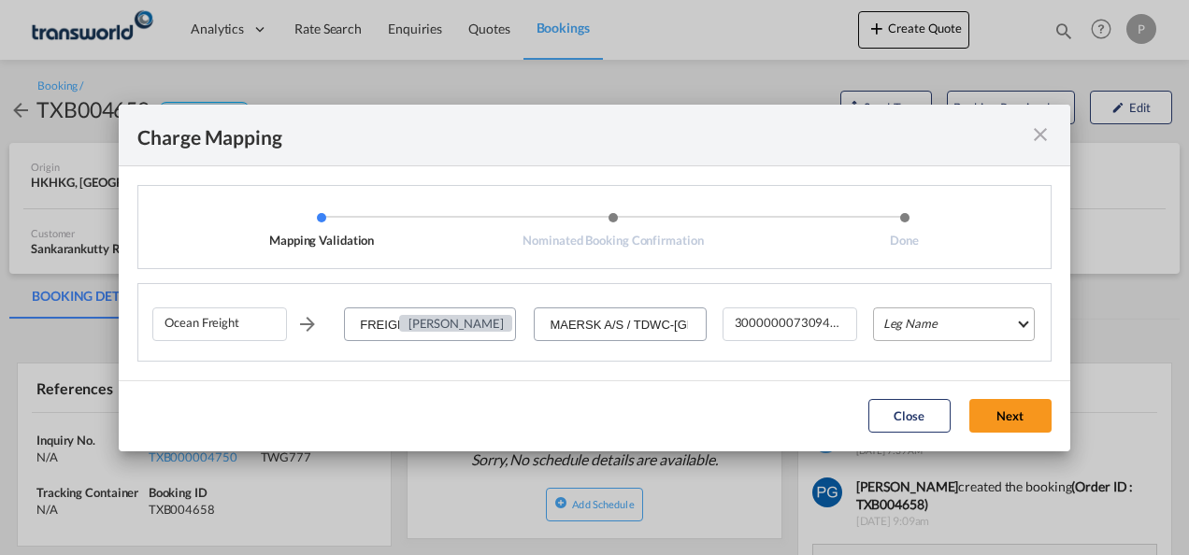
click at [908, 320] on md-select "Leg Name HANDLING ORIGIN VESSEL HANDLING DESTINATION OTHERS TL PICK UP CUSTOMS …" at bounding box center [954, 324] width 162 height 34
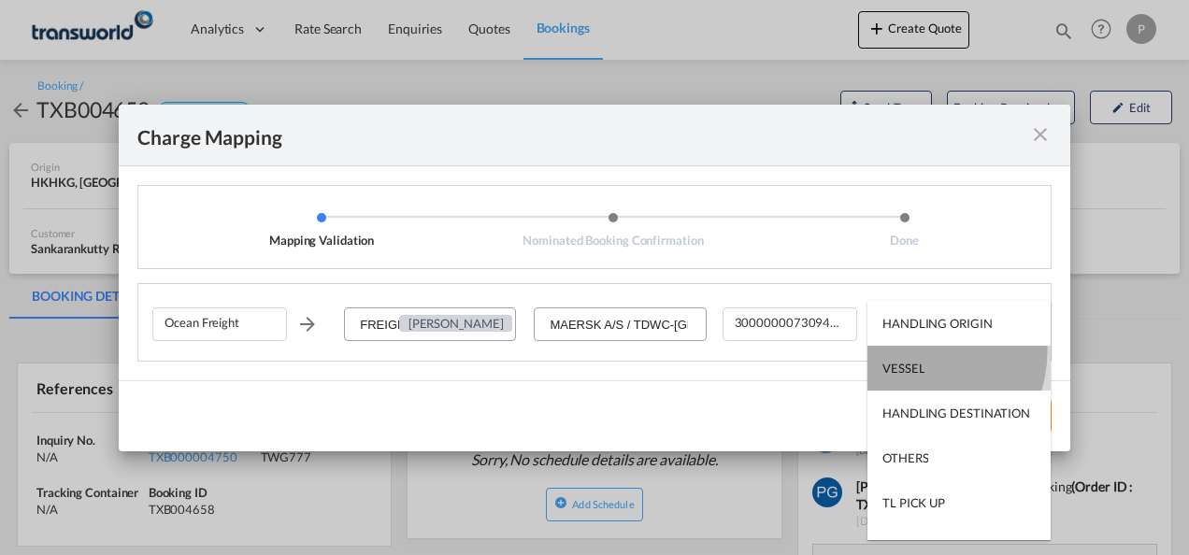
click at [909, 350] on md-option "VESSEL" at bounding box center [958, 368] width 183 height 45
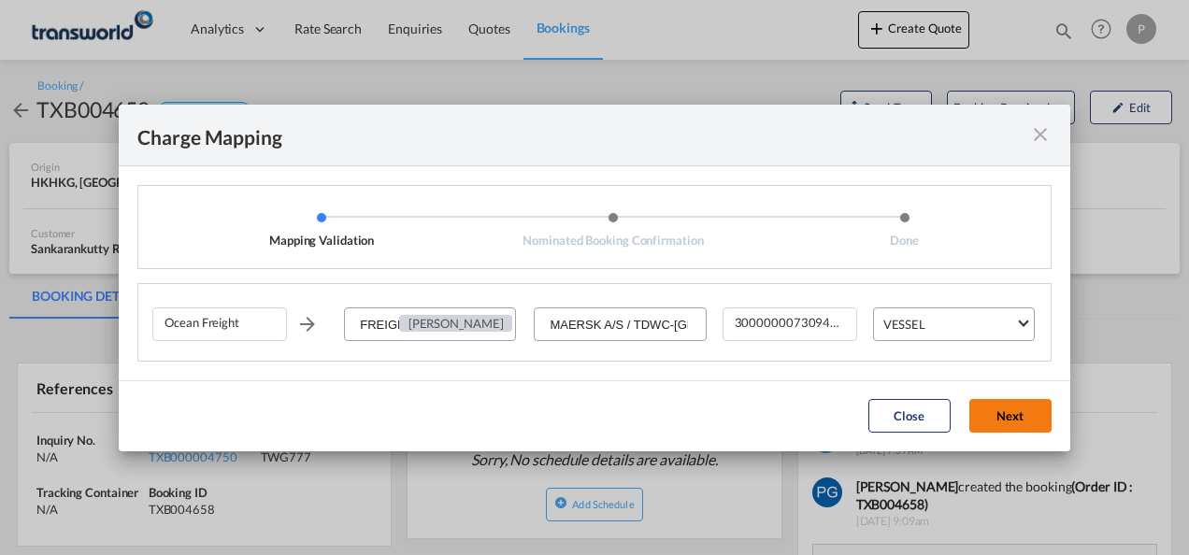
click at [992, 411] on button "Next" at bounding box center [1010, 416] width 82 height 34
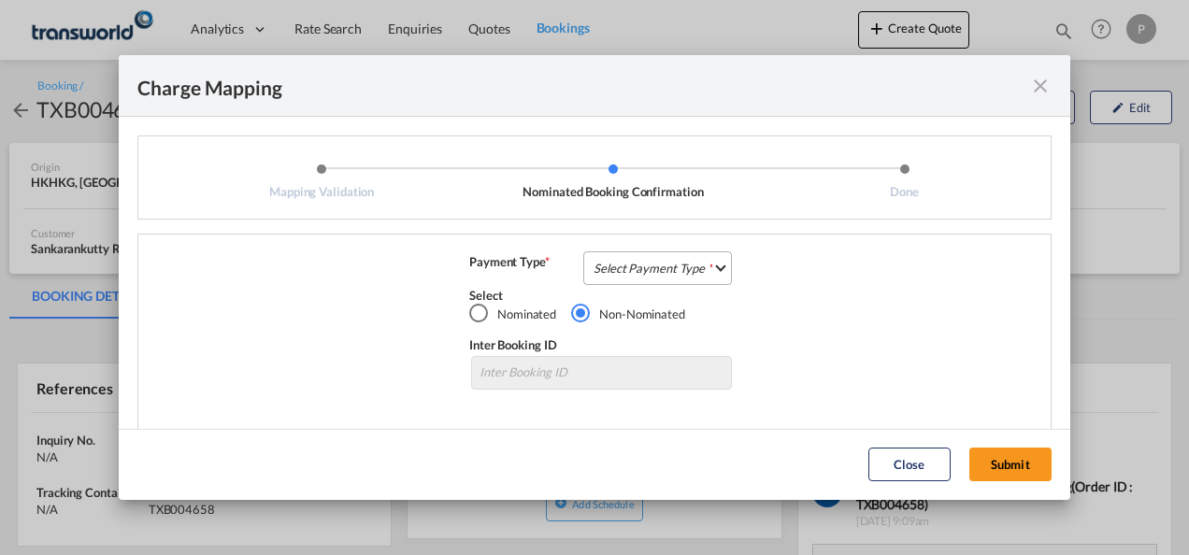
click at [689, 269] on md-select "Select Payment Type COLLECT PREPAID" at bounding box center [657, 268] width 149 height 34
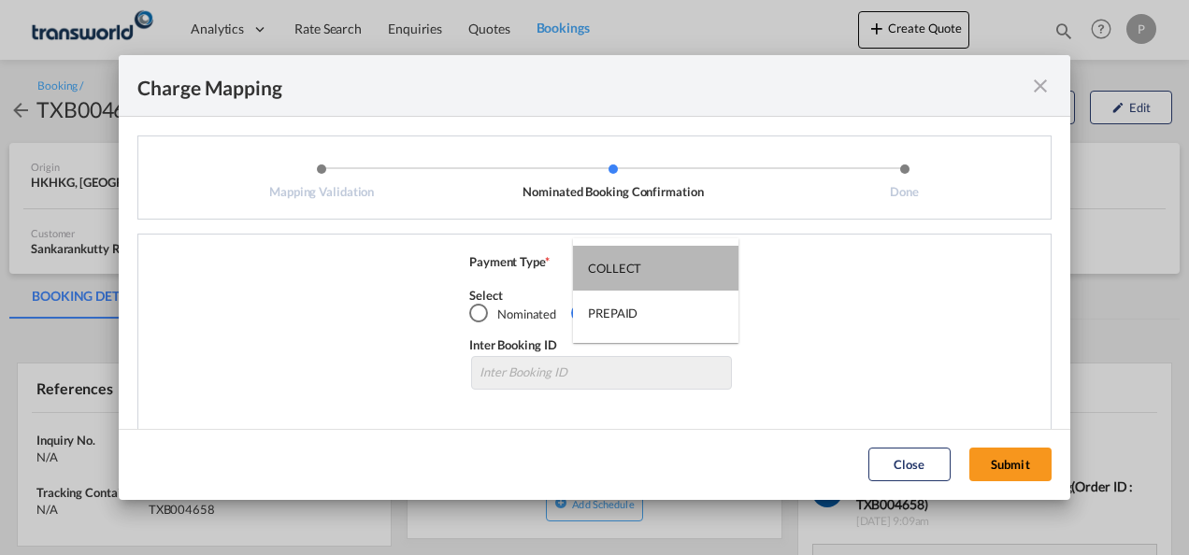
click at [689, 269] on md-option "COLLECT" at bounding box center [655, 268] width 165 height 45
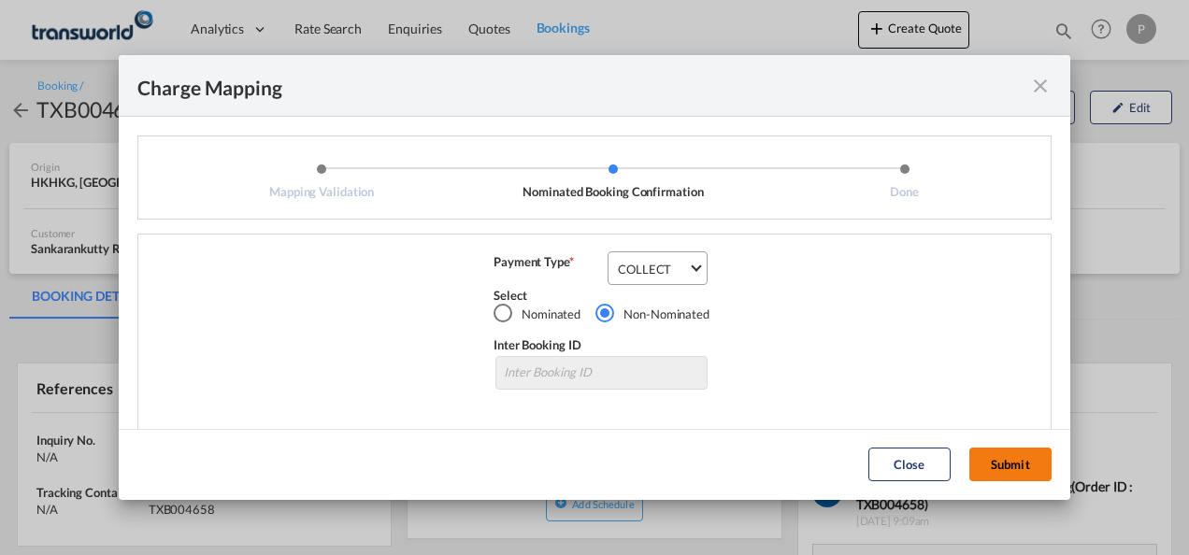
click at [1004, 465] on button "Submit" at bounding box center [1010, 465] width 82 height 34
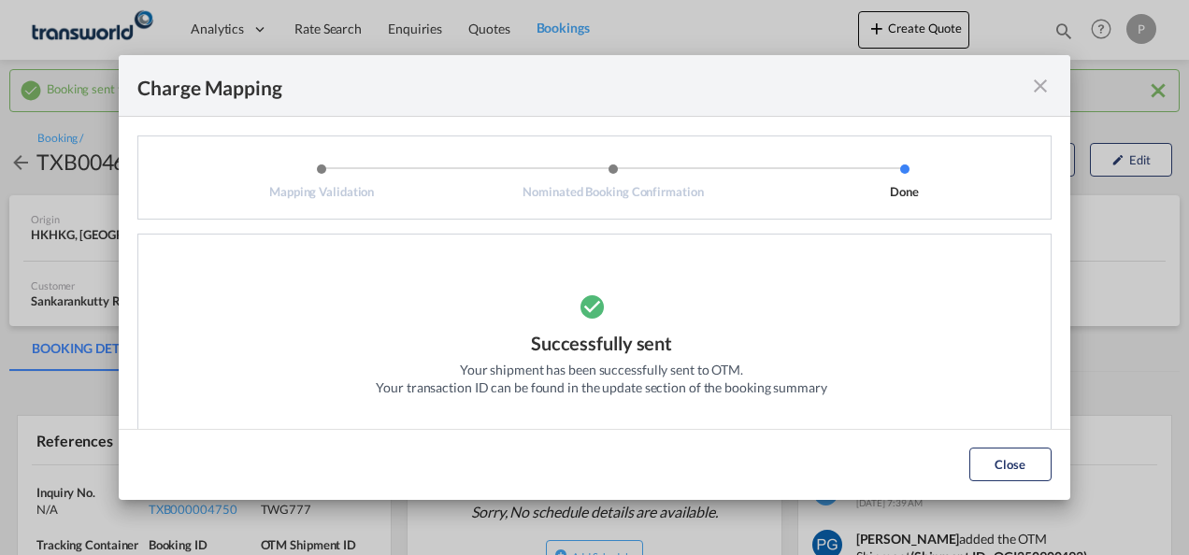
click at [1036, 87] on md-icon "icon-close fg-AAA8AD cursor" at bounding box center [1040, 86] width 22 height 22
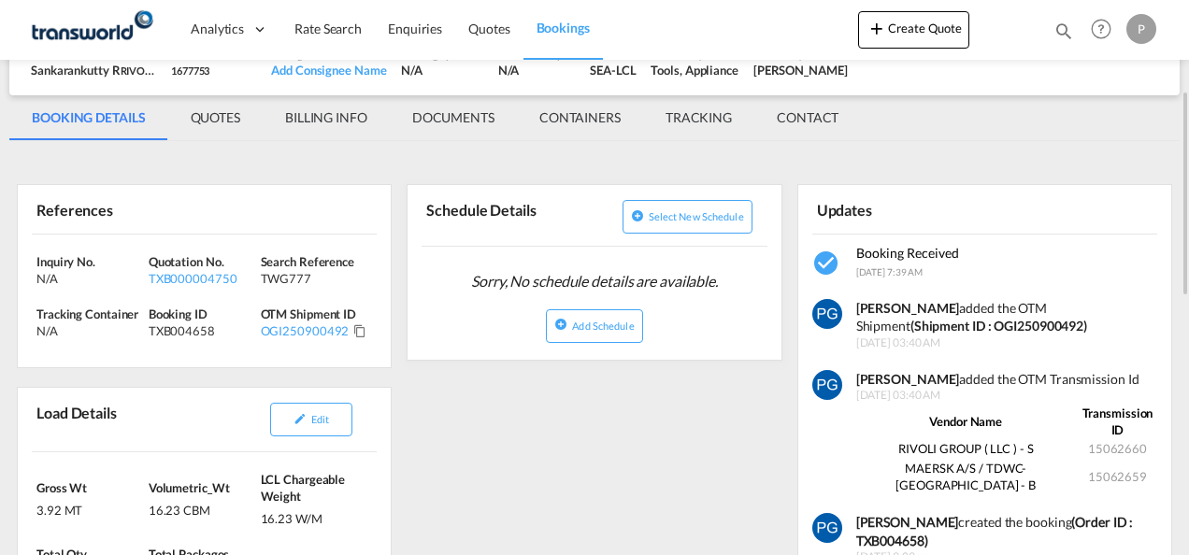
scroll to position [241, 0]
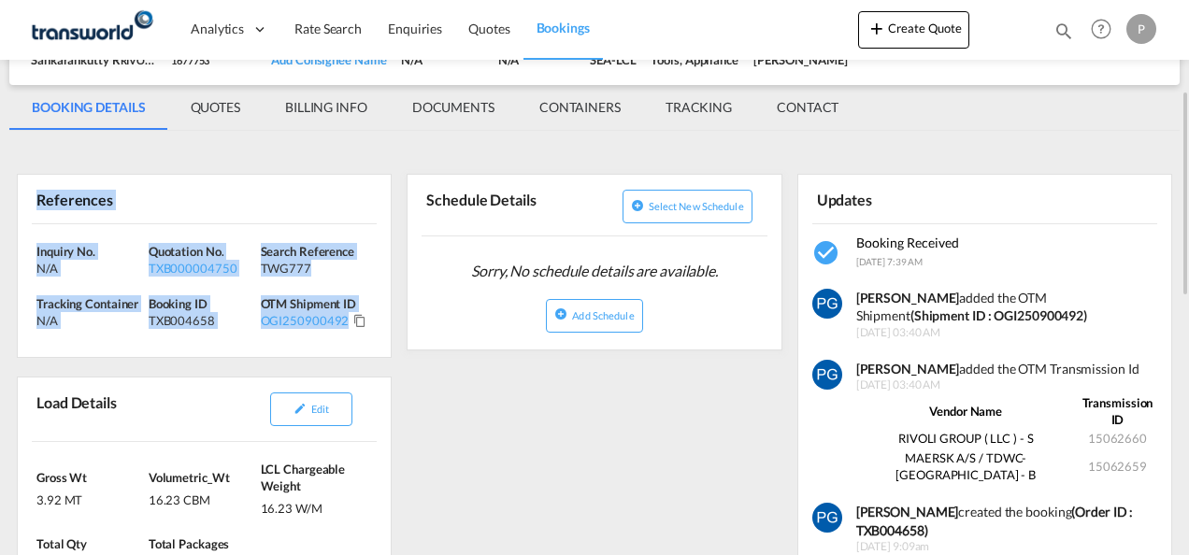
drag, startPoint x: 36, startPoint y: 199, endPoint x: 355, endPoint y: 342, distance: 350.1
click at [355, 342] on div "References Inquiry No. N/A Quotation No. TXB000004750 Search Reference TWG777 T…" at bounding box center [204, 266] width 375 height 184
copy div "References Inquiry No. N/A Quotation No. TXB000004750 Search Reference TWG777 T…"
click at [899, 23] on button "Create Quote" at bounding box center [913, 29] width 111 height 37
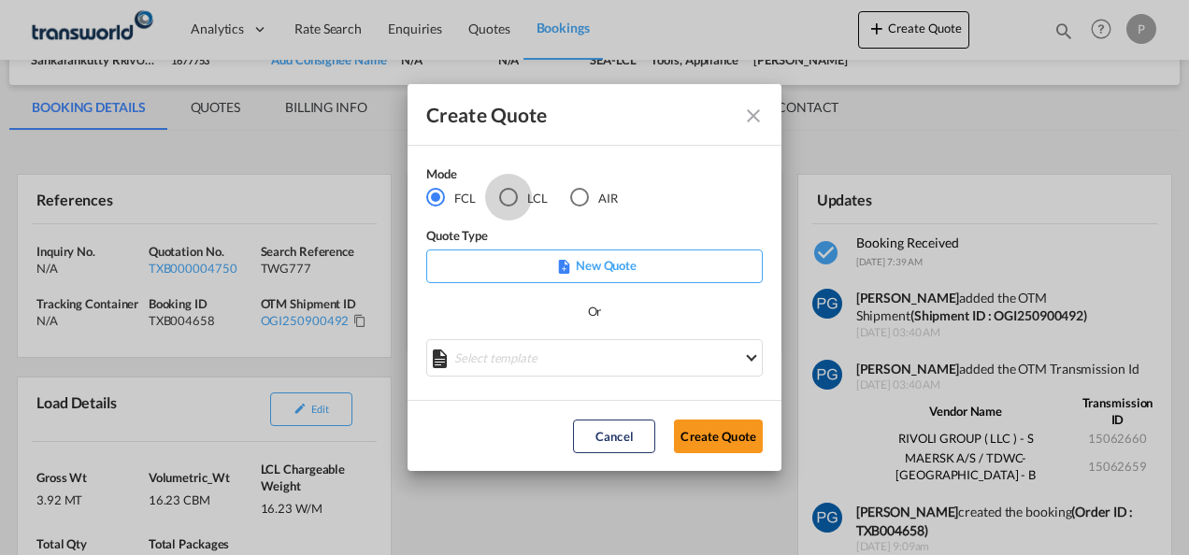
click at [513, 193] on div "LCL" at bounding box center [508, 197] width 19 height 19
click at [714, 438] on button "Create Quote" at bounding box center [718, 437] width 89 height 34
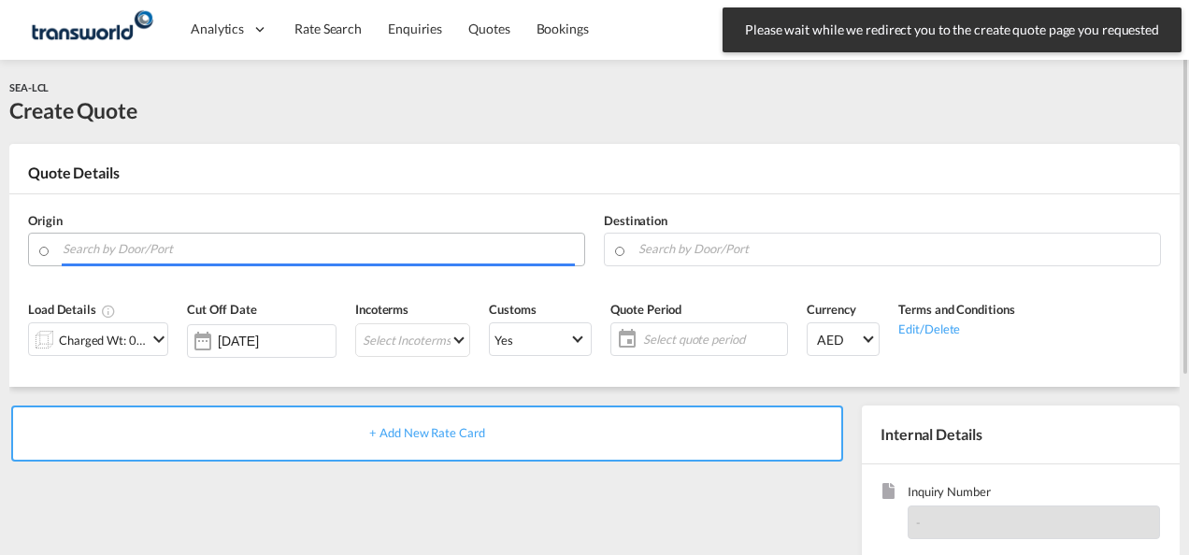
click at [260, 252] on input "Search by Door/Port" at bounding box center [319, 249] width 512 height 33
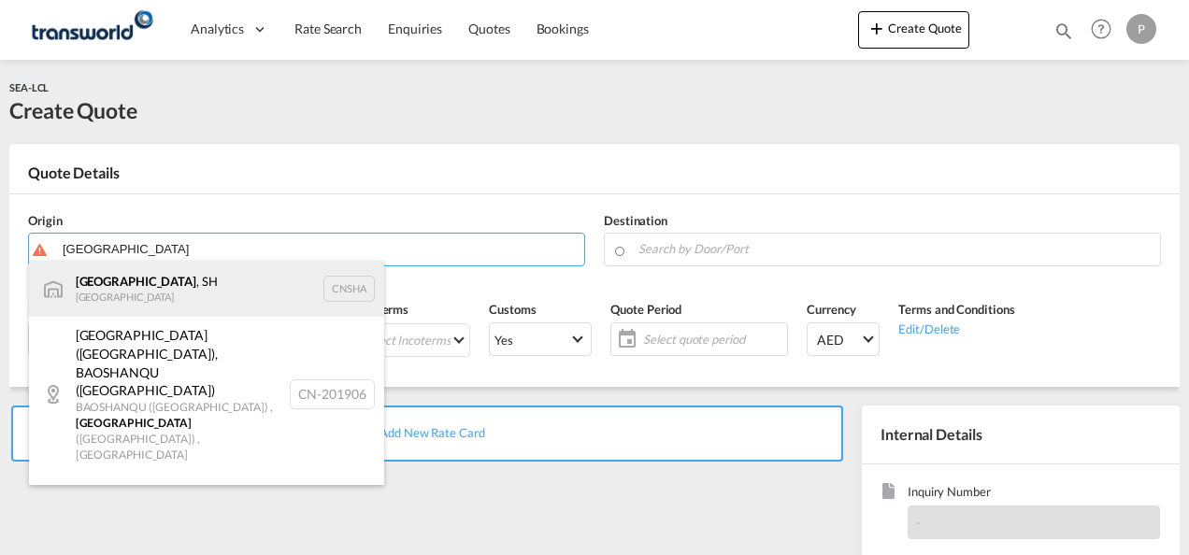
click at [181, 287] on div "[GEOGRAPHIC_DATA] , SH China CNSHA" at bounding box center [206, 289] width 355 height 56
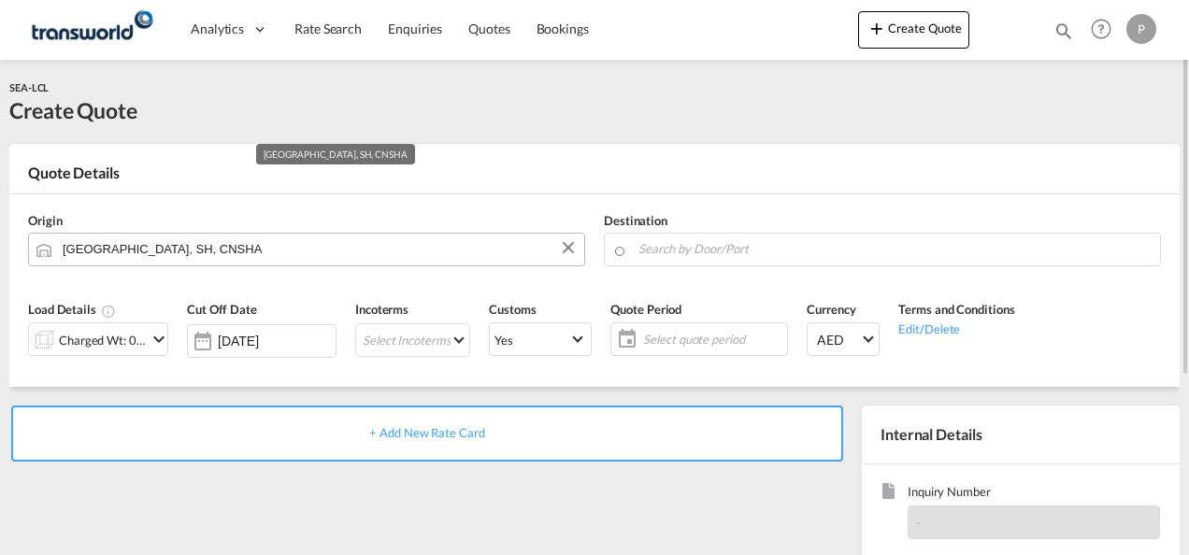
click at [183, 246] on input "[GEOGRAPHIC_DATA], SH, CNSHA" at bounding box center [319, 249] width 512 height 33
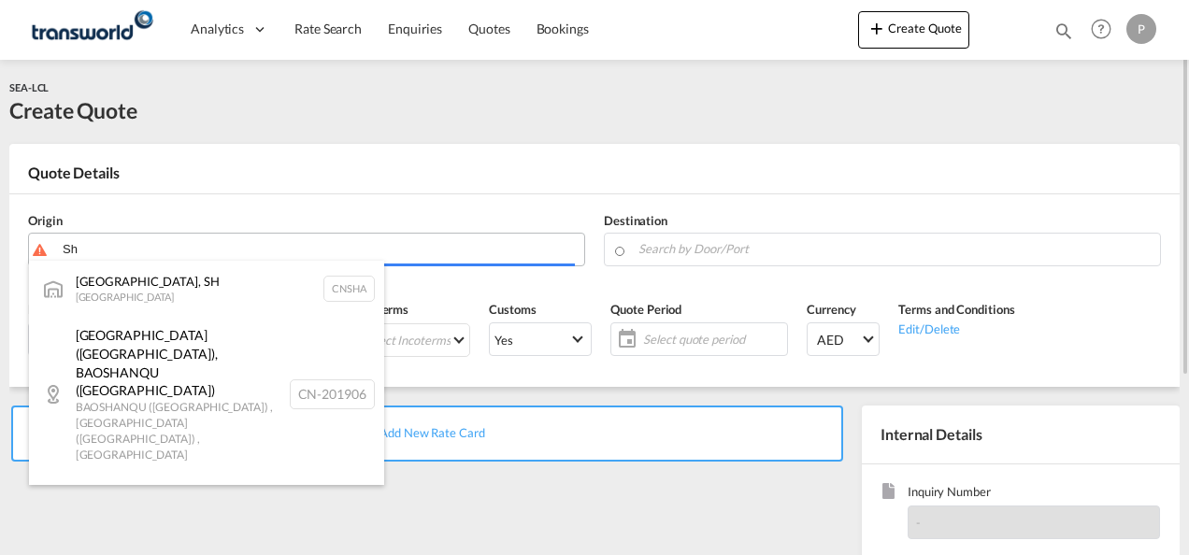
type input "S"
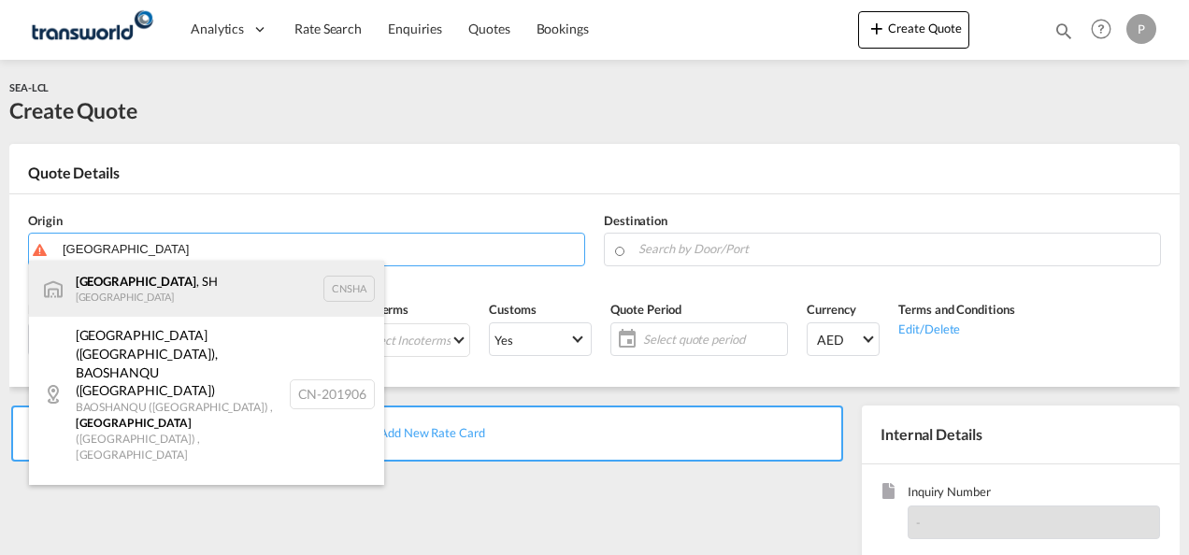
click at [195, 295] on div "[GEOGRAPHIC_DATA] , SH China CNSHA" at bounding box center [206, 289] width 355 height 56
type input "[GEOGRAPHIC_DATA], SH, CNSHA"
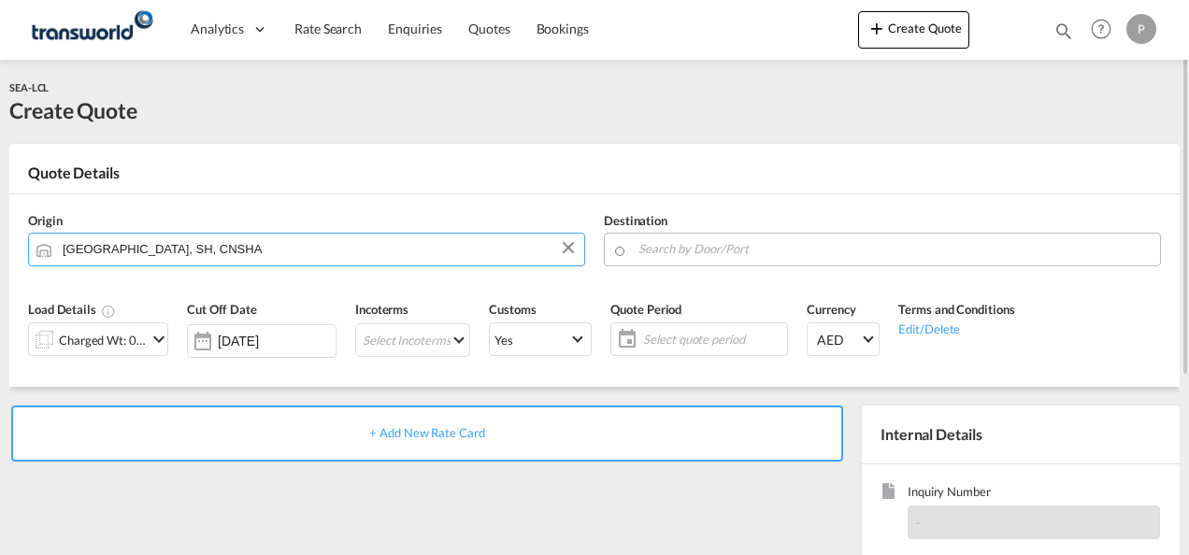
click at [684, 250] on input "Search by Door/Port" at bounding box center [894, 249] width 512 height 33
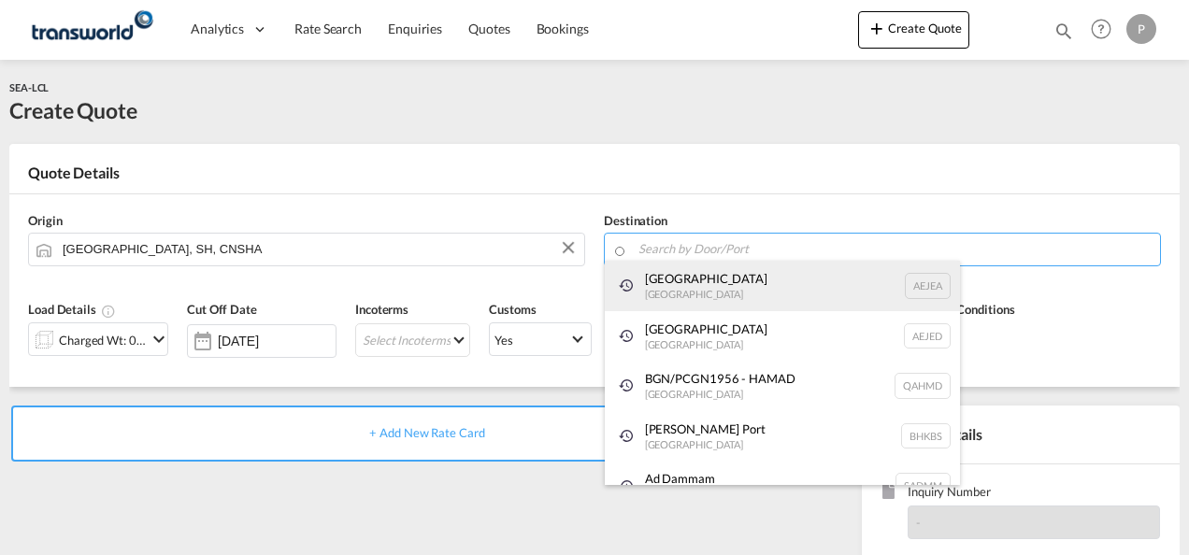
click at [697, 303] on div "[GEOGRAPHIC_DATA] [GEOGRAPHIC_DATA]" at bounding box center [782, 286] width 355 height 50
type input "[GEOGRAPHIC_DATA], [GEOGRAPHIC_DATA]"
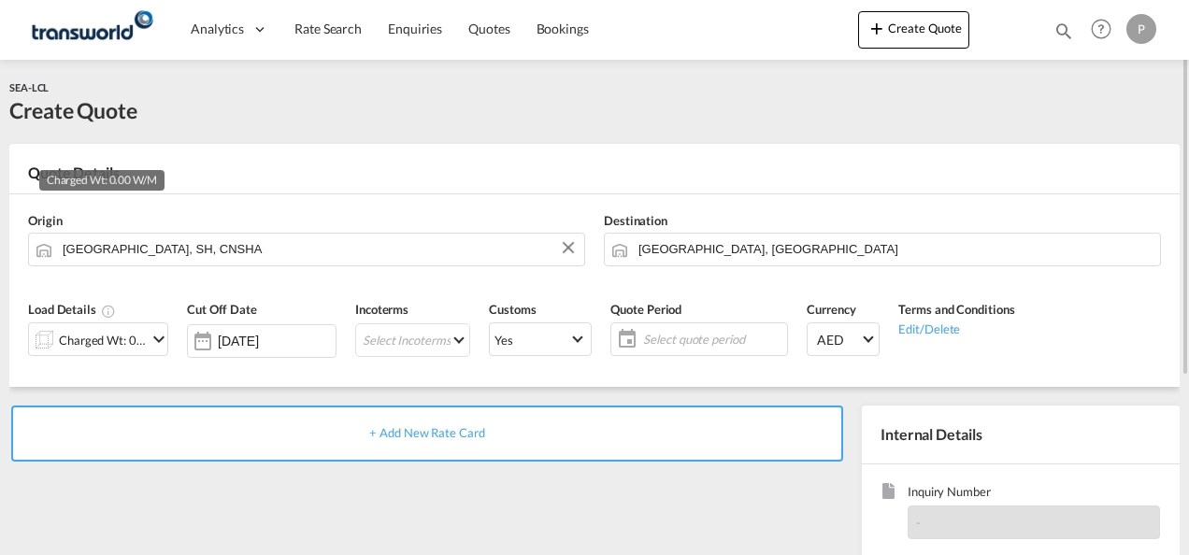
click at [118, 348] on div "Charged Wt: 0.00 W/M" at bounding box center [103, 340] width 88 height 26
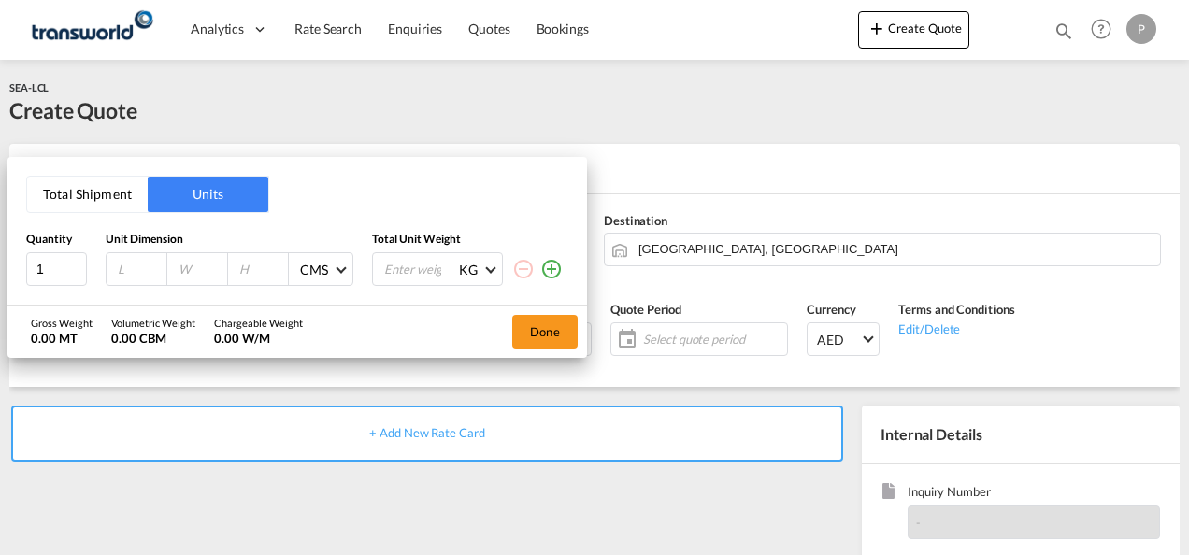
click at [105, 195] on button "Total Shipment" at bounding box center [87, 195] width 121 height 36
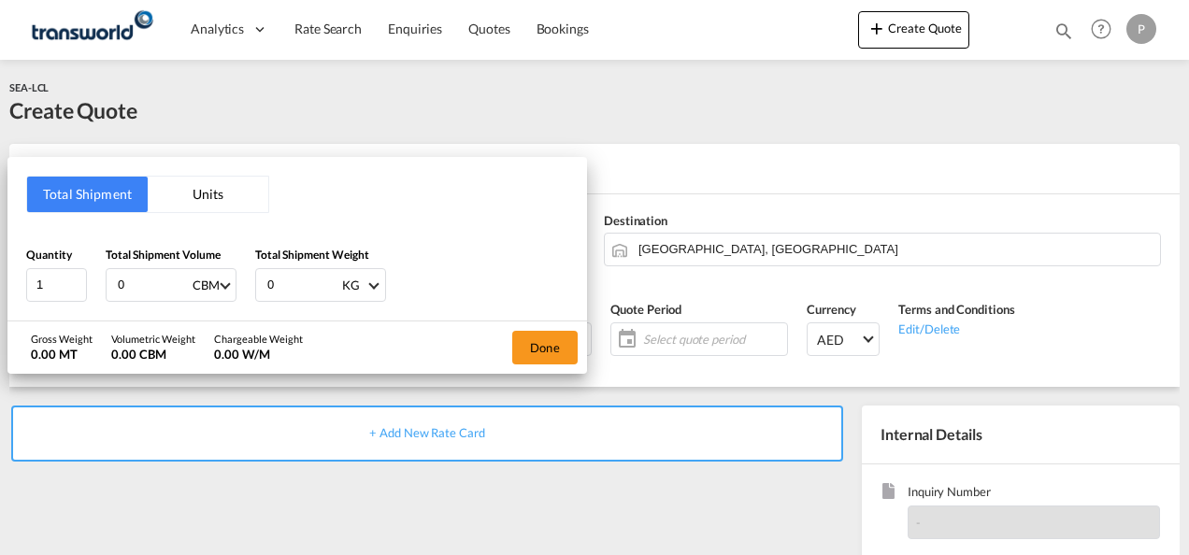
click at [145, 288] on input "0" at bounding box center [153, 285] width 75 height 32
type input "1"
click at [303, 284] on input "0" at bounding box center [302, 285] width 75 height 32
type input "26"
click at [555, 343] on button "Done" at bounding box center [544, 348] width 65 height 34
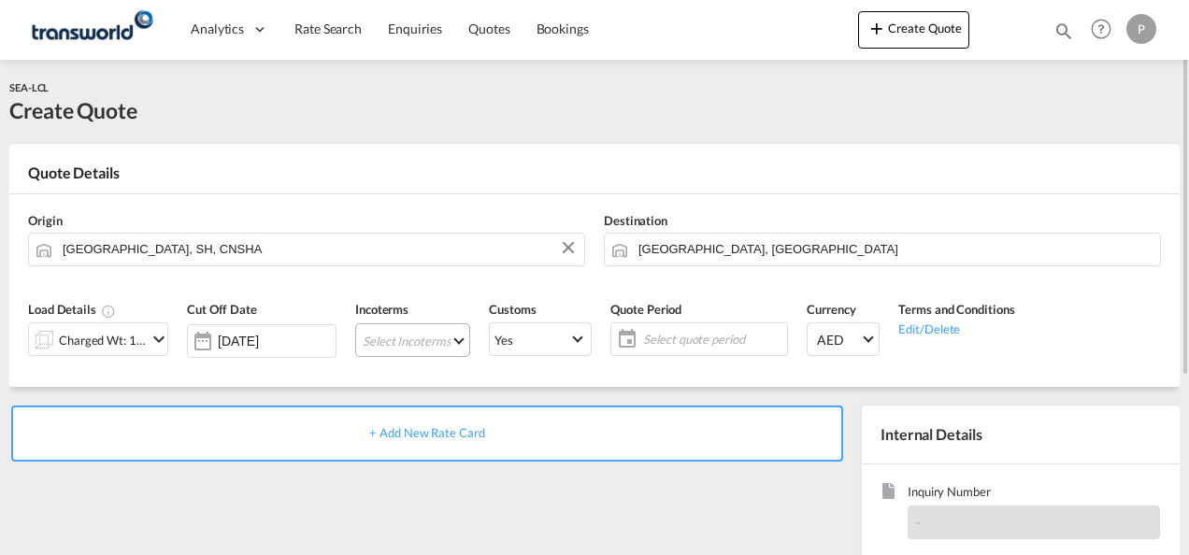
click at [376, 328] on md-select "Select Incoterms CIF - import Cost,Insurance and Freight CFR - export Cost and …" at bounding box center [412, 340] width 115 height 34
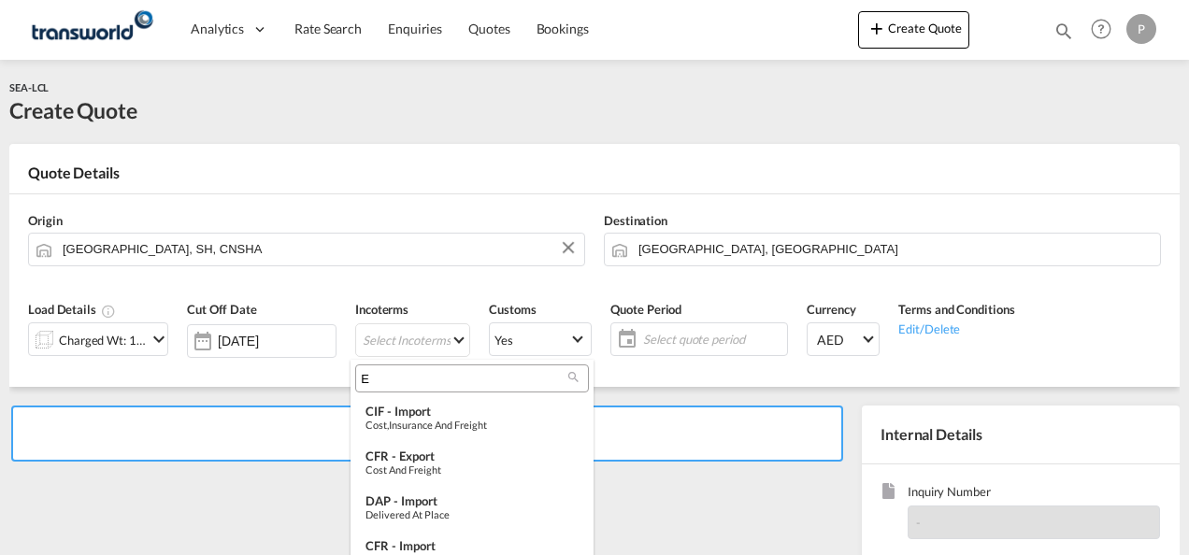
click at [383, 383] on input "E" at bounding box center [464, 378] width 207 height 17
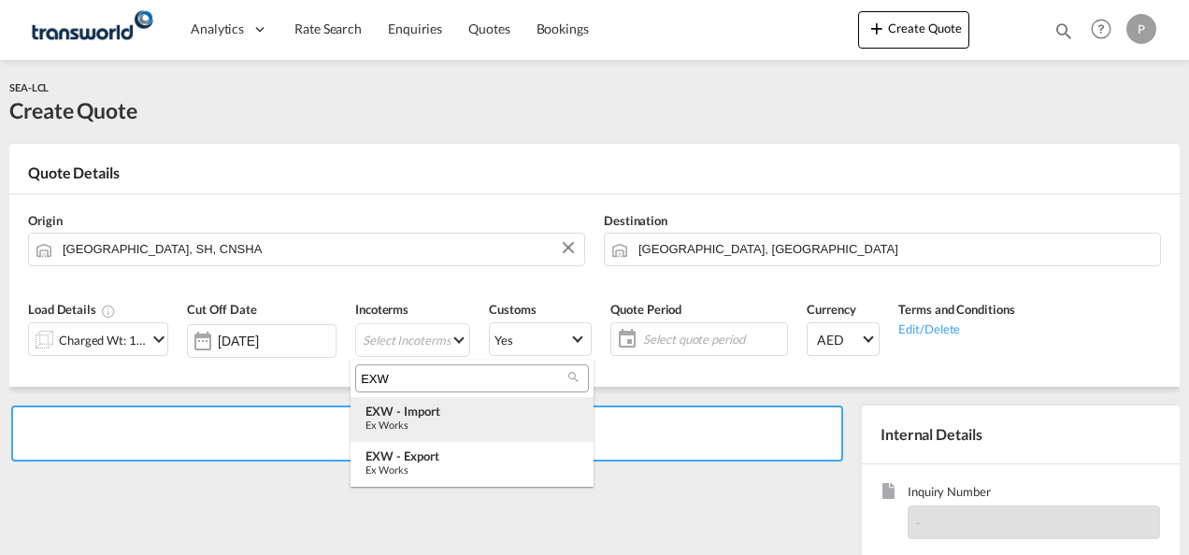
type input "EXW"
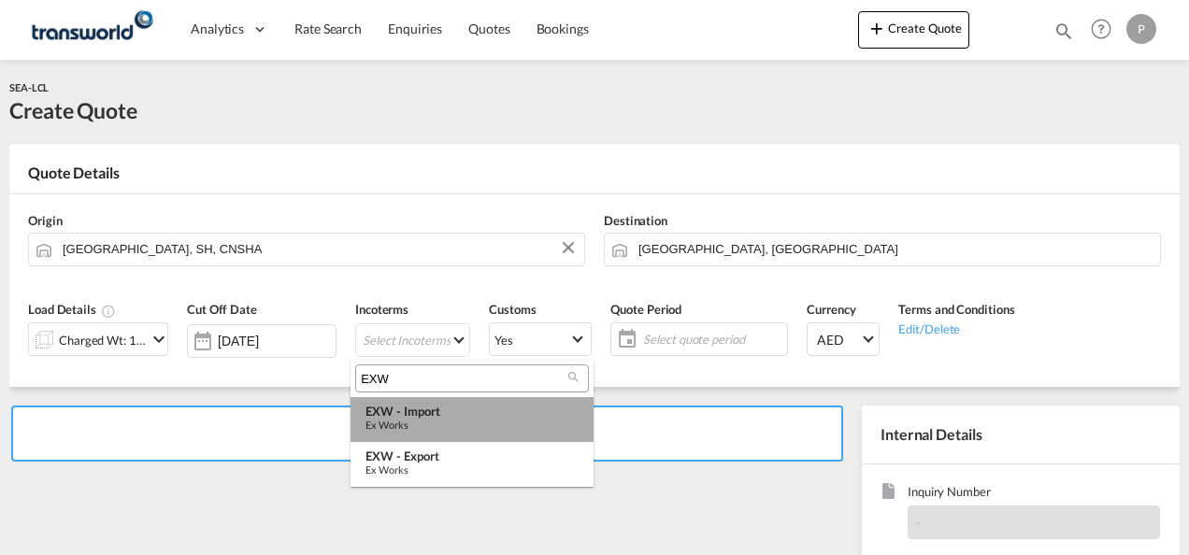
click at [406, 415] on div "EXW - import" at bounding box center [471, 411] width 213 height 15
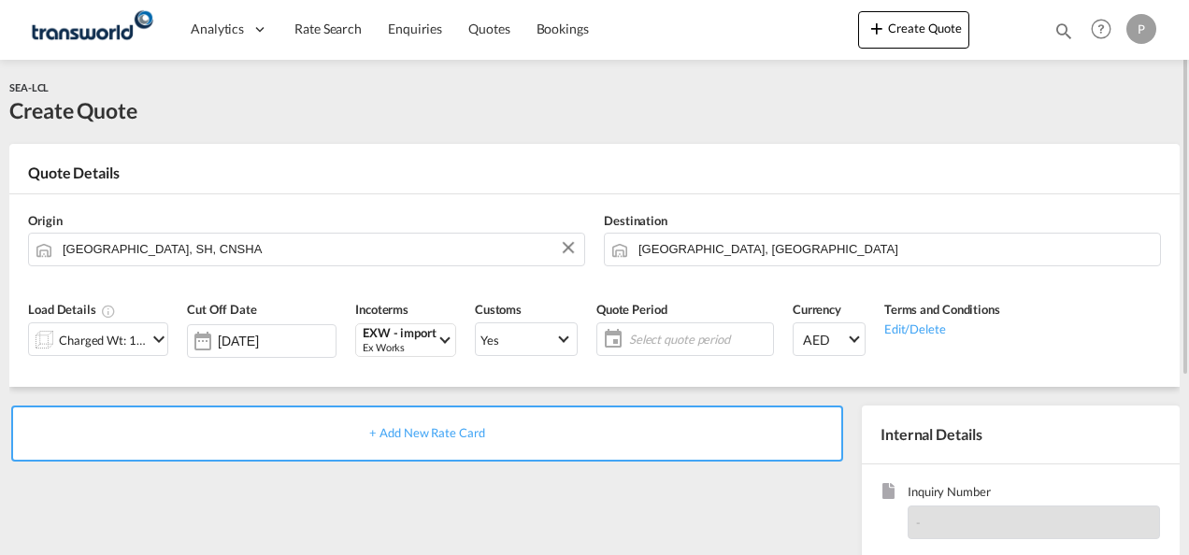
click at [624, 335] on span "Select quote period" at bounding box center [698, 339] width 149 height 26
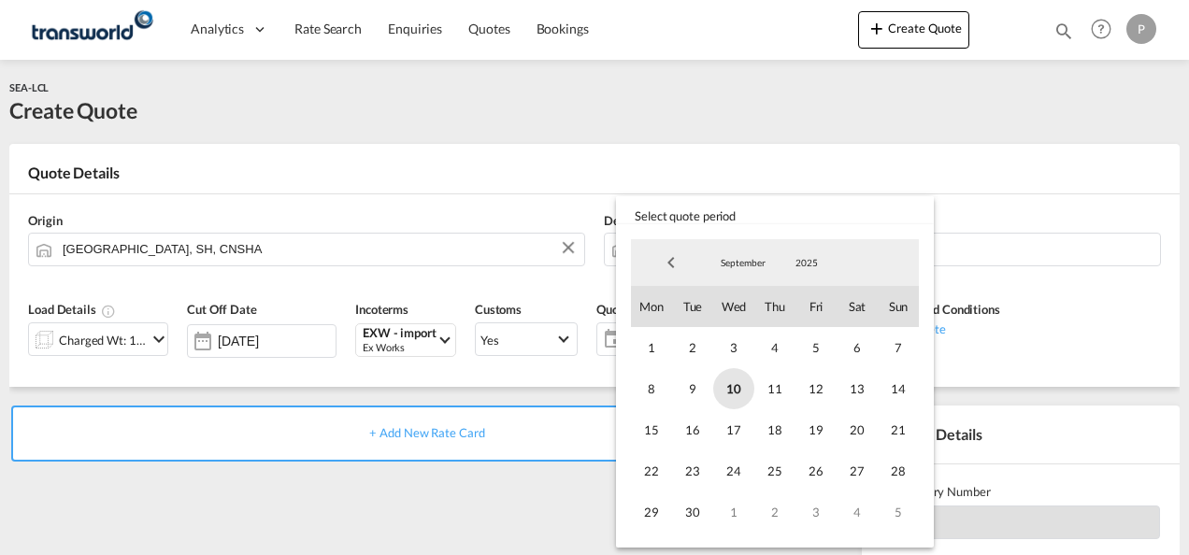
click at [740, 387] on span "10" at bounding box center [733, 388] width 41 height 41
click at [701, 512] on span "30" at bounding box center [692, 511] width 41 height 41
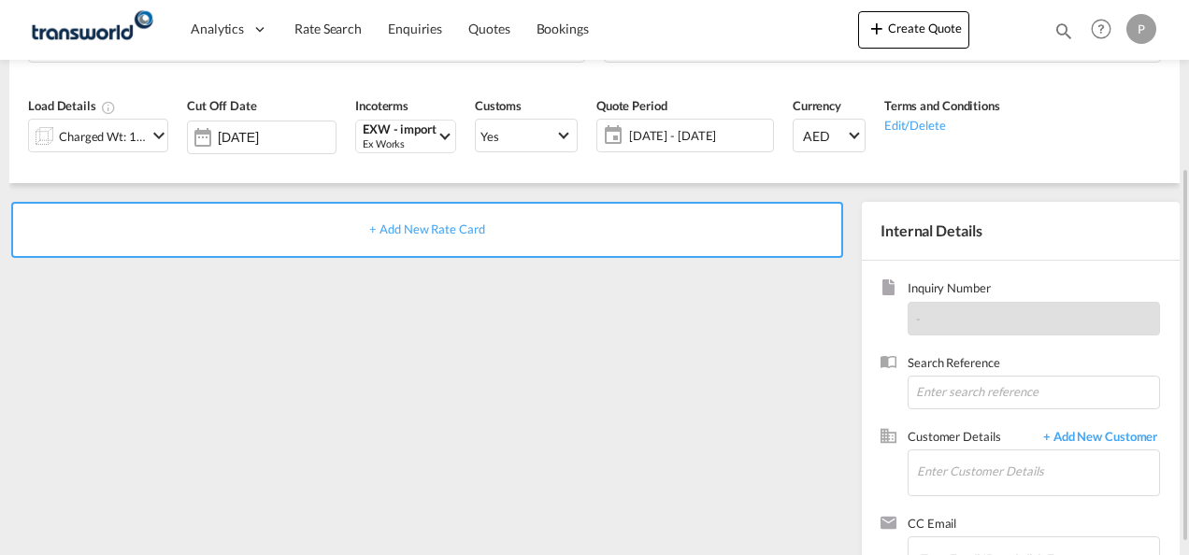
scroll to position [227, 0]
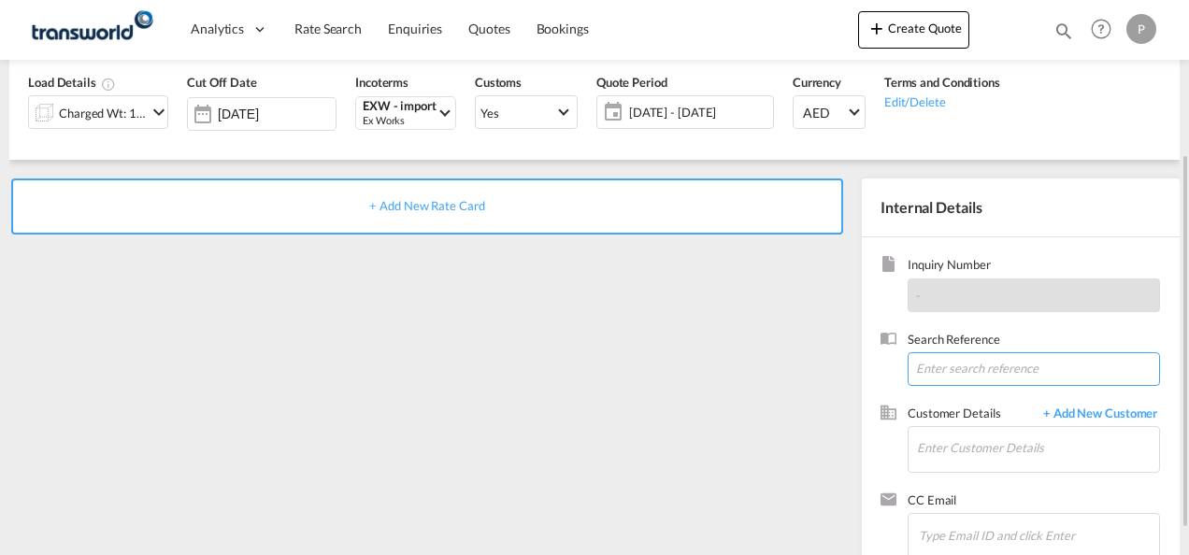
click at [943, 364] on input at bounding box center [1033, 369] width 252 height 34
type input "TWG787"
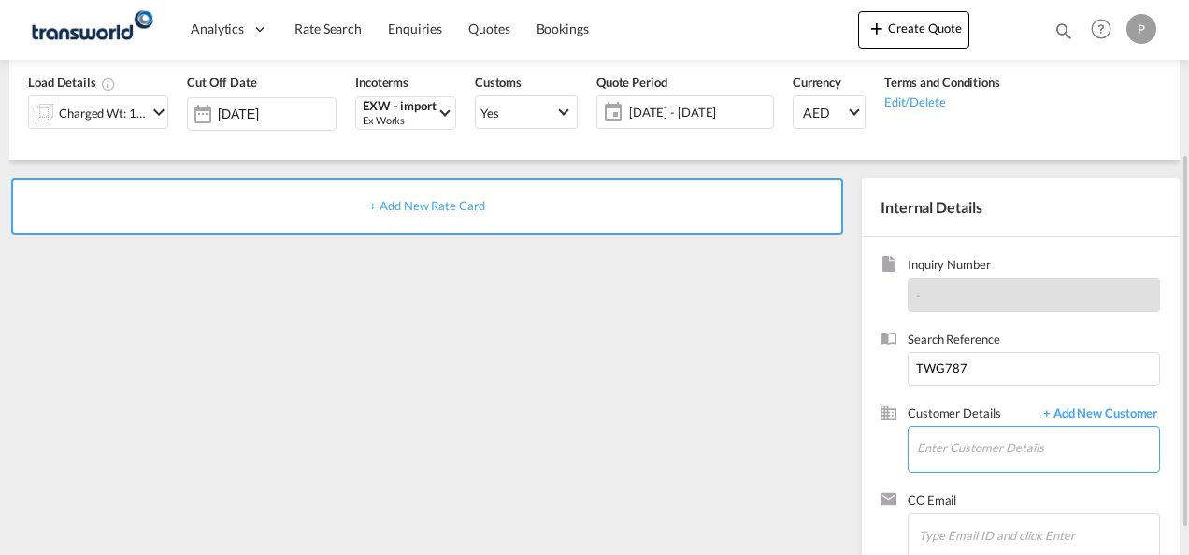
click at [933, 450] on input "Enter Customer Details" at bounding box center [1038, 448] width 242 height 42
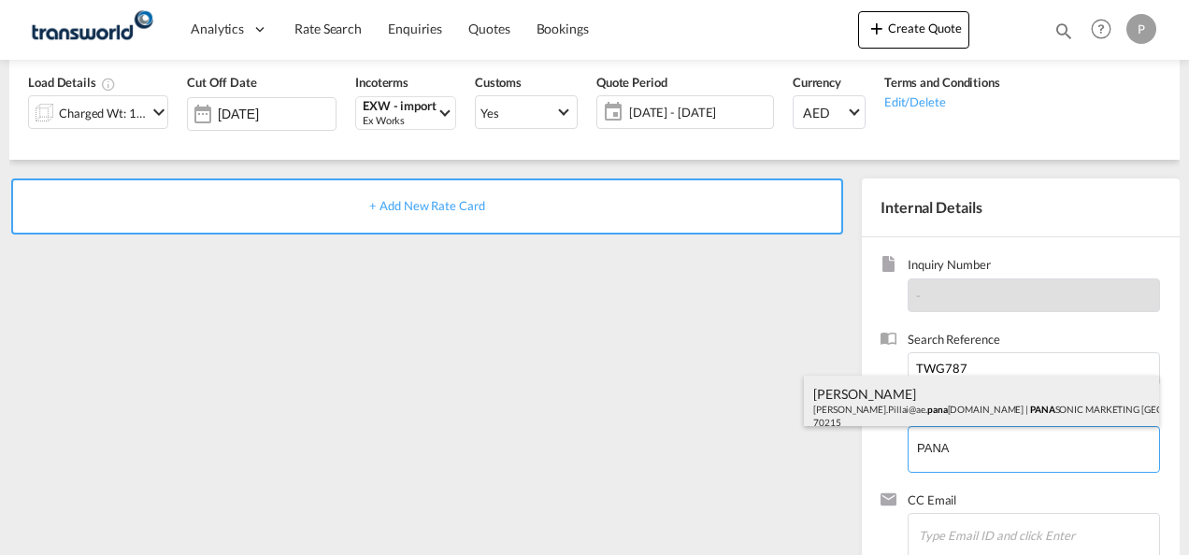
click at [912, 392] on div "[PERSON_NAME] [PERSON_NAME].Pillai@ae. pana [DOMAIN_NAME] | PANA SONIC MARKETIN…" at bounding box center [981, 408] width 355 height 64
type input "PANASONIC MARKETING [GEOGRAPHIC_DATA] AND [GEOGRAPHIC_DATA] (PMMAF) SPARE PARTS…"
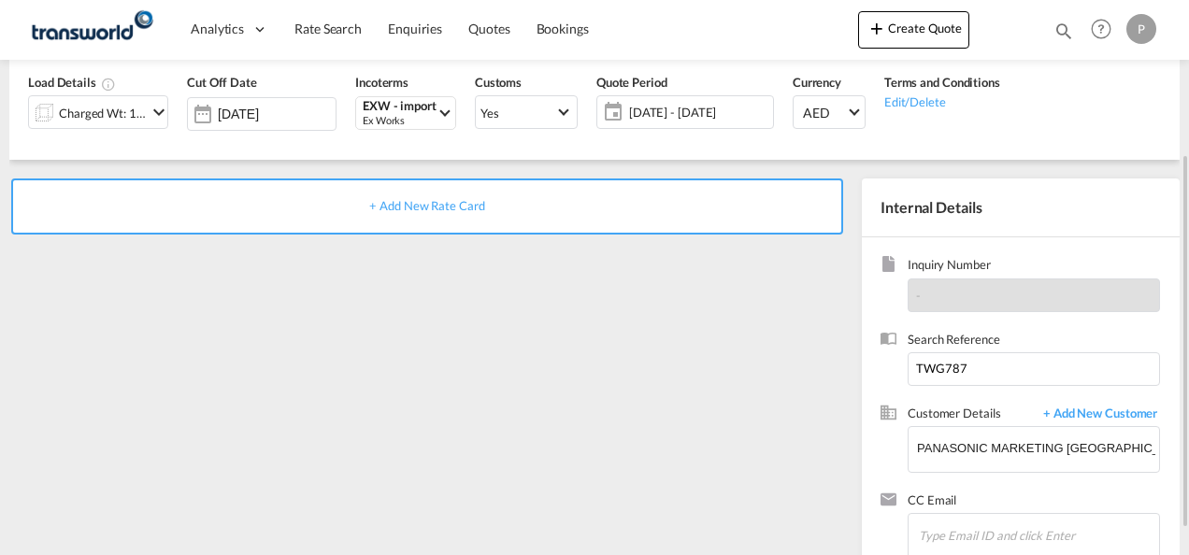
click at [461, 202] on span "+ Add New Rate Card" at bounding box center [426, 205] width 115 height 15
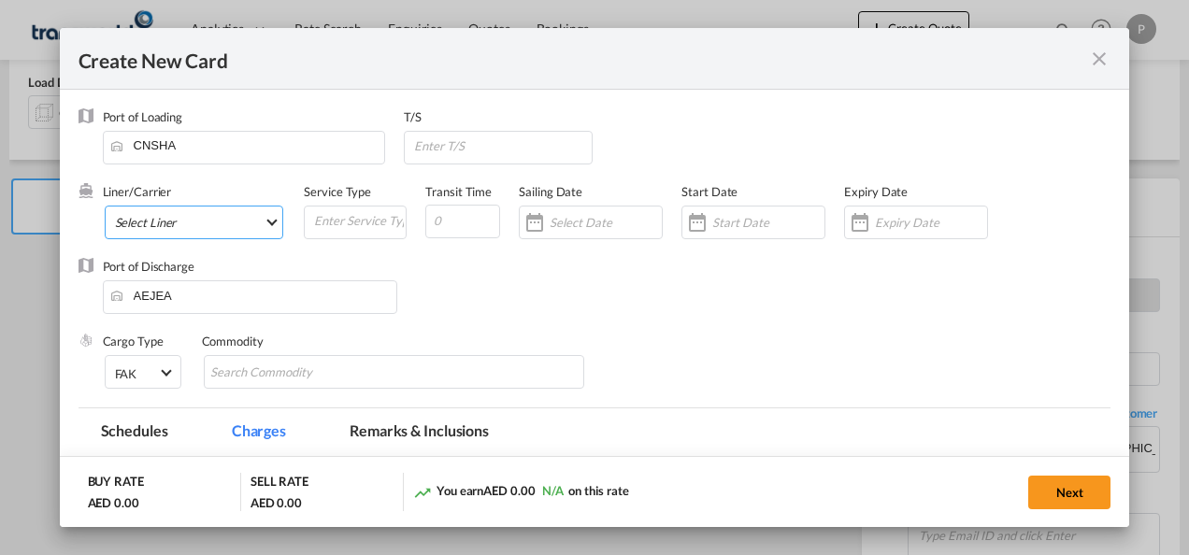
click at [228, 215] on md-select "Select Liner 2HM LOGISTICS D.O.O 2HM LOGISTICS D.O.O. / TDWC-CAPODISTRI 2HM LOG…" at bounding box center [194, 223] width 179 height 34
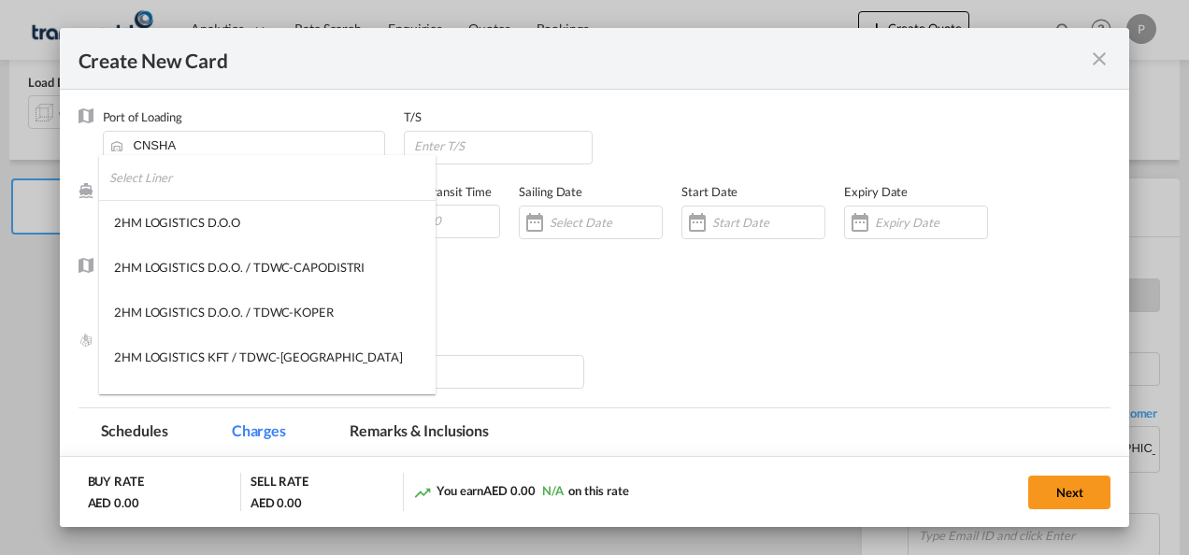
click at [209, 178] on input "search" at bounding box center [272, 177] width 326 height 45
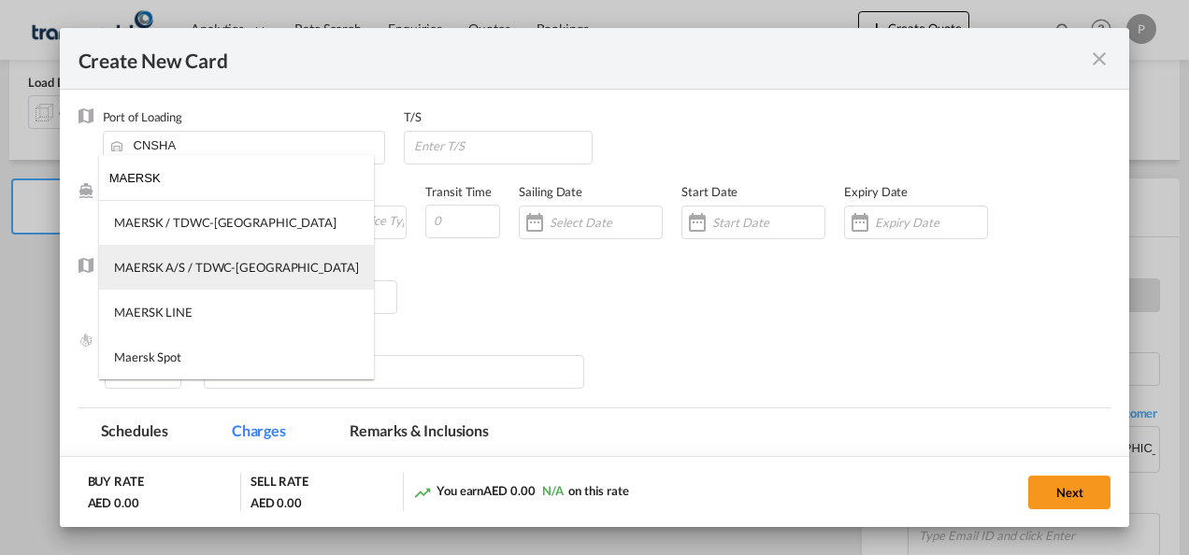
type input "MAERSK"
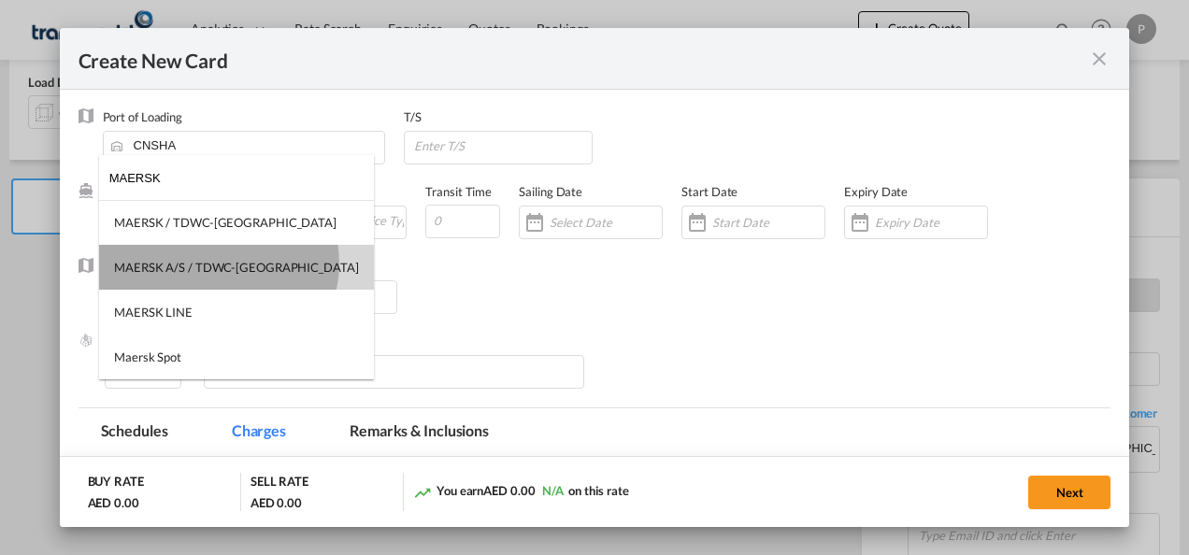
click at [218, 264] on div "MAERSK A/S / TDWC-[GEOGRAPHIC_DATA]" at bounding box center [236, 267] width 245 height 17
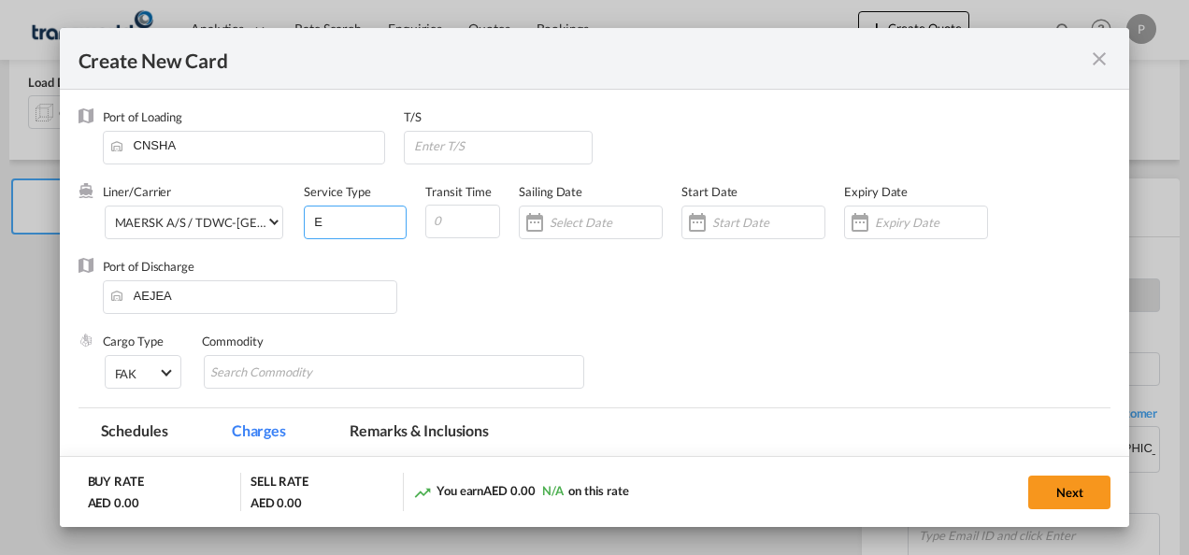
click at [327, 222] on input "E" at bounding box center [358, 221] width 93 height 28
type input "EXW IMPORT"
click at [884, 221] on input "Create New Card ..." at bounding box center [931, 222] width 112 height 15
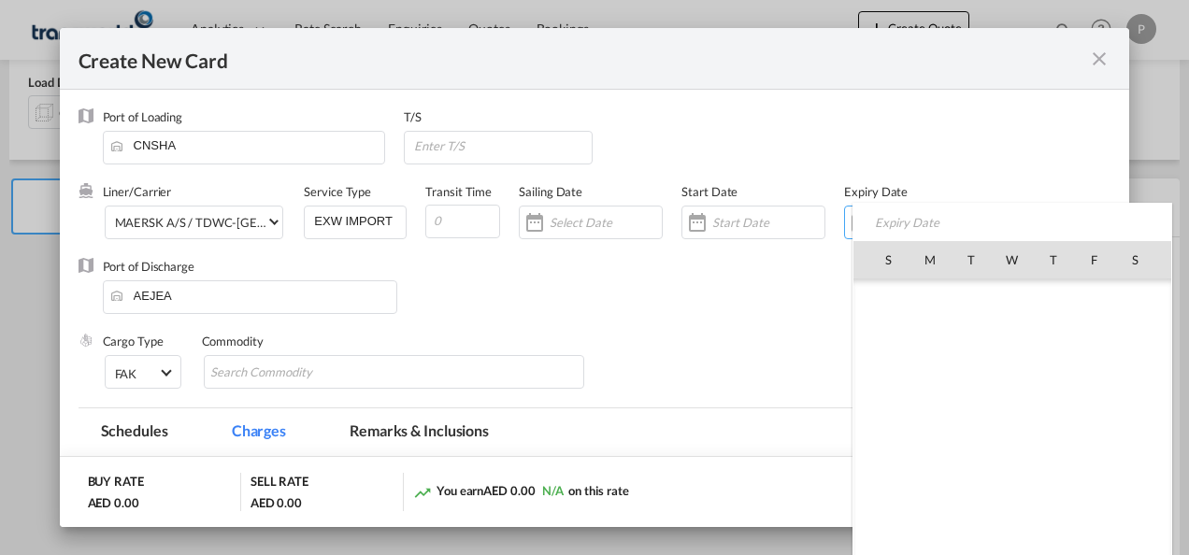
scroll to position [432831, 0]
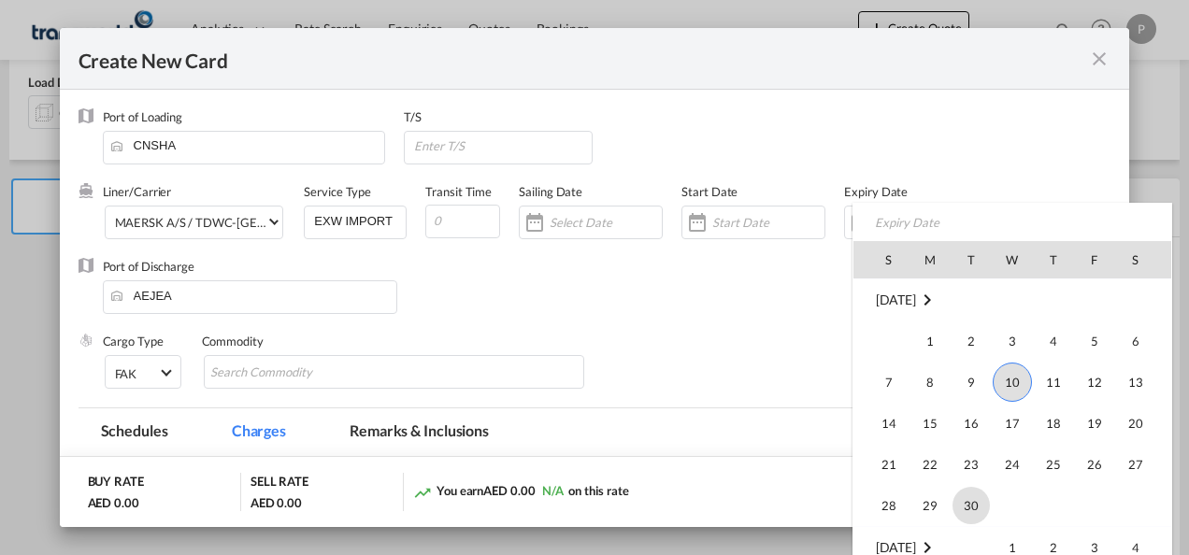
click at [970, 490] on span "30" at bounding box center [970, 505] width 37 height 37
type input "[DATE]"
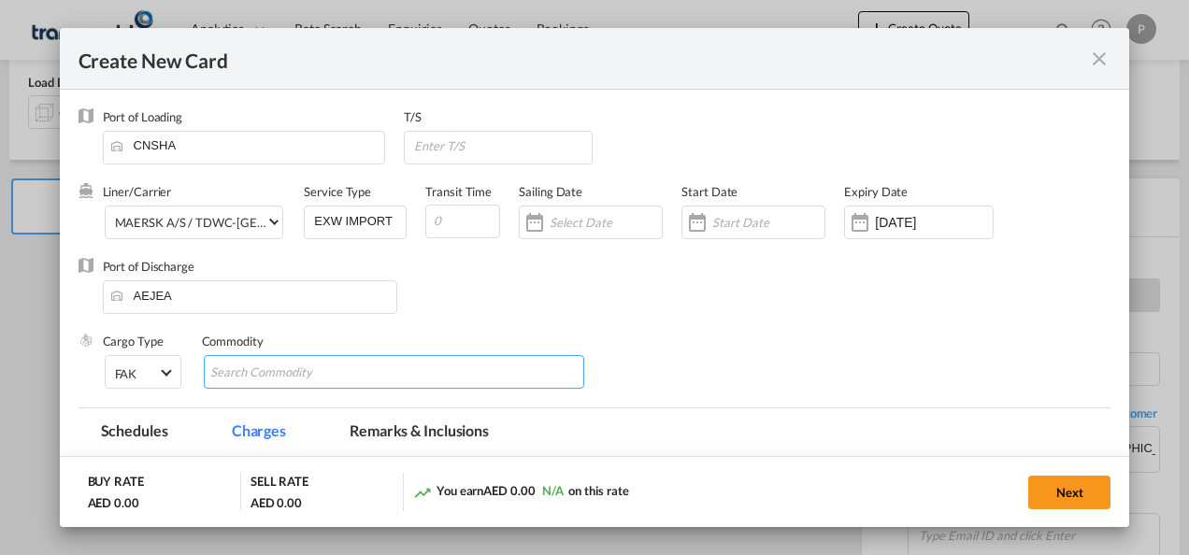
click at [415, 377] on md-chips-wrap "Chips container with autocompletion. Enter the text area, type text to search, …" at bounding box center [394, 372] width 381 height 34
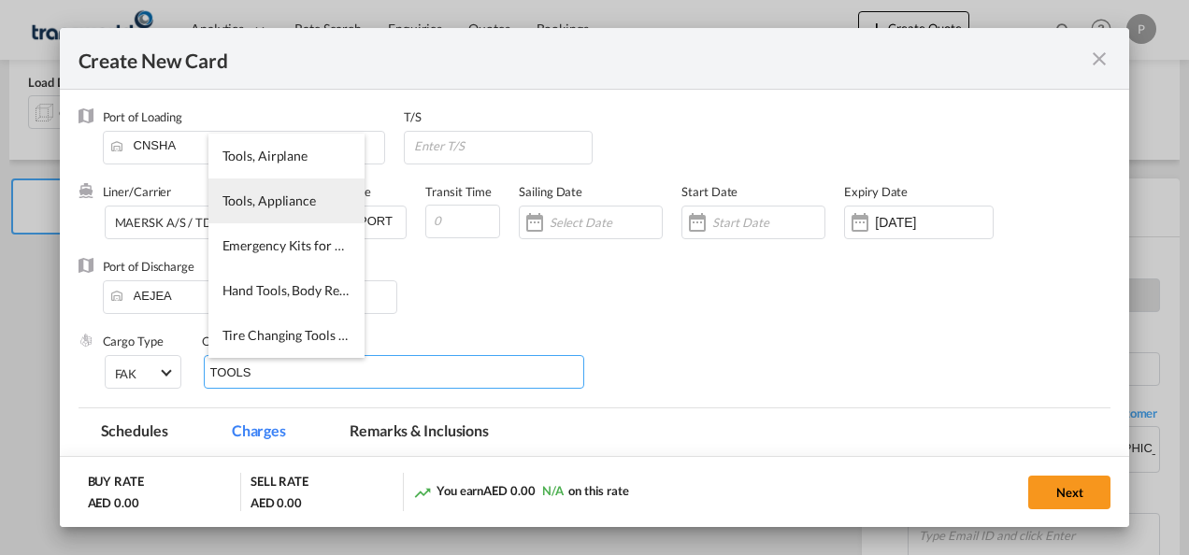
type input "TOOLS"
click at [275, 210] on li "Tools, Appliance" at bounding box center [286, 200] width 156 height 45
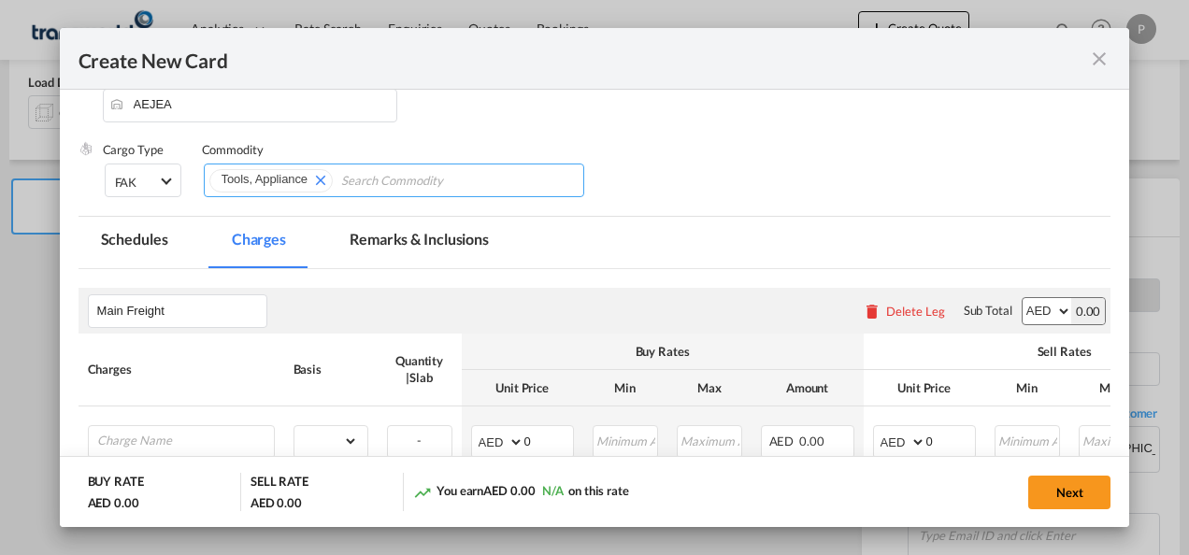
scroll to position [202, 0]
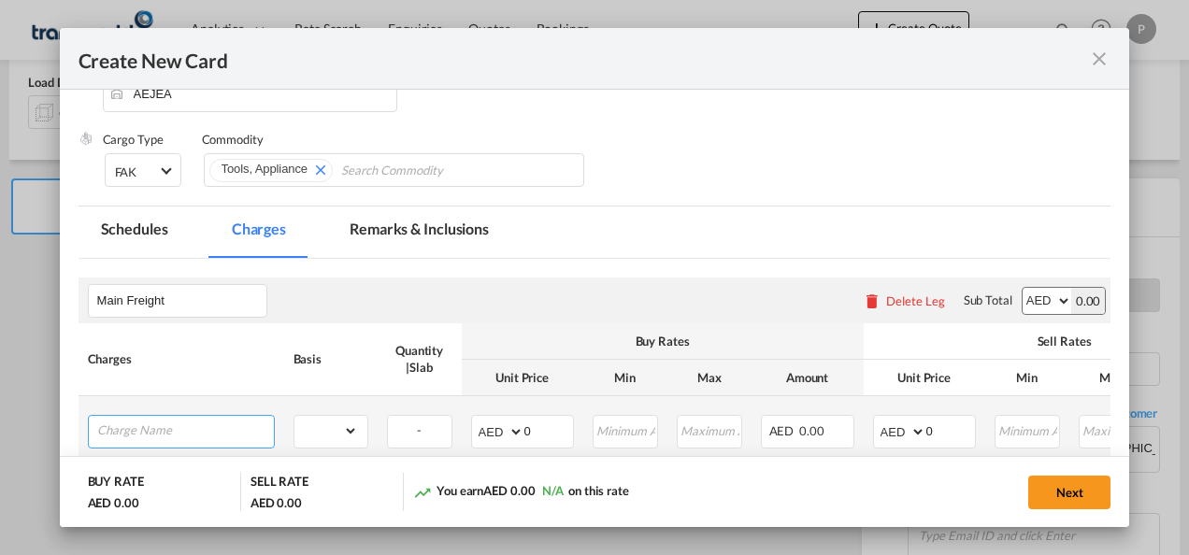
click at [212, 434] on input "Charge Name" at bounding box center [185, 430] width 177 height 28
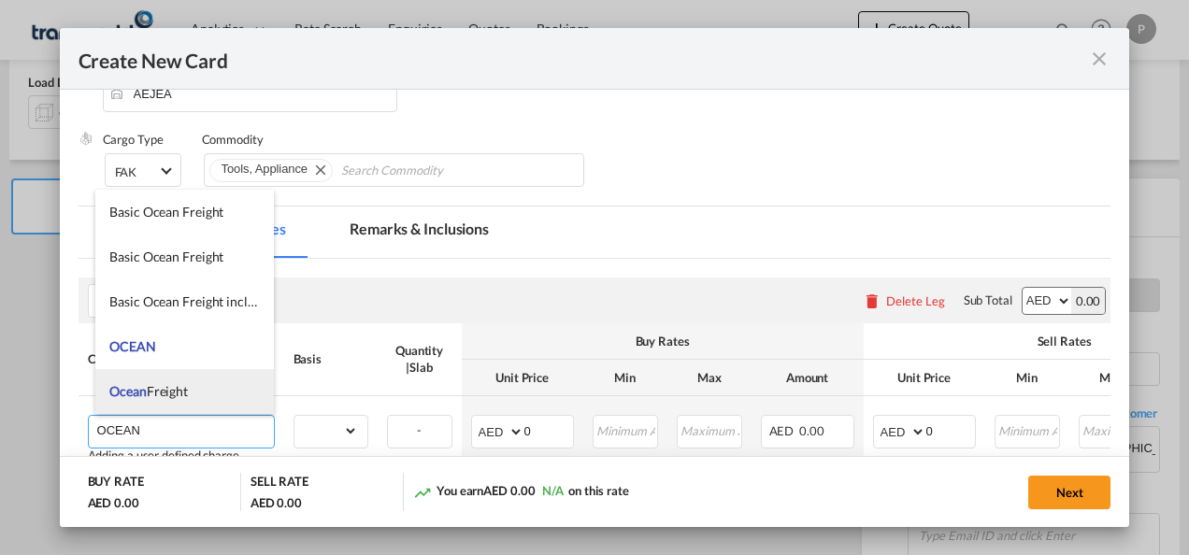
click at [196, 382] on li "Ocean Freight" at bounding box center [184, 391] width 178 height 45
type input "Ocean Freight"
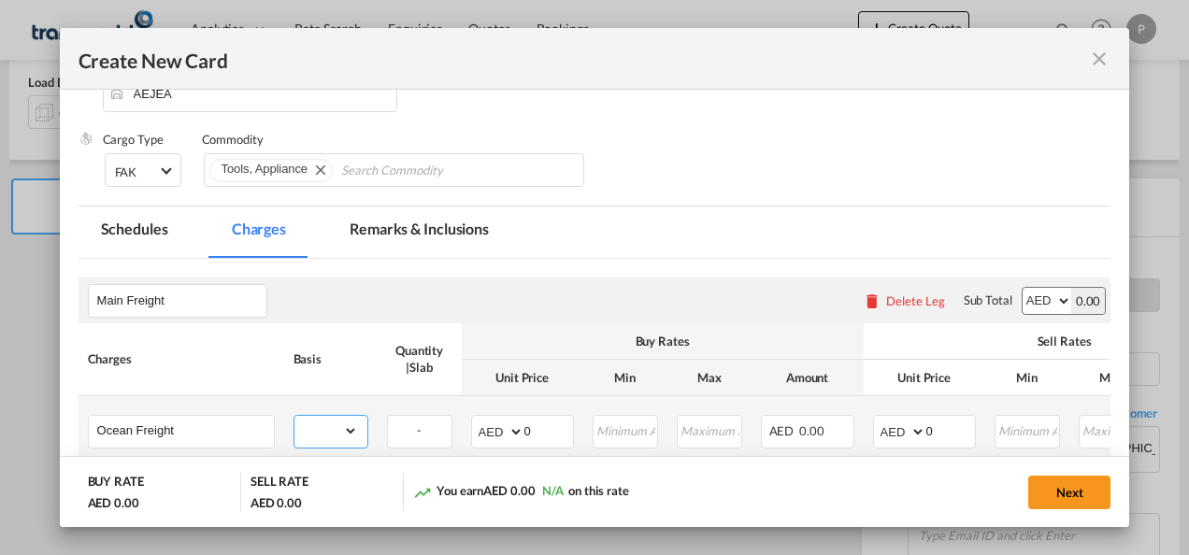
click at [335, 422] on select "gross_weight volumetric_weight per_shipment per_bl per_km per_hawb per_kg flat …" at bounding box center [326, 431] width 64 height 30
select select "per_shipment"
click at [294, 416] on select "gross_weight volumetric_weight per_shipment per_bl per_km per_hawb per_kg flat …" at bounding box center [326, 431] width 64 height 30
click at [936, 433] on input "0" at bounding box center [950, 430] width 49 height 28
type input "2351"
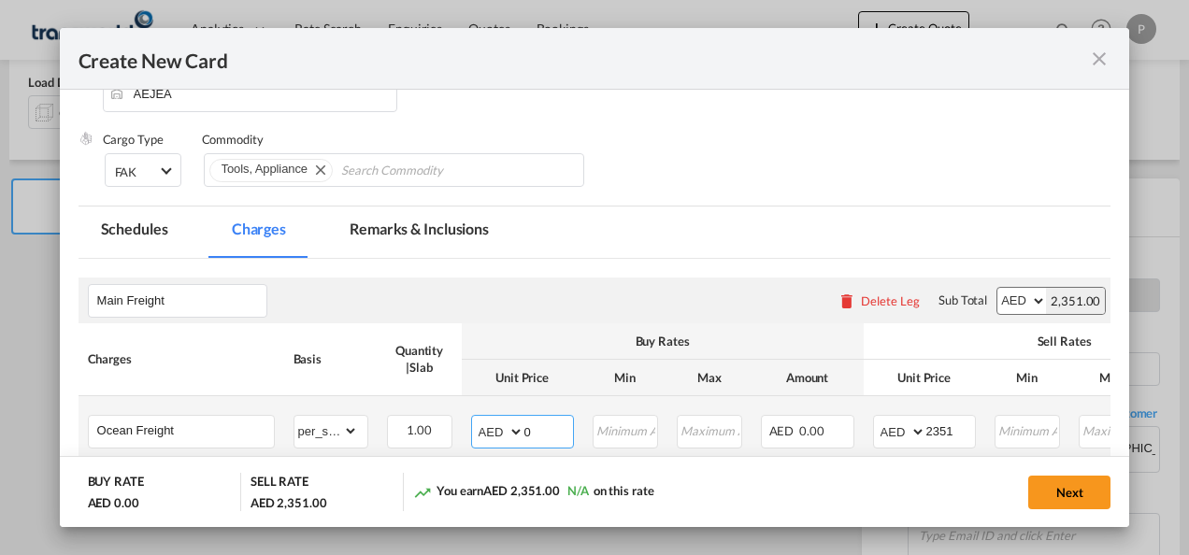
click at [551, 432] on input "0" at bounding box center [548, 430] width 49 height 28
type input "1956"
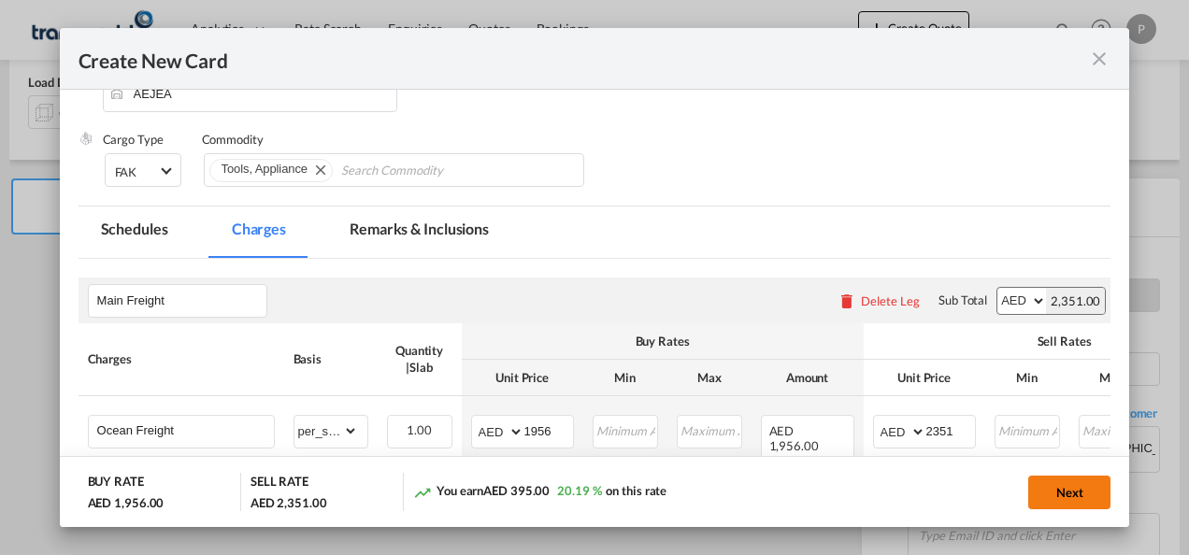
click at [1061, 488] on button "Next" at bounding box center [1069, 493] width 82 height 34
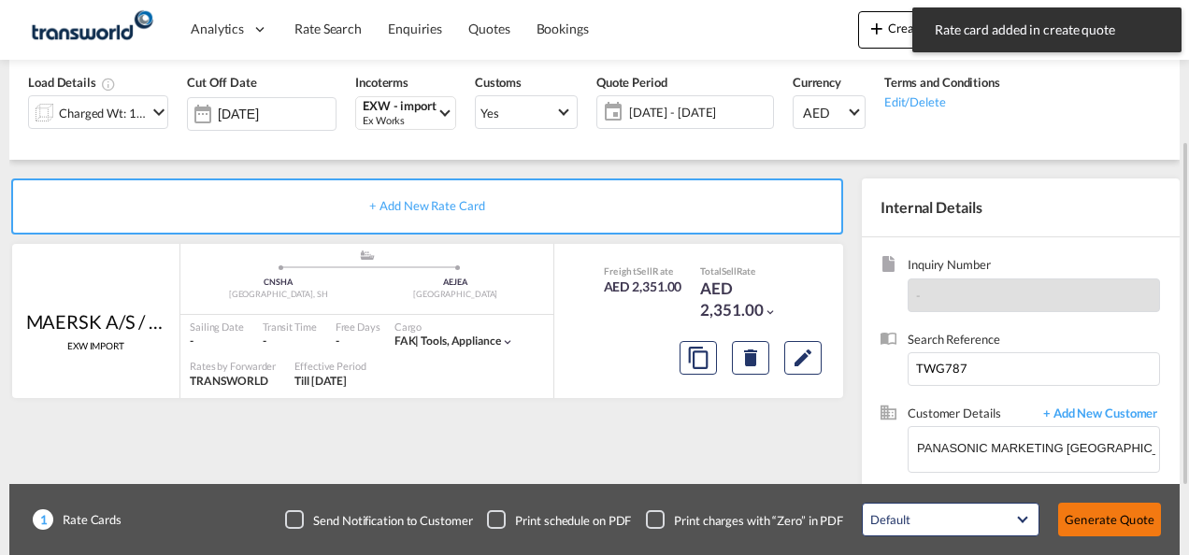
click at [1095, 523] on button "Generate Quote" at bounding box center [1109, 520] width 103 height 34
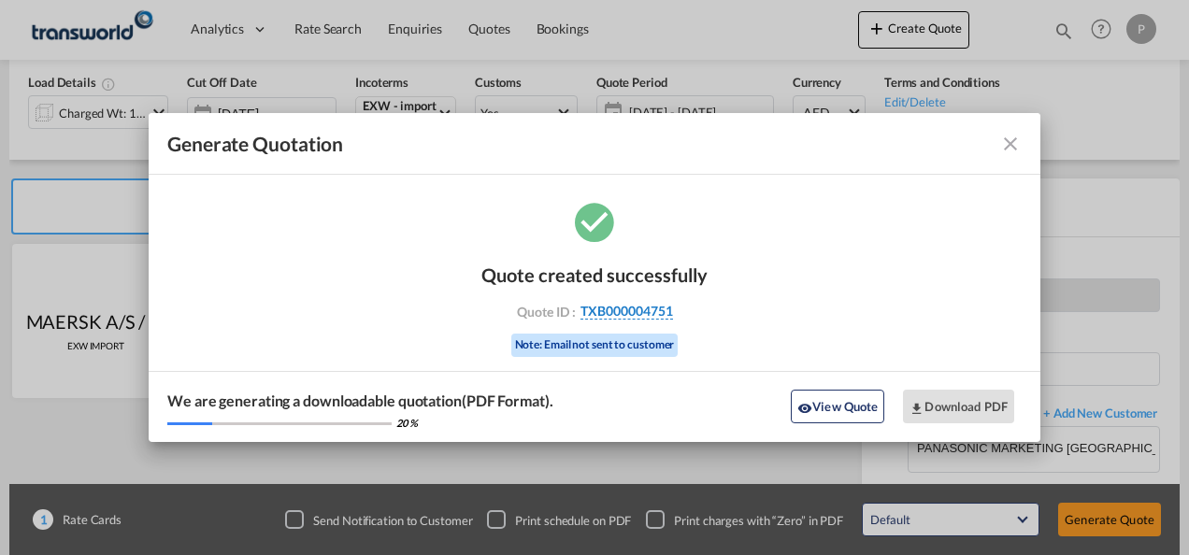
click at [639, 312] on span "TXB000004751" at bounding box center [626, 311] width 93 height 17
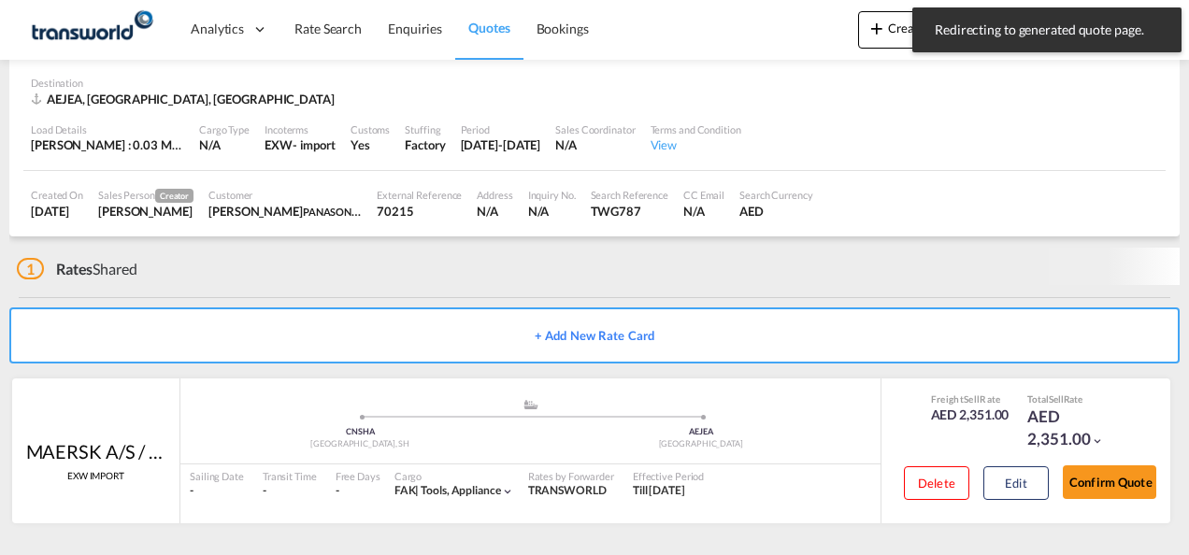
scroll to position [114, 0]
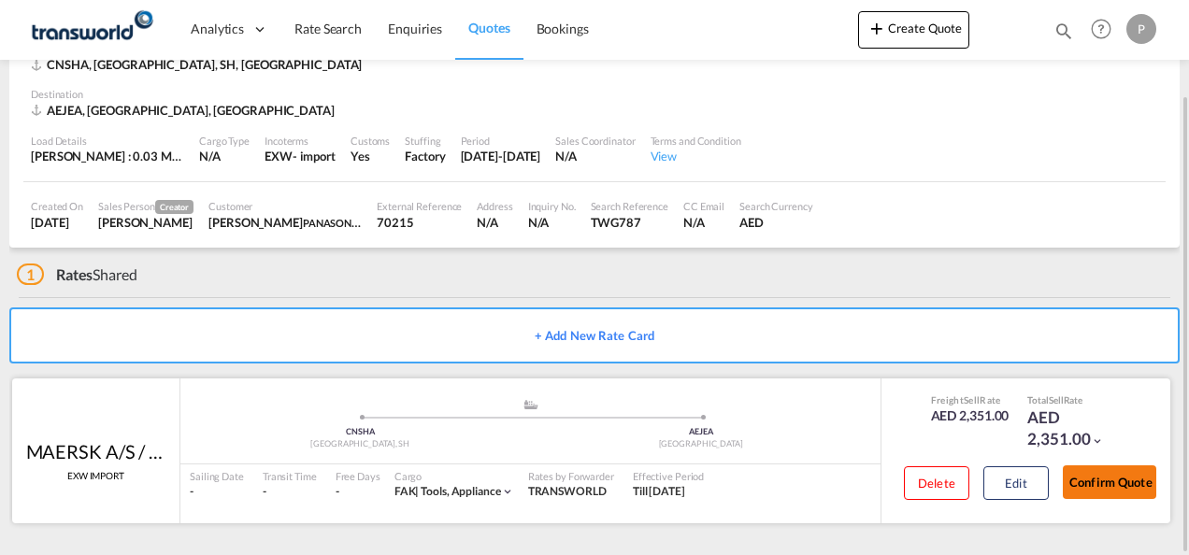
click at [1118, 477] on button "Confirm Quote" at bounding box center [1108, 482] width 93 height 34
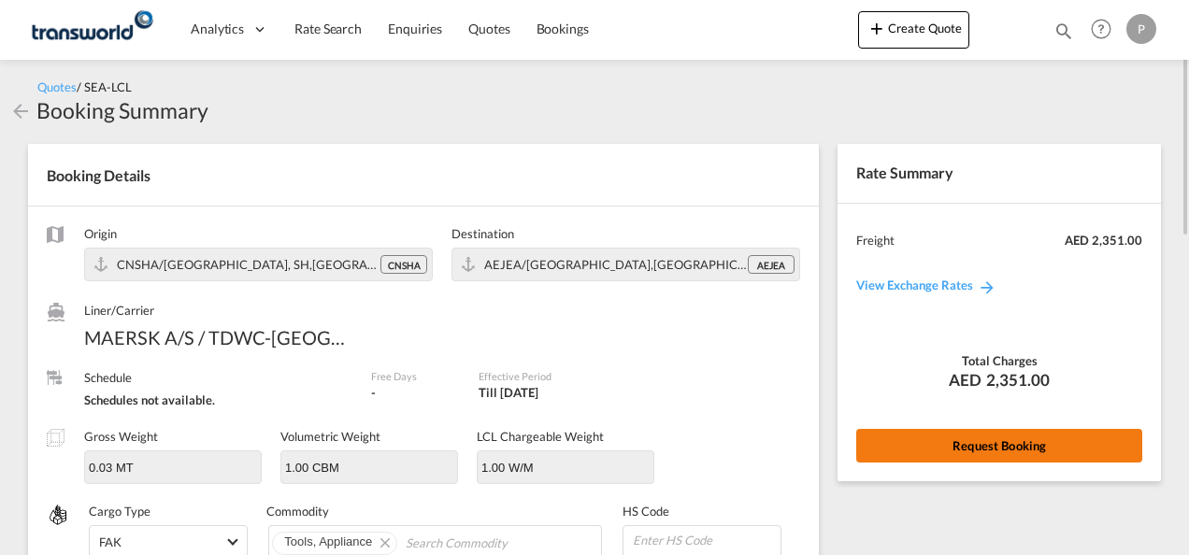
click at [1035, 442] on button "Request Booking" at bounding box center [999, 446] width 286 height 34
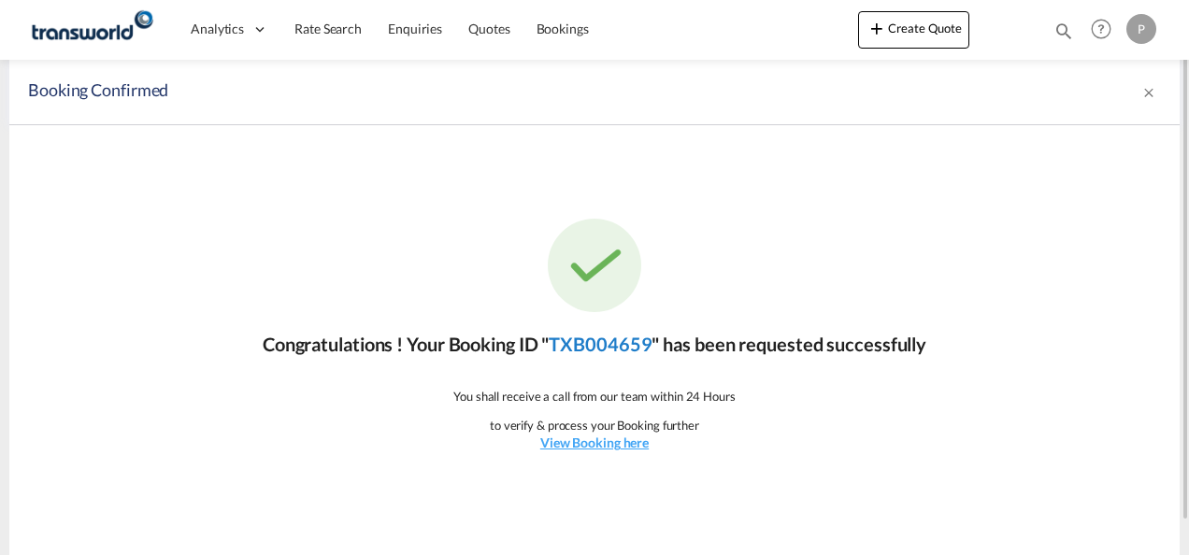
click at [611, 348] on link "TXB004659" at bounding box center [599, 344] width 103 height 22
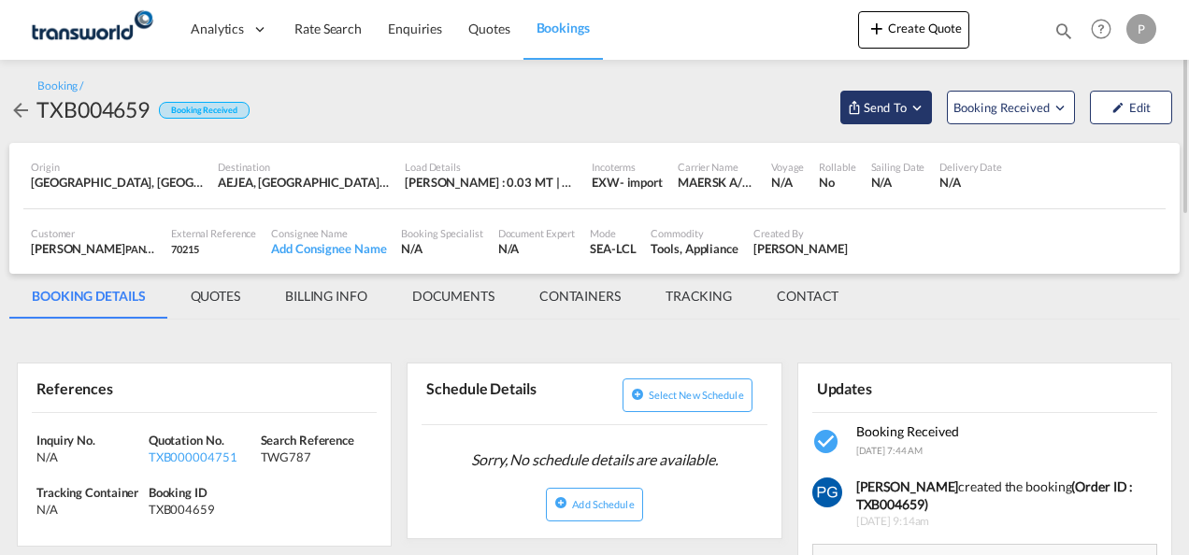
click at [891, 96] on button "Send To" at bounding box center [886, 108] width 92 height 34
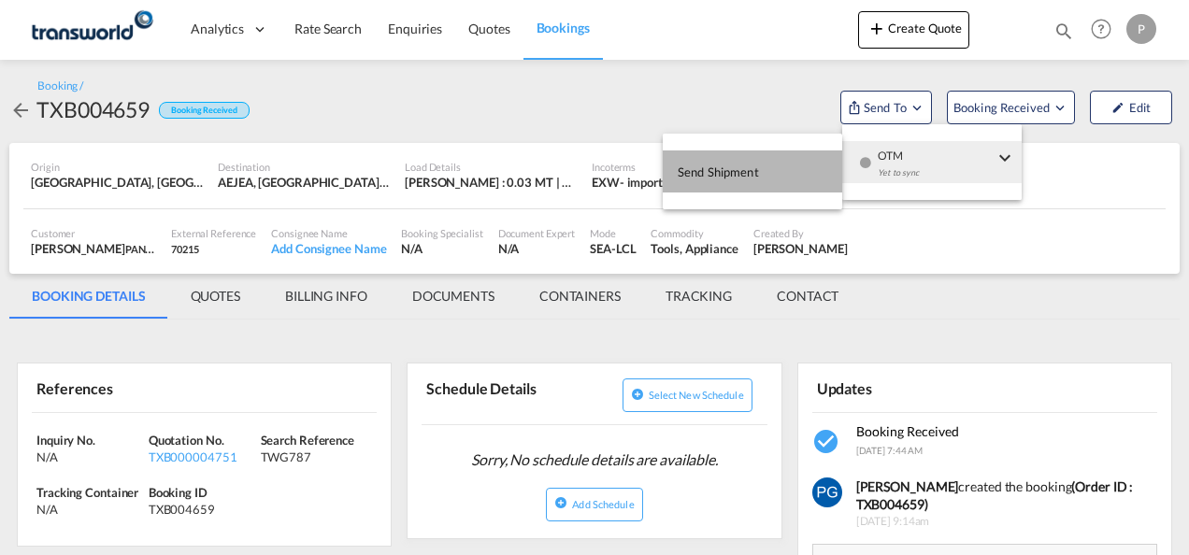
click at [756, 164] on span "Send Shipment" at bounding box center [717, 172] width 81 height 30
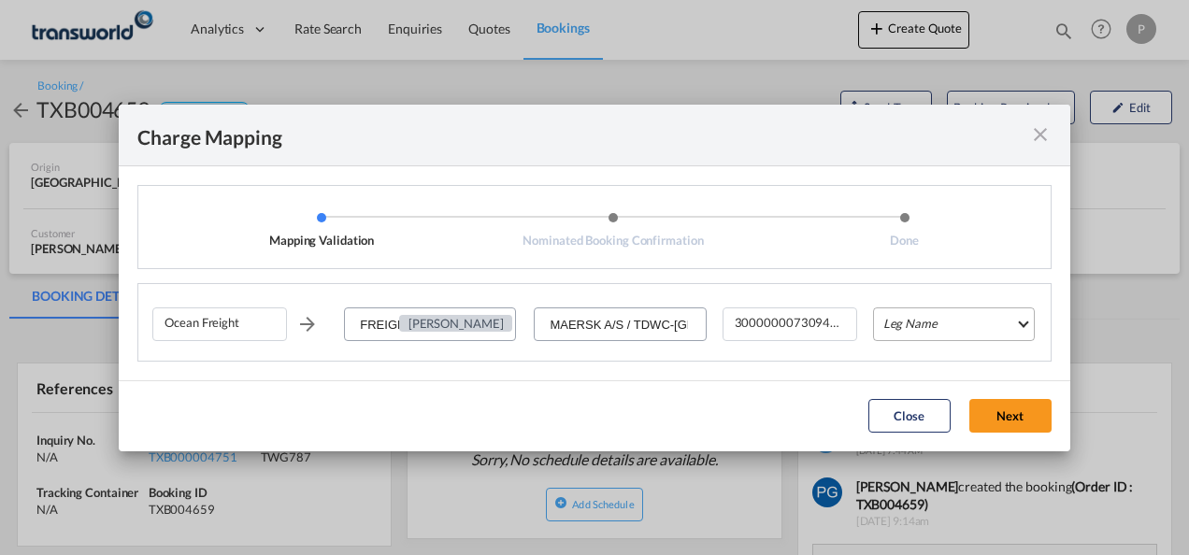
click at [904, 321] on md-select "Leg Name HANDLING ORIGIN VESSEL HANDLING DESTINATION OTHERS TL PICK UP CUSTOMS …" at bounding box center [954, 324] width 162 height 34
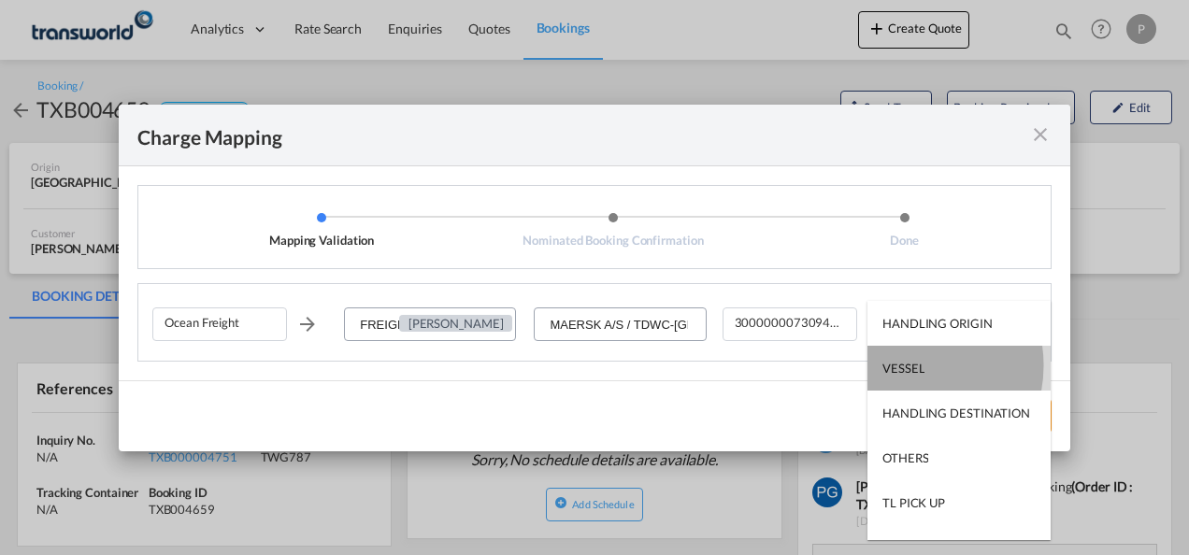
click at [904, 365] on div "VESSEL" at bounding box center [903, 368] width 42 height 17
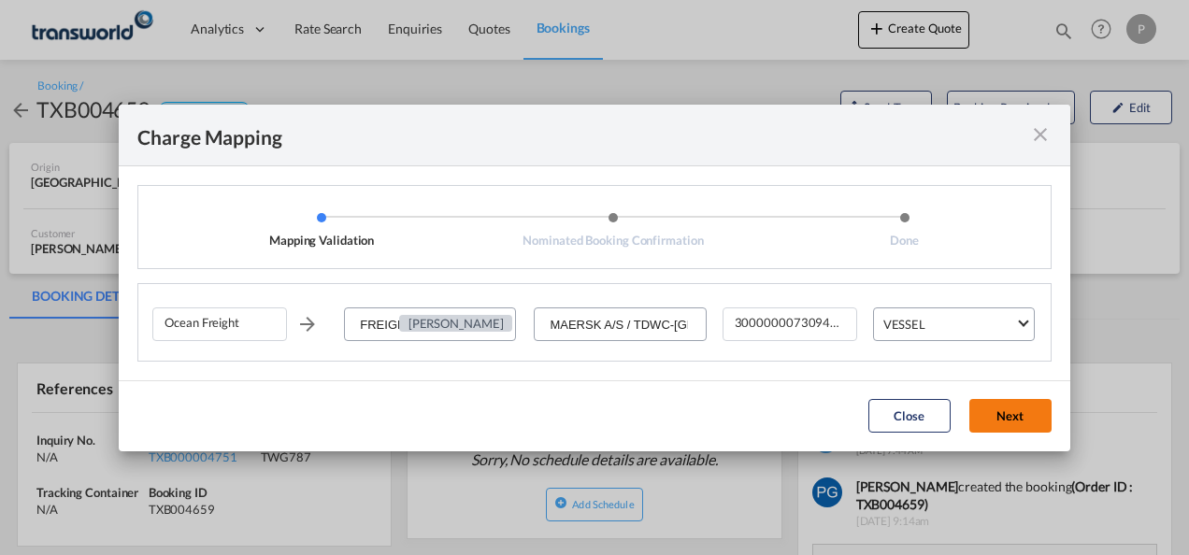
click at [1003, 415] on button "Next" at bounding box center [1010, 416] width 82 height 34
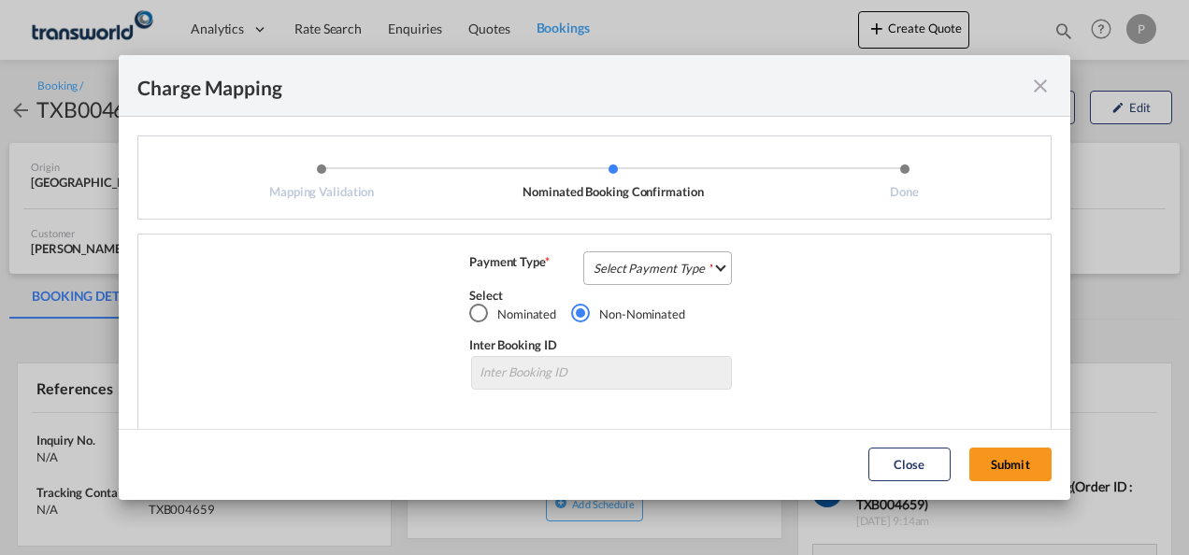
click at [680, 276] on md-select "Select Payment Type COLLECT PREPAID" at bounding box center [657, 268] width 149 height 34
click at [680, 276] on md-option "COLLECT" at bounding box center [655, 268] width 165 height 45
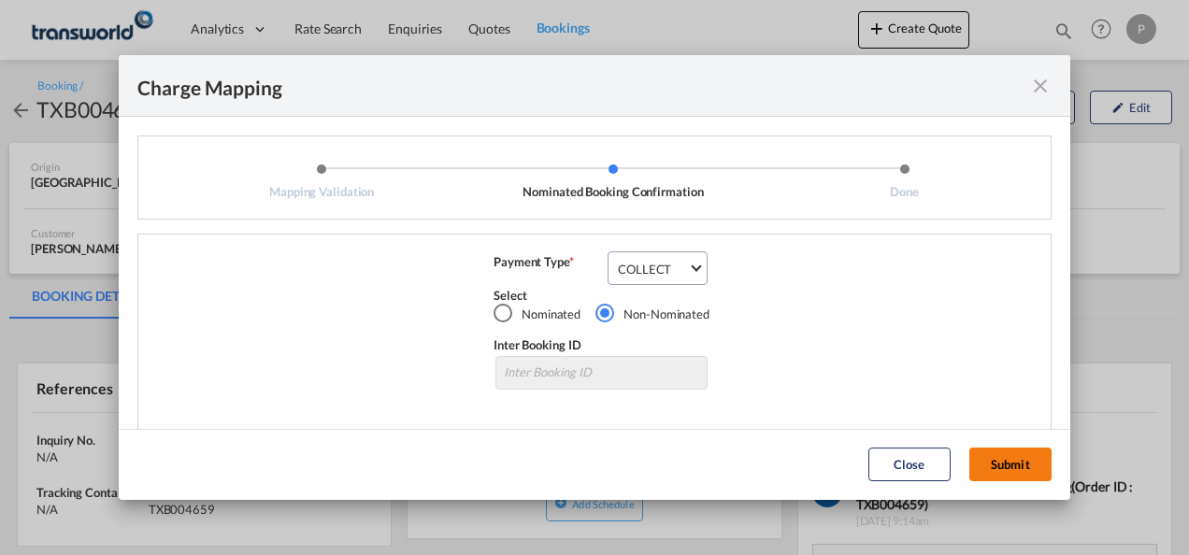
click at [1028, 461] on button "Submit" at bounding box center [1010, 465] width 82 height 34
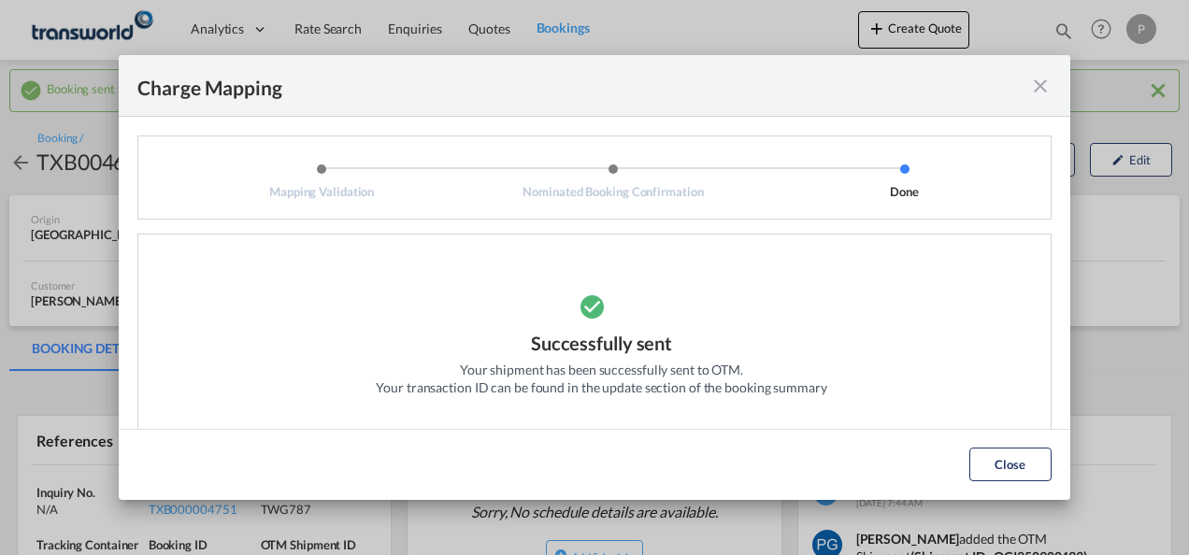
click at [1039, 86] on md-icon "icon-close fg-AAA8AD cursor" at bounding box center [1040, 86] width 22 height 22
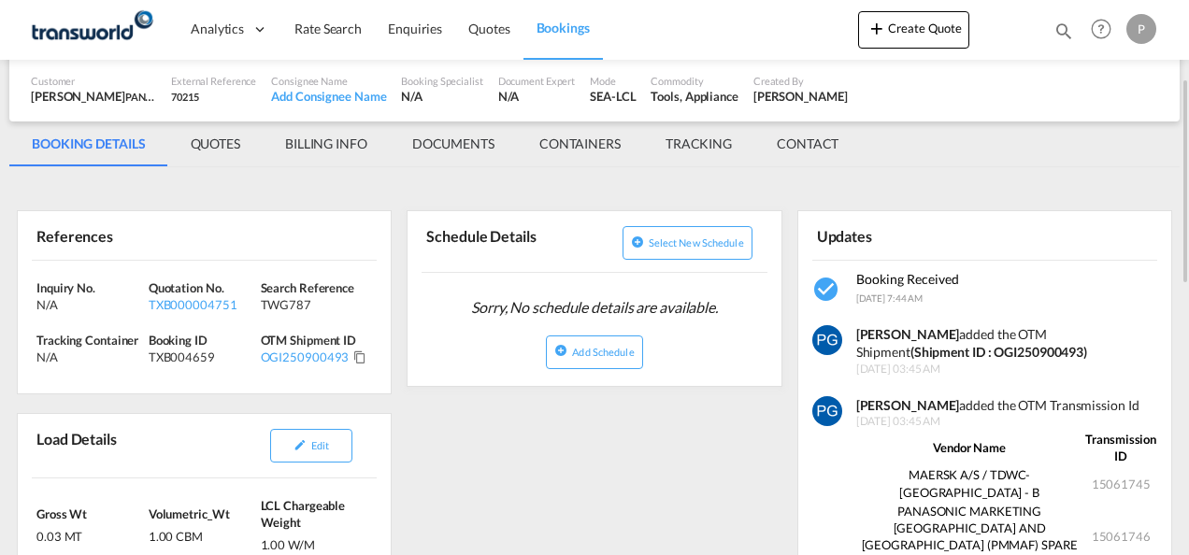
scroll to position [207, 0]
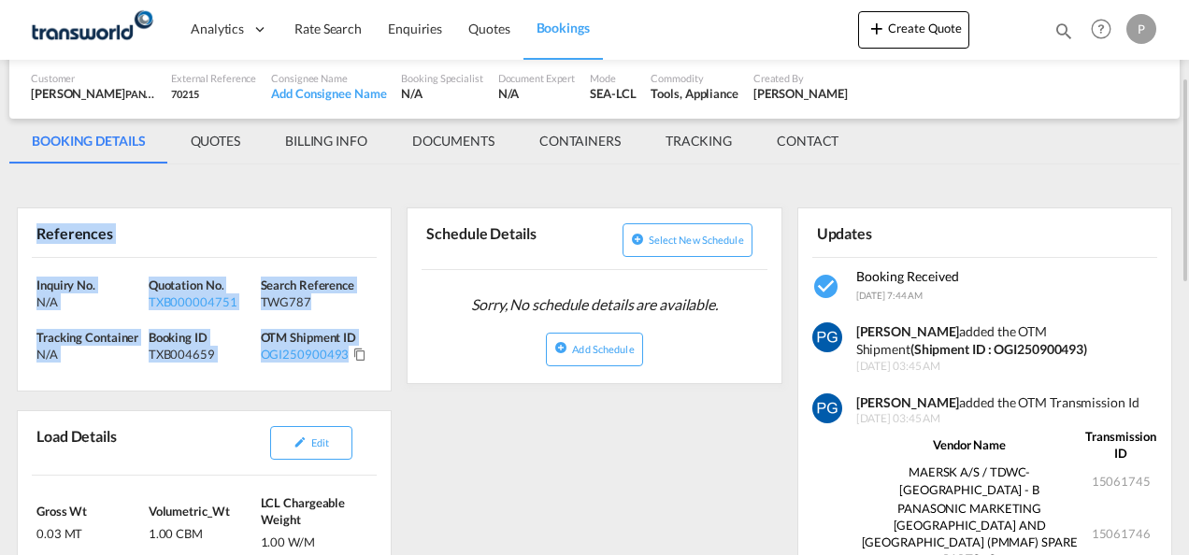
drag, startPoint x: 30, startPoint y: 231, endPoint x: 393, endPoint y: 366, distance: 387.9
copy div "References Inquiry No. N/A Quotation No. TXB000004751 Search Reference TWG787 T…"
